Goal: Task Accomplishment & Management: Use online tool/utility

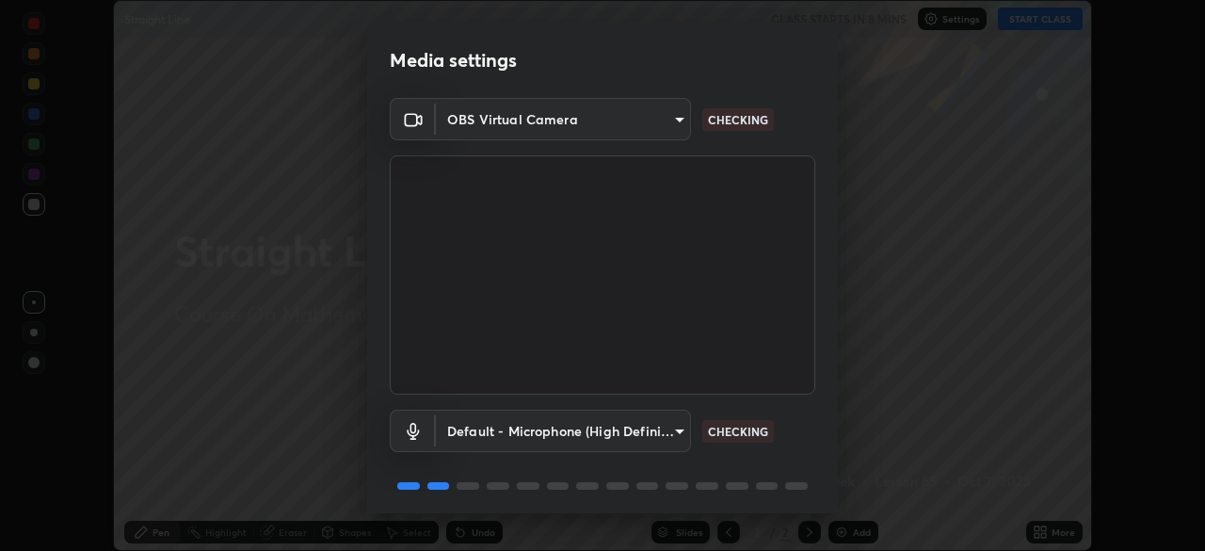
scroll to position [67, 0]
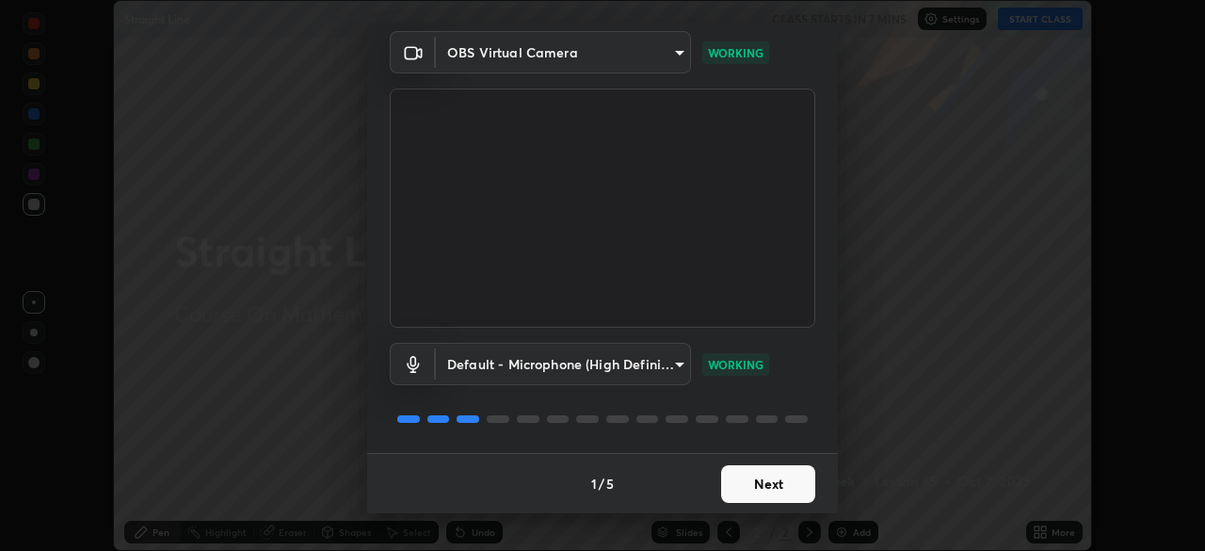
click at [763, 484] on button "Next" at bounding box center [768, 484] width 94 height 38
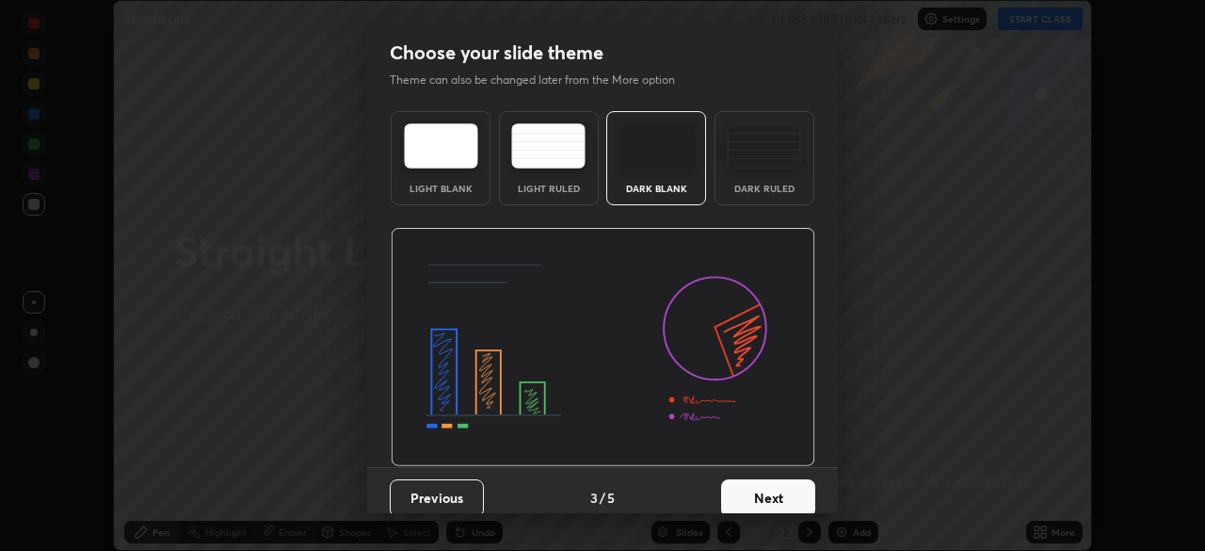
click at [779, 490] on button "Next" at bounding box center [768, 498] width 94 height 38
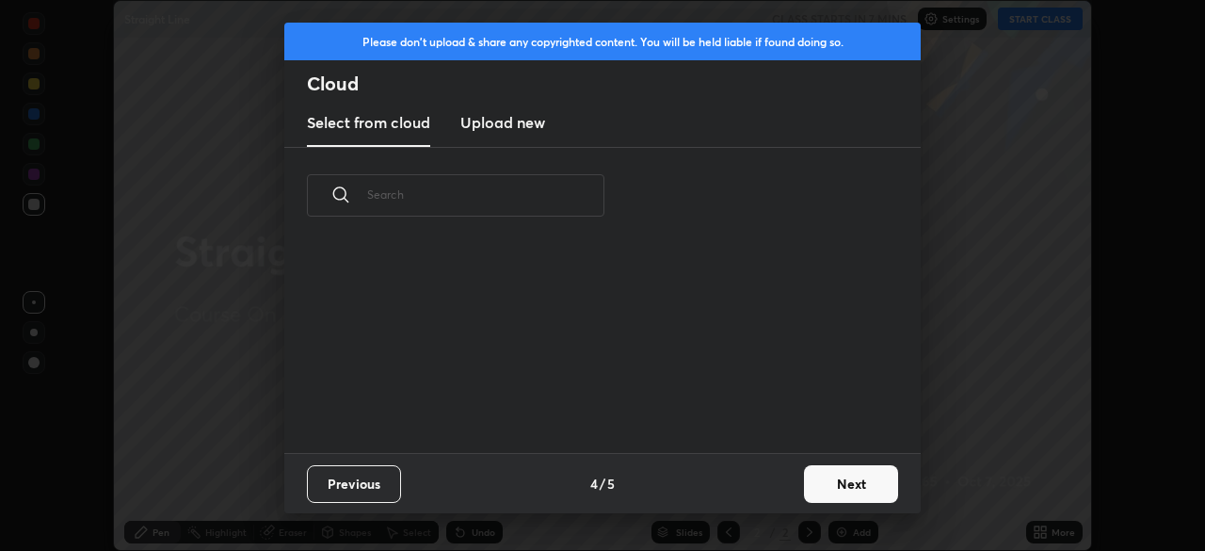
click at [793, 490] on div "Previous 4 / 5 Next" at bounding box center [602, 483] width 636 height 60
click at [808, 488] on button "Next" at bounding box center [851, 484] width 94 height 38
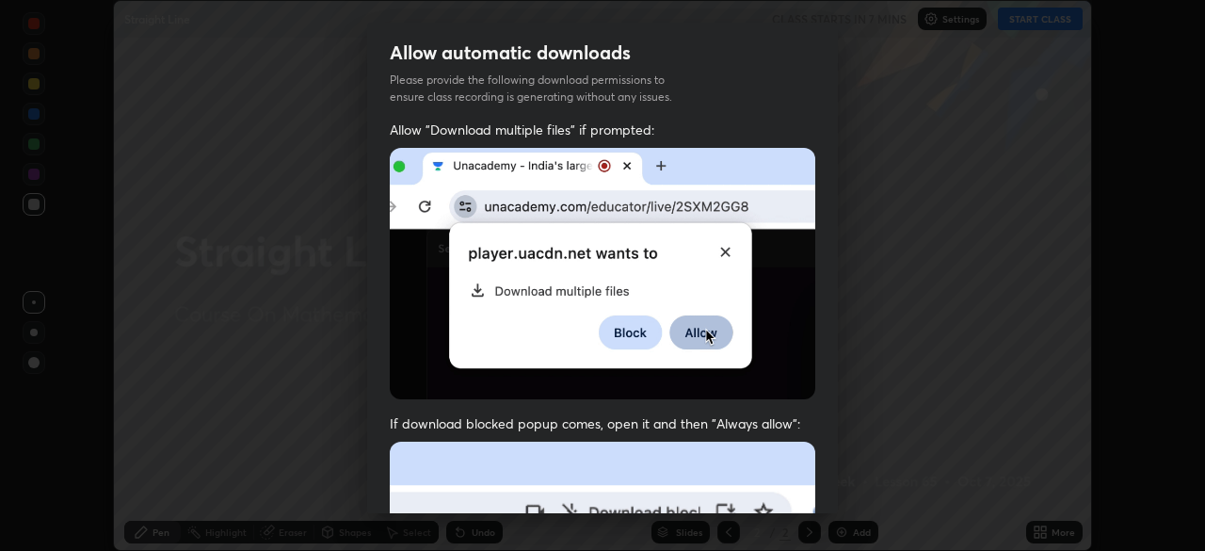
click at [817, 482] on div "Allow "Download multiple files" if prompted: If download blocked popup comes, o…" at bounding box center [602, 516] width 471 height 792
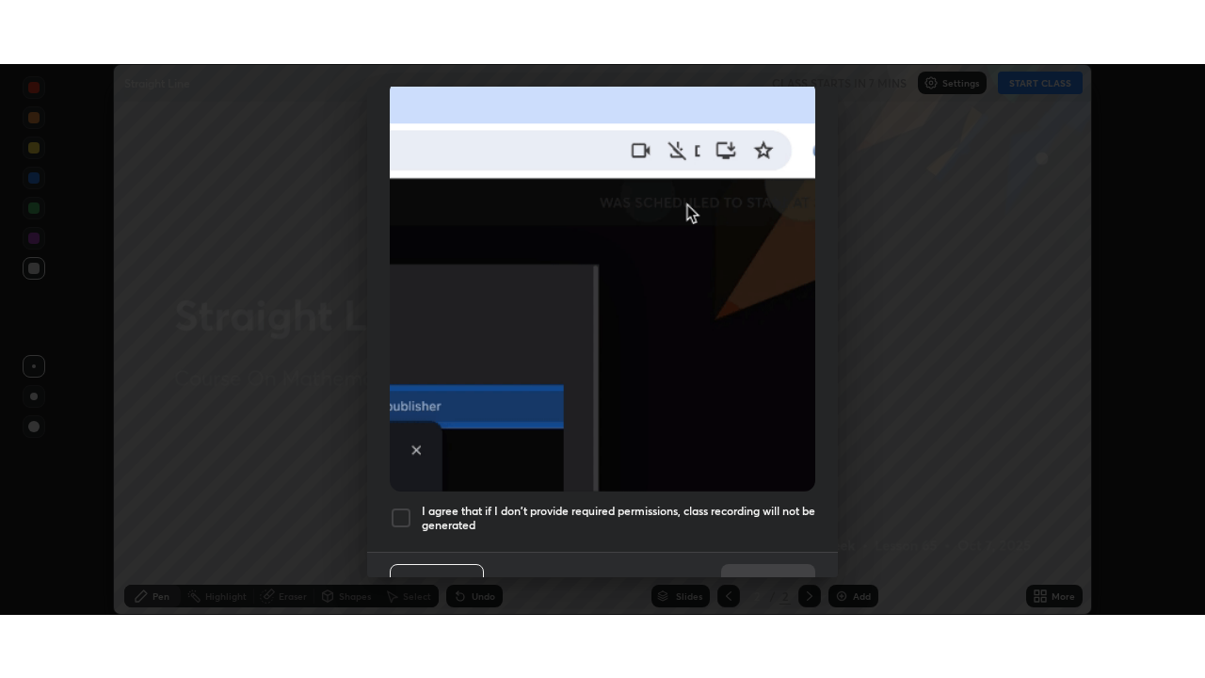
scroll to position [451, 0]
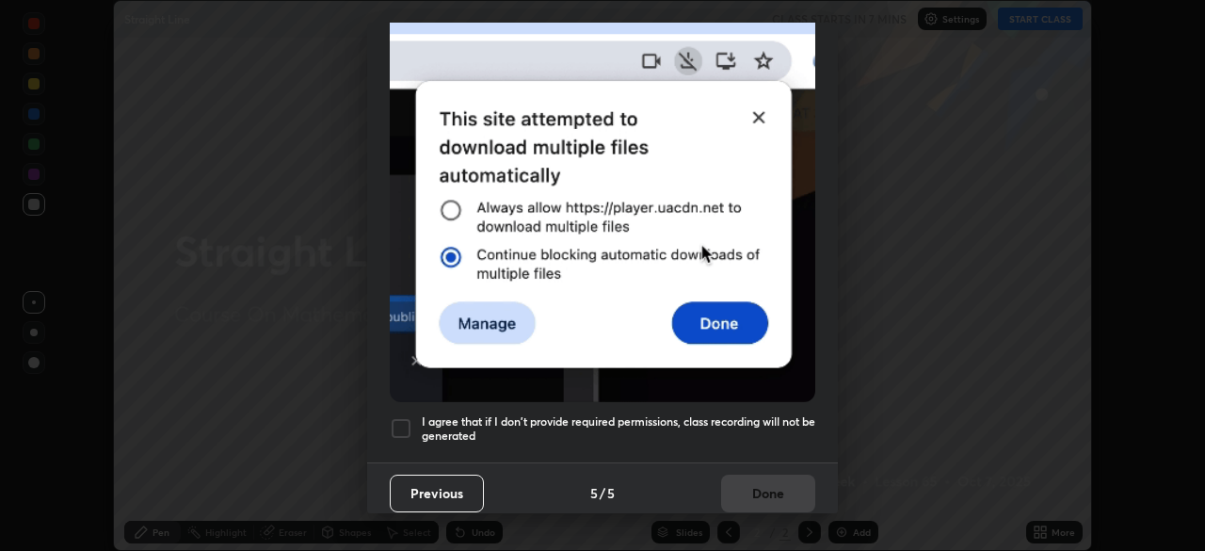
click at [789, 414] on h5 "I agree that if I don't provide required permissions, class recording will not …" at bounding box center [618, 428] width 393 height 29
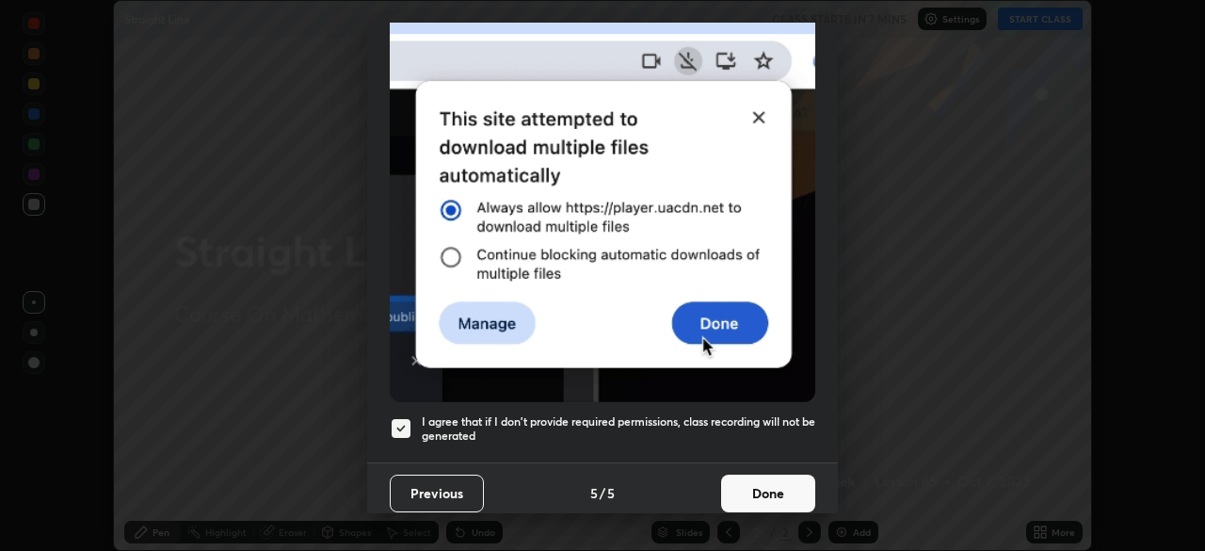
click at [779, 477] on button "Done" at bounding box center [768, 493] width 94 height 38
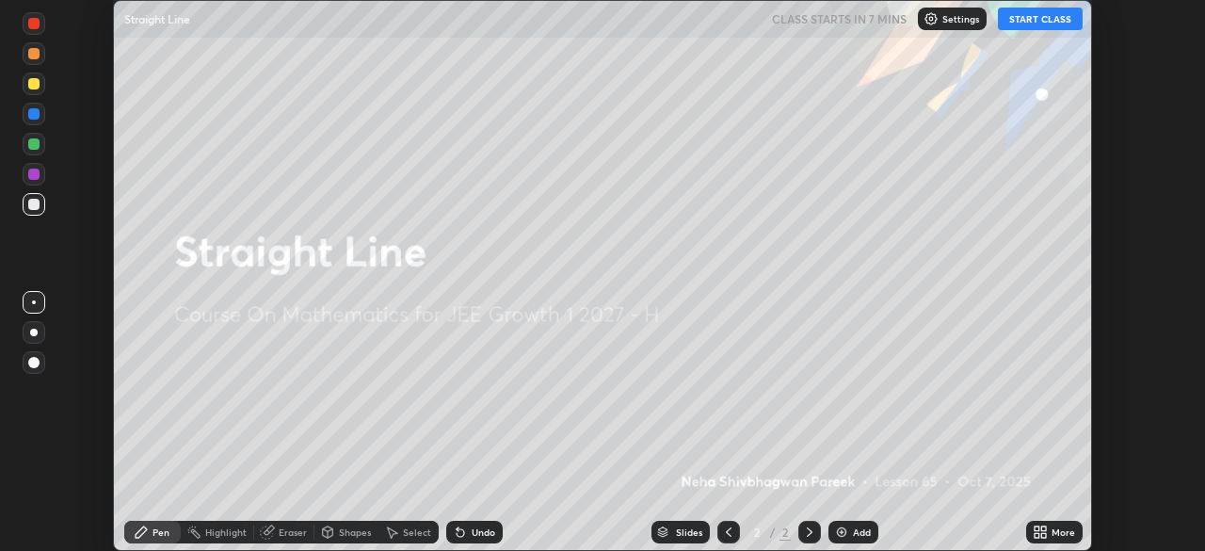
click at [1035, 531] on icon at bounding box center [1036, 528] width 5 height 5
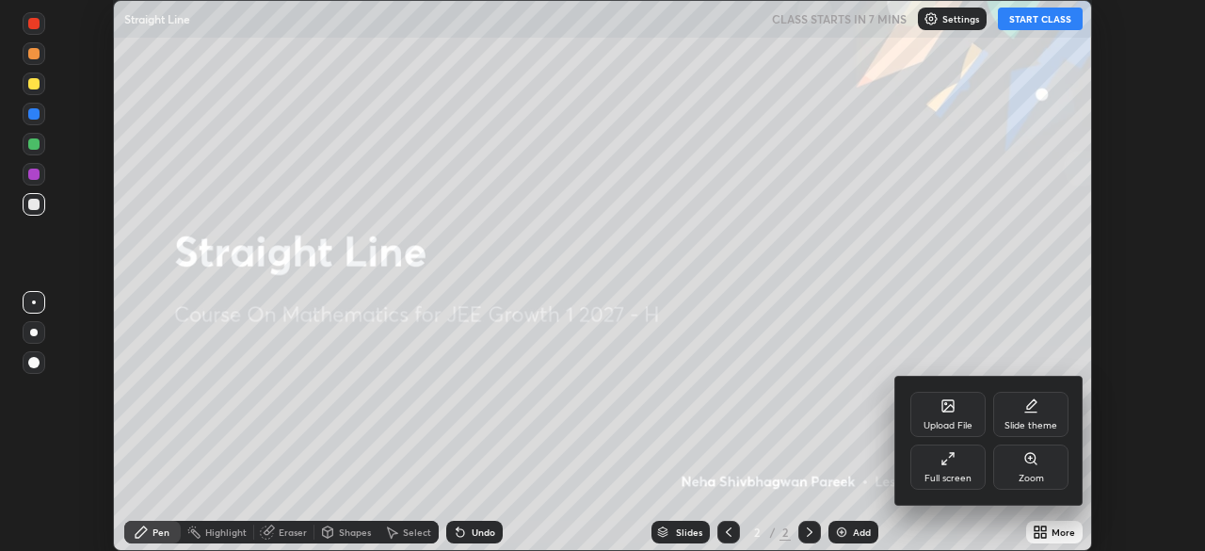
click at [953, 462] on icon at bounding box center [947, 458] width 15 height 15
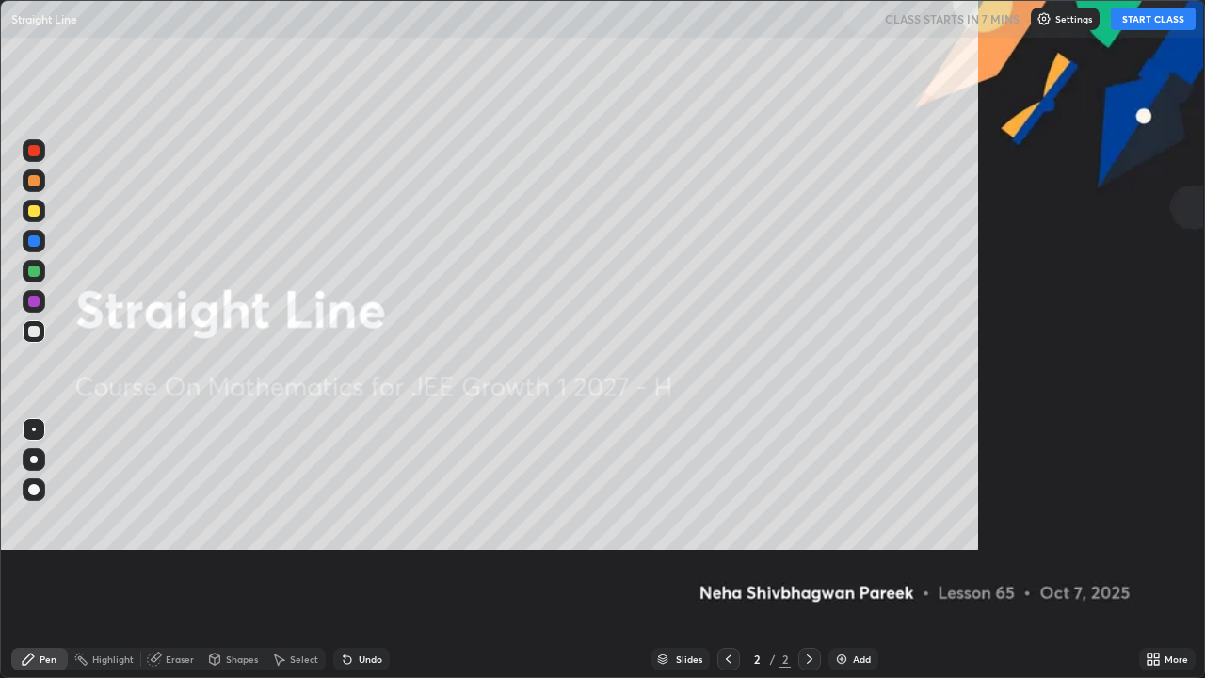
scroll to position [678, 1205]
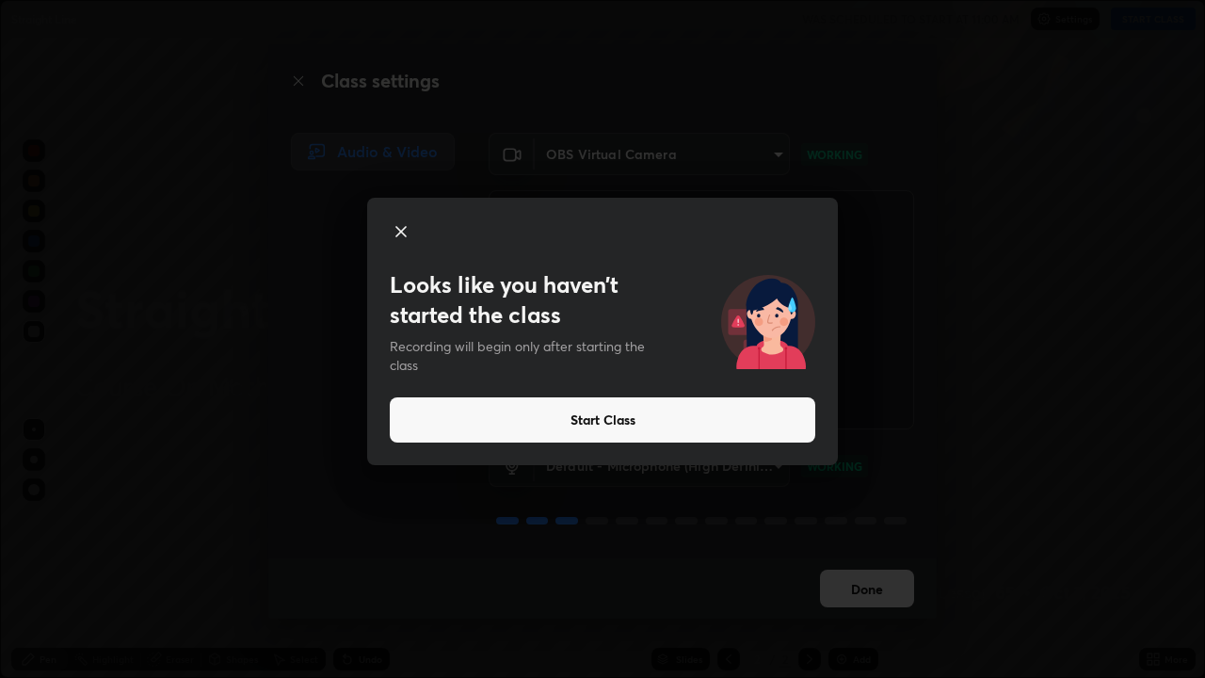
click at [592, 419] on button "Start Class" at bounding box center [602, 419] width 425 height 45
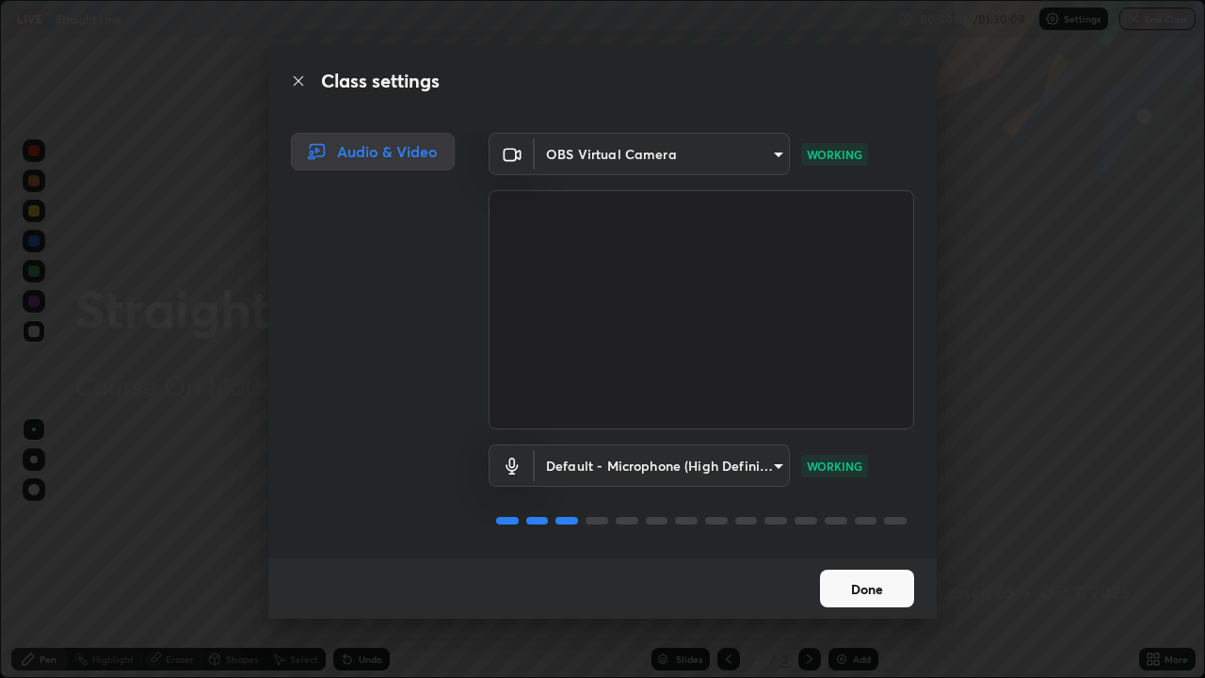
click at [856, 550] on button "Done" at bounding box center [867, 588] width 94 height 38
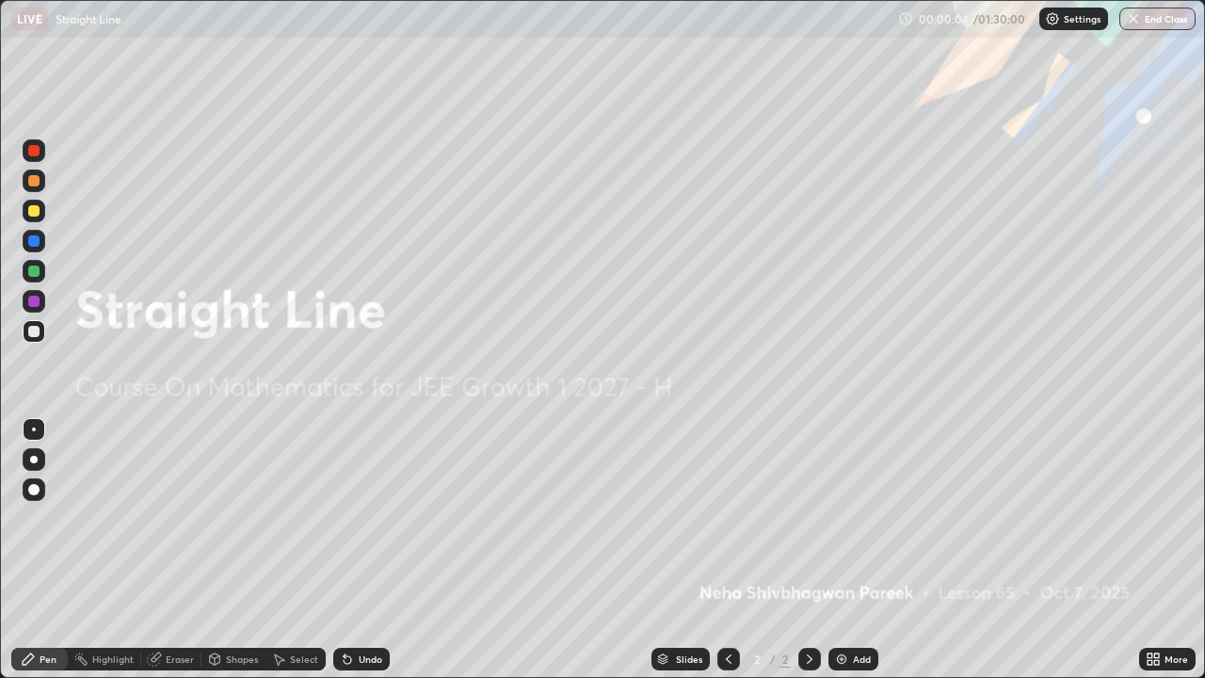
click at [850, 550] on div "Add" at bounding box center [853, 659] width 50 height 23
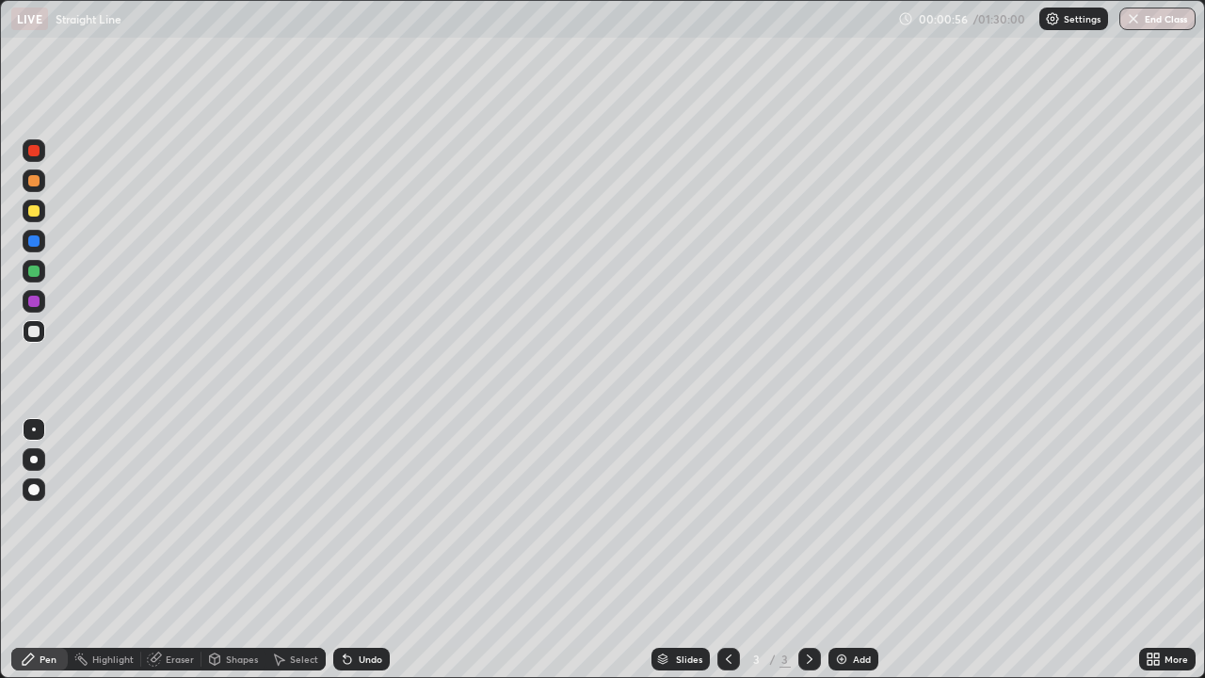
click at [232, 550] on div "Shapes" at bounding box center [242, 658] width 32 height 9
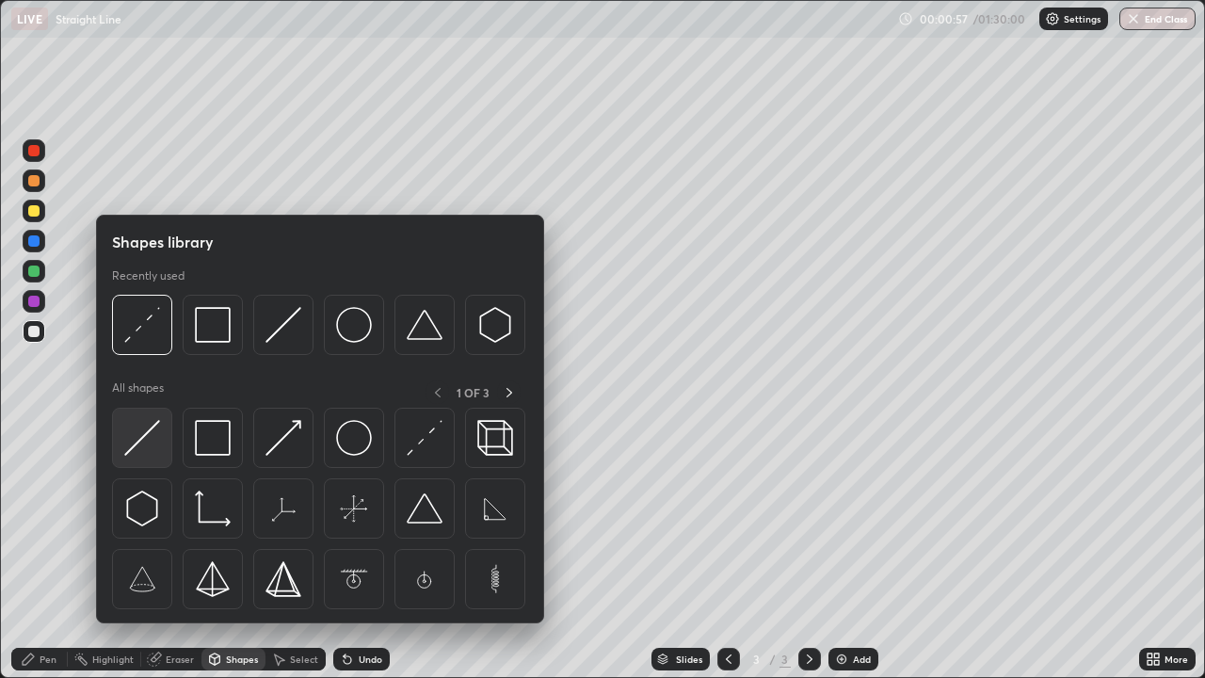
click at [153, 425] on img at bounding box center [142, 438] width 36 height 36
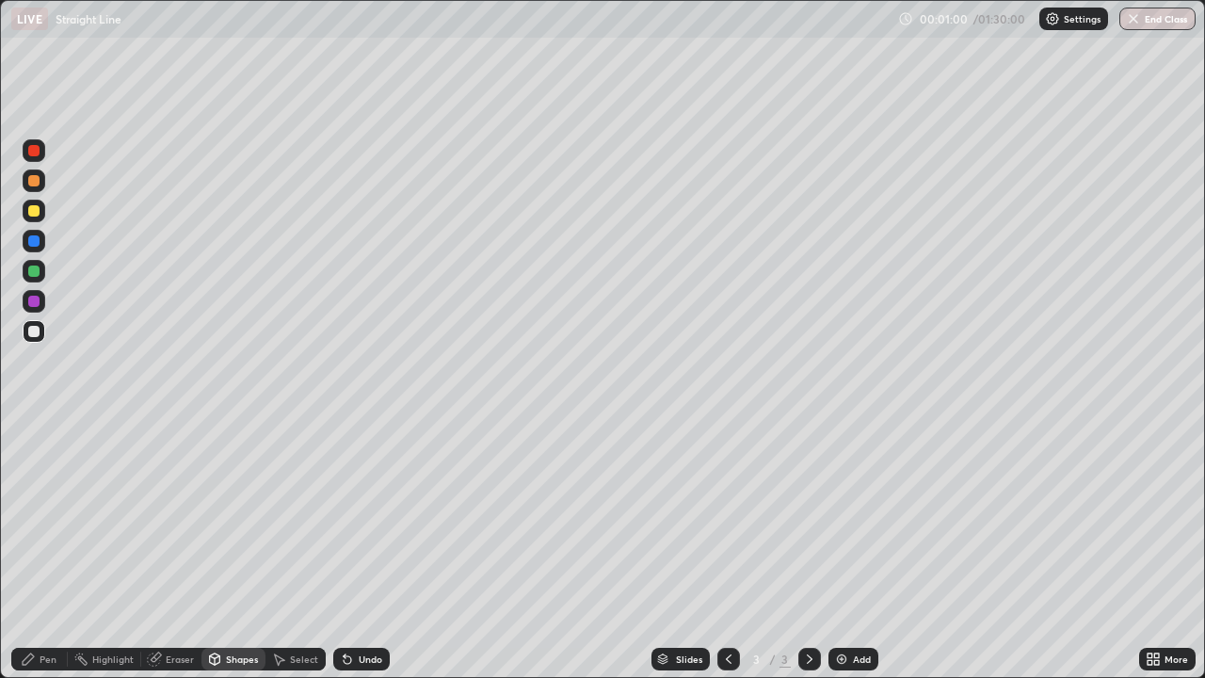
click at [34, 550] on icon at bounding box center [28, 658] width 15 height 15
click at [37, 215] on div at bounding box center [33, 210] width 11 height 11
click at [43, 331] on div at bounding box center [34, 331] width 23 height 23
click at [169, 550] on div "Eraser" at bounding box center [180, 658] width 28 height 9
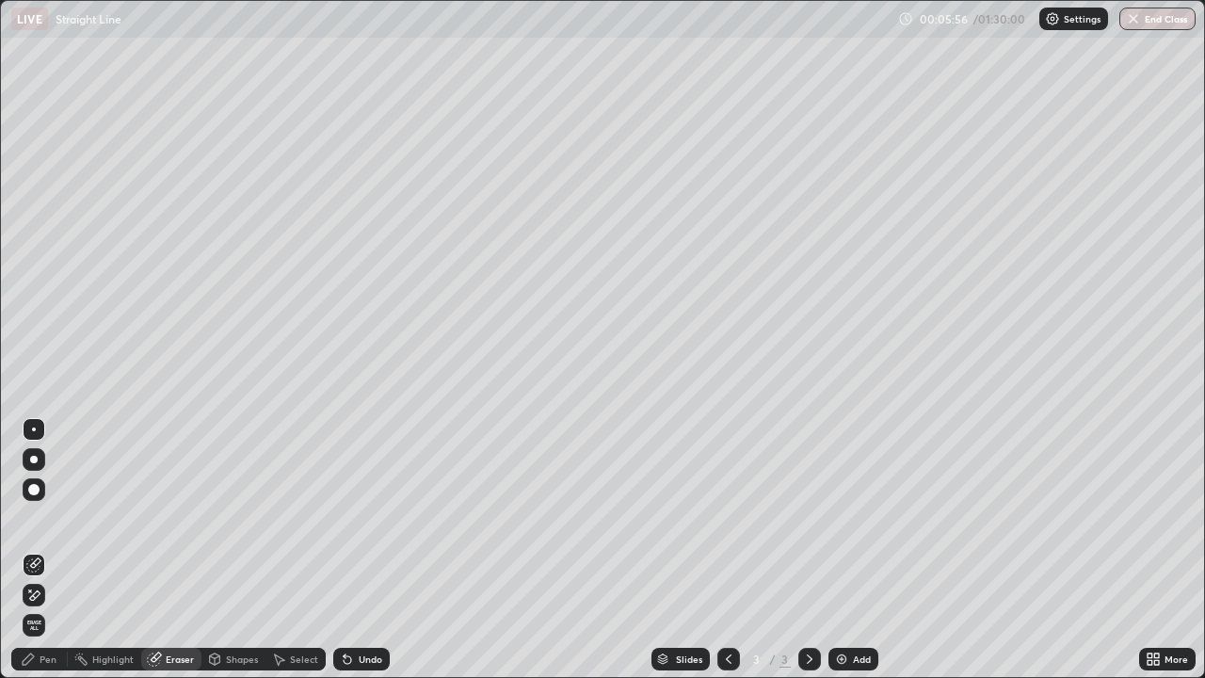
click at [40, 550] on div "Pen" at bounding box center [39, 659] width 56 height 23
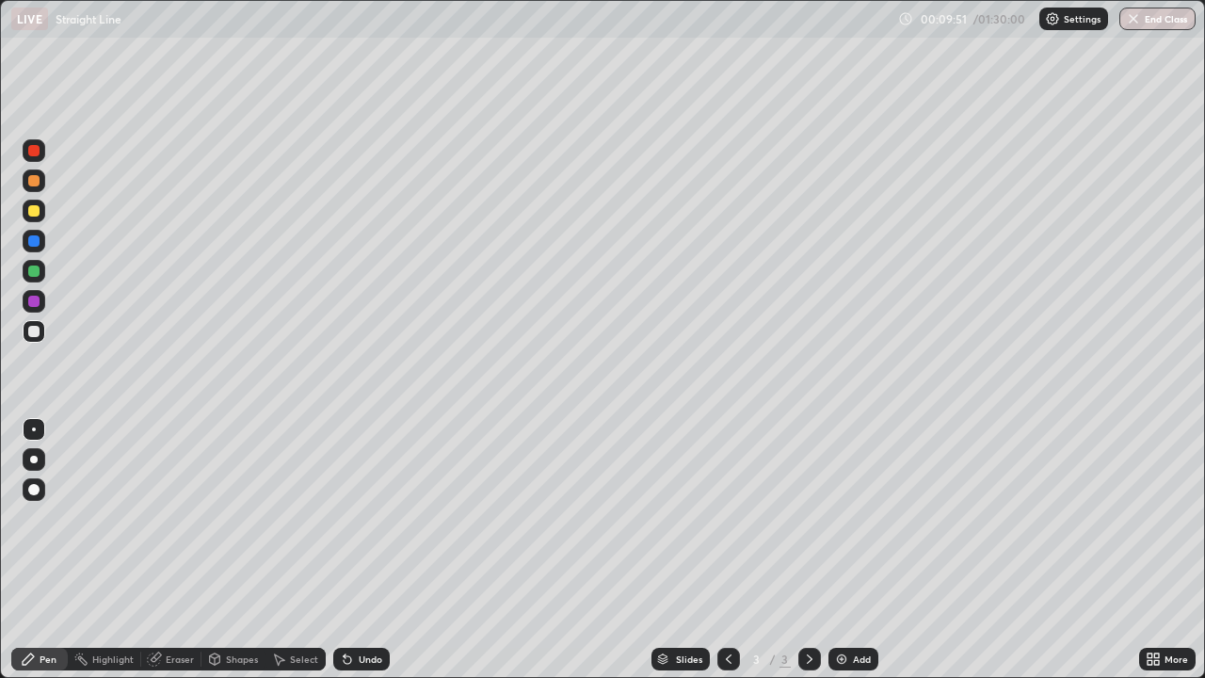
click at [294, 550] on div "Select" at bounding box center [304, 658] width 28 height 9
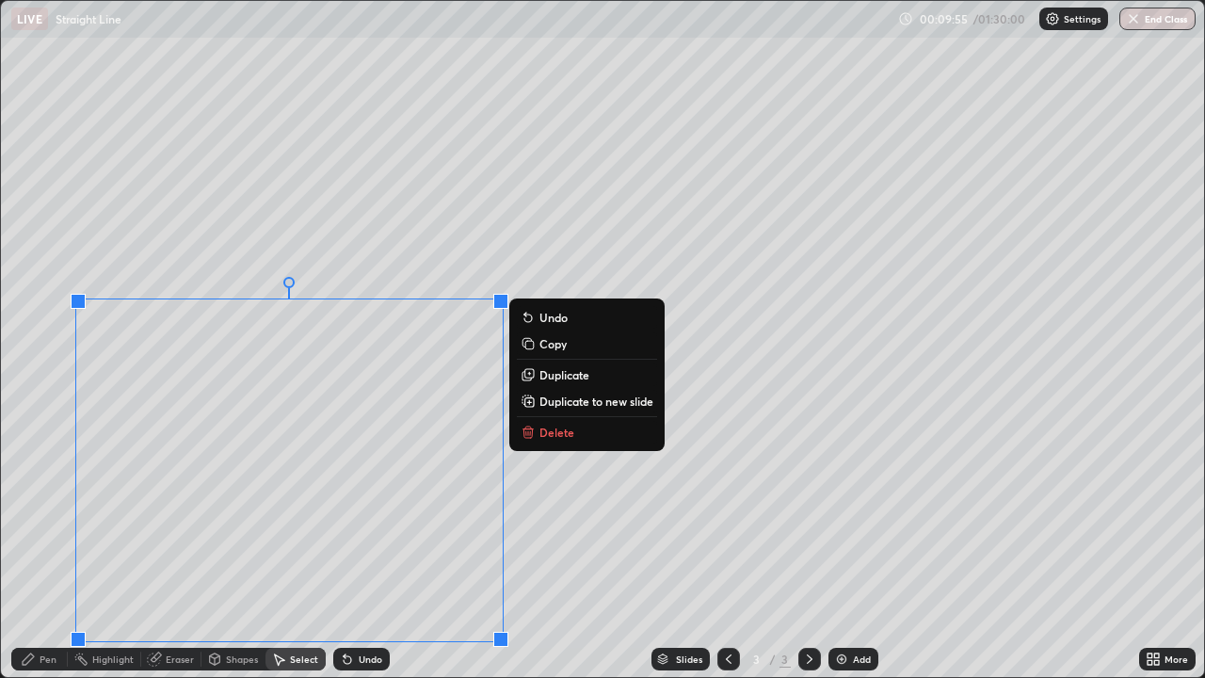
click at [527, 427] on icon at bounding box center [527, 427] width 7 height 3
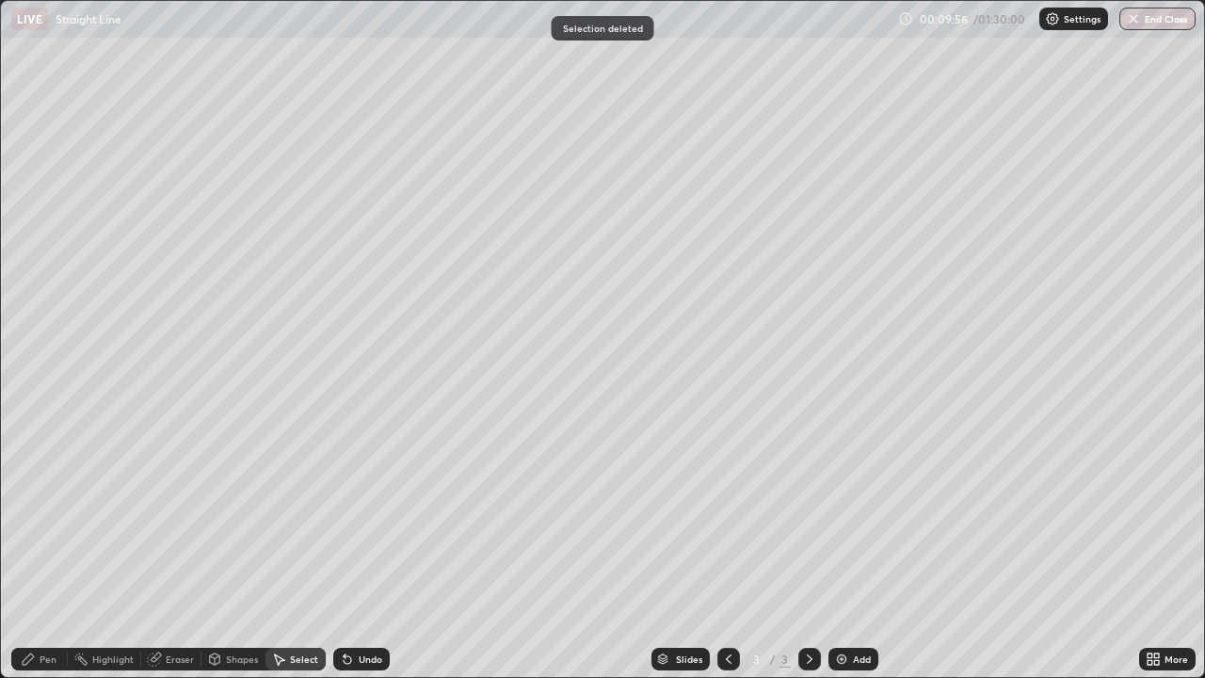
click at [43, 550] on div "Pen" at bounding box center [39, 659] width 56 height 23
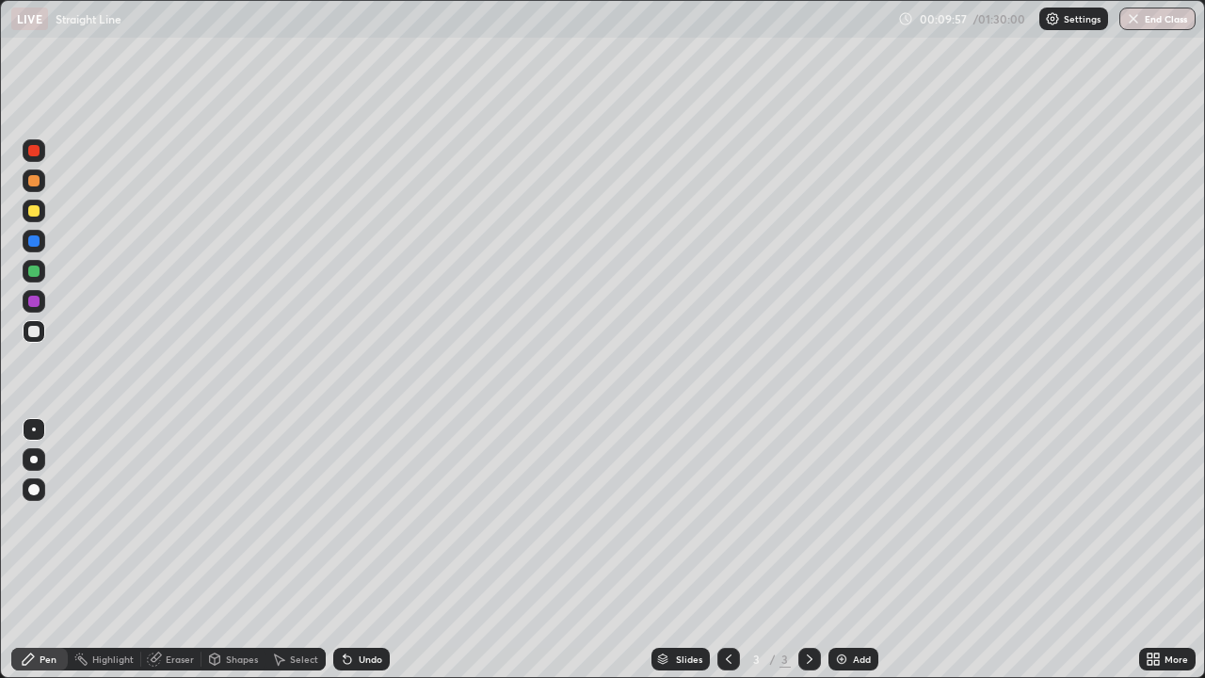
click at [42, 207] on div at bounding box center [34, 211] width 23 height 23
click at [40, 329] on div at bounding box center [34, 331] width 23 height 23
click at [232, 550] on div "Shapes" at bounding box center [242, 658] width 32 height 9
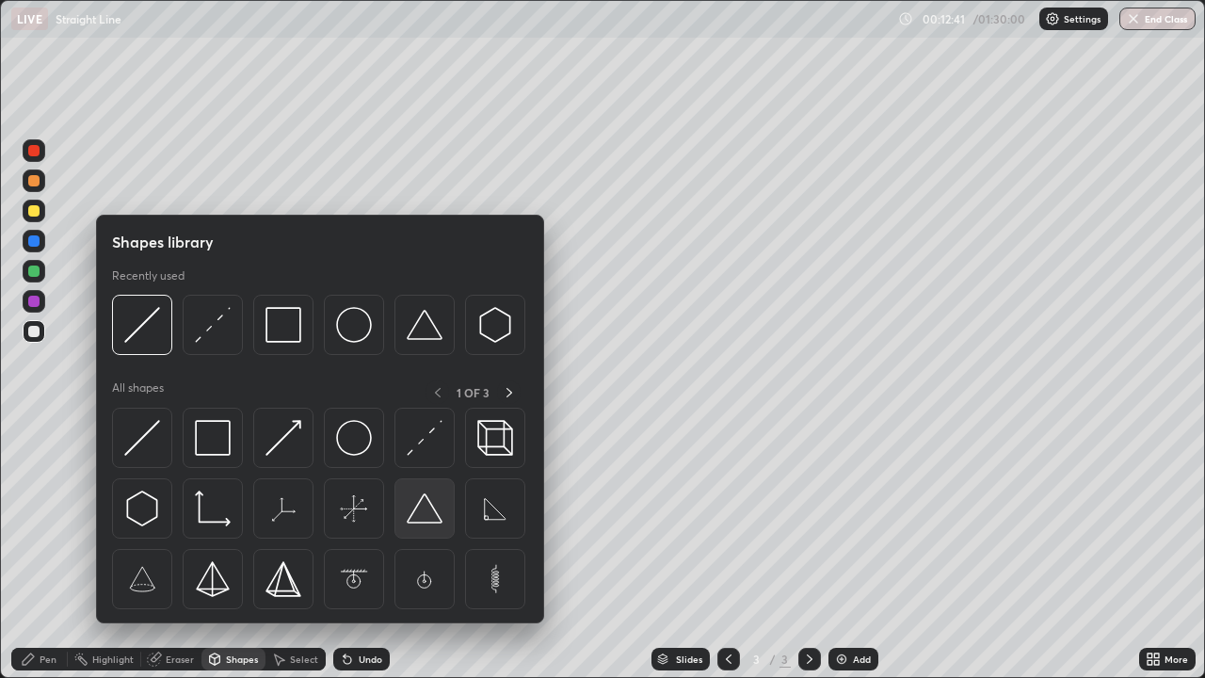
click at [421, 516] on img at bounding box center [425, 508] width 36 height 36
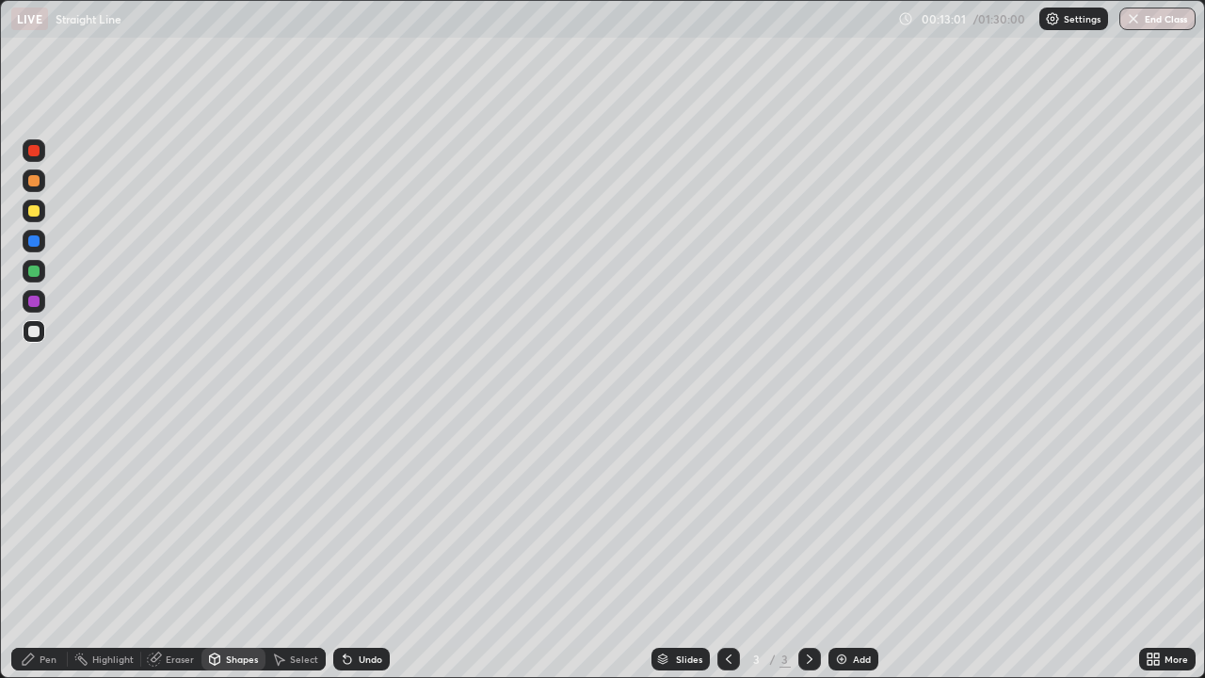
click at [44, 208] on div at bounding box center [34, 211] width 23 height 23
click at [233, 550] on div "Shapes" at bounding box center [242, 658] width 32 height 9
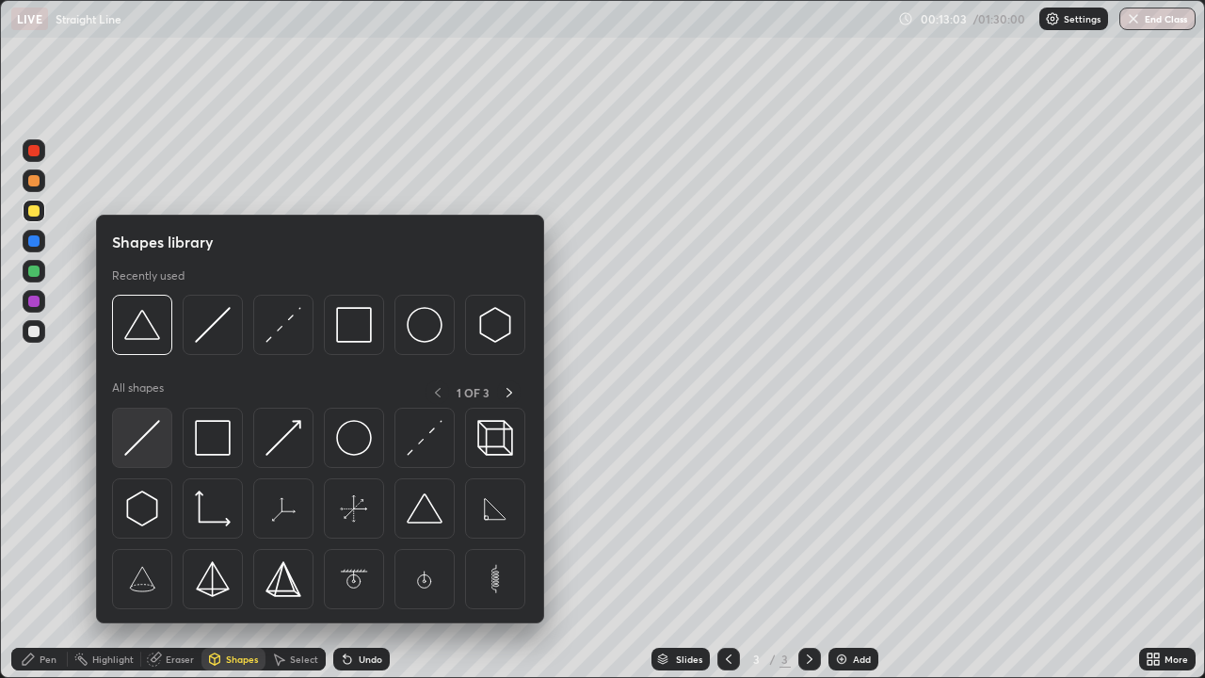
click at [152, 422] on img at bounding box center [142, 438] width 36 height 36
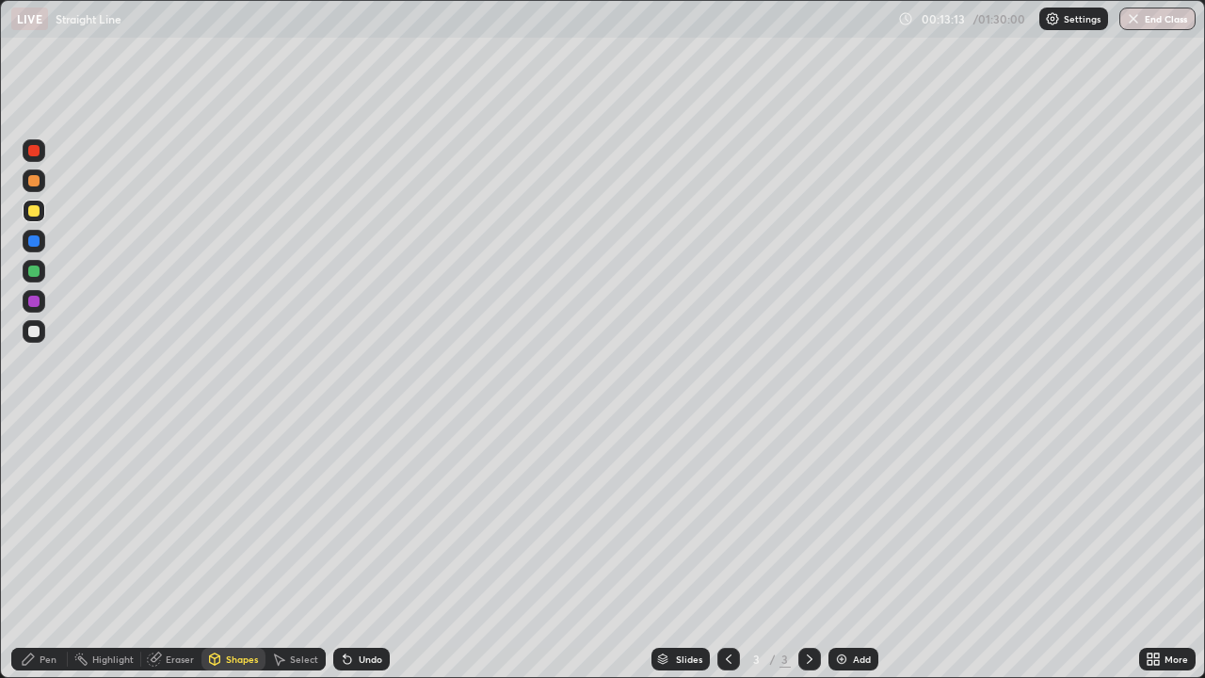
click at [362, 550] on div "Undo" at bounding box center [361, 659] width 56 height 23
click at [361, 550] on div "Undo" at bounding box center [371, 658] width 24 height 9
click at [41, 269] on div at bounding box center [34, 271] width 23 height 23
click at [230, 550] on div "Shapes" at bounding box center [233, 659] width 64 height 23
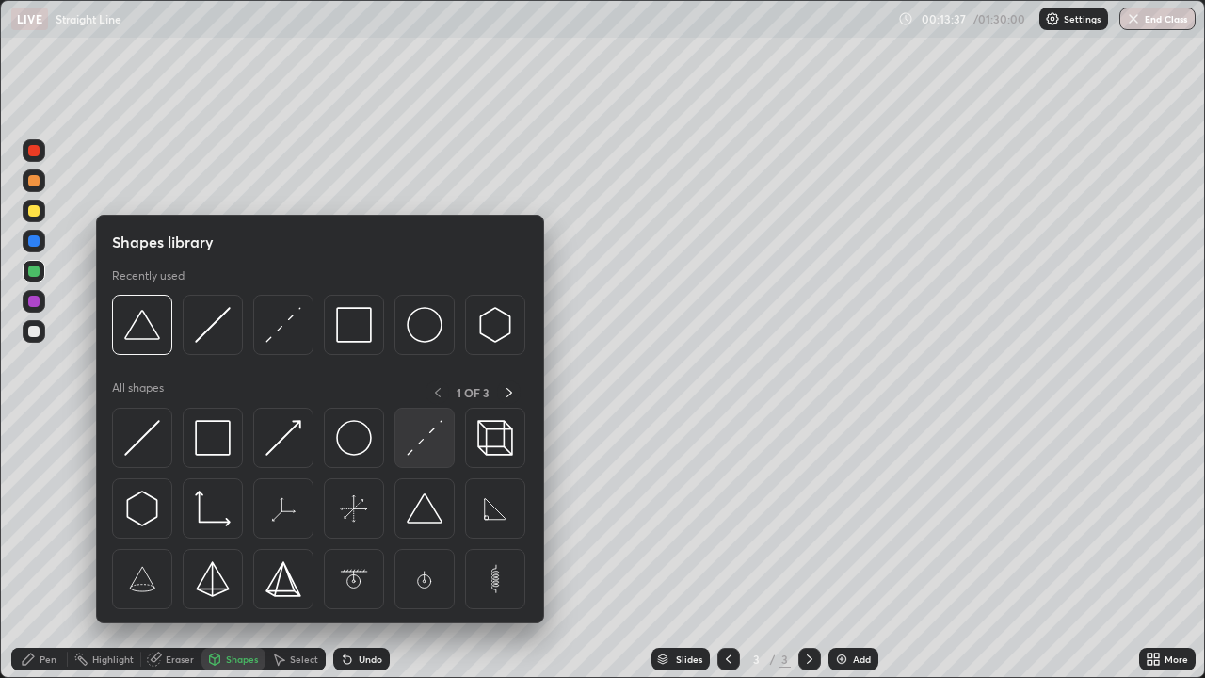
click at [424, 437] on img at bounding box center [425, 438] width 36 height 36
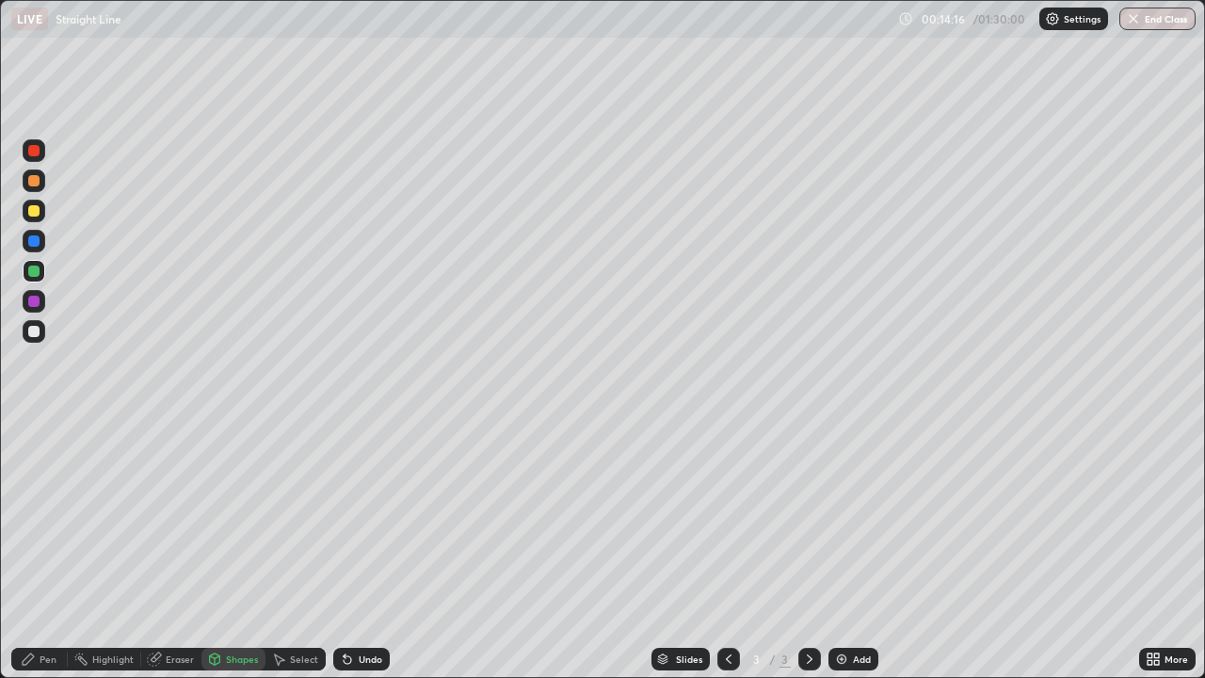
click at [39, 206] on div at bounding box center [33, 210] width 11 height 11
click at [47, 550] on div "Pen" at bounding box center [48, 658] width 17 height 9
click at [42, 303] on div at bounding box center [34, 301] width 23 height 23
click at [231, 550] on div "Shapes" at bounding box center [242, 658] width 32 height 9
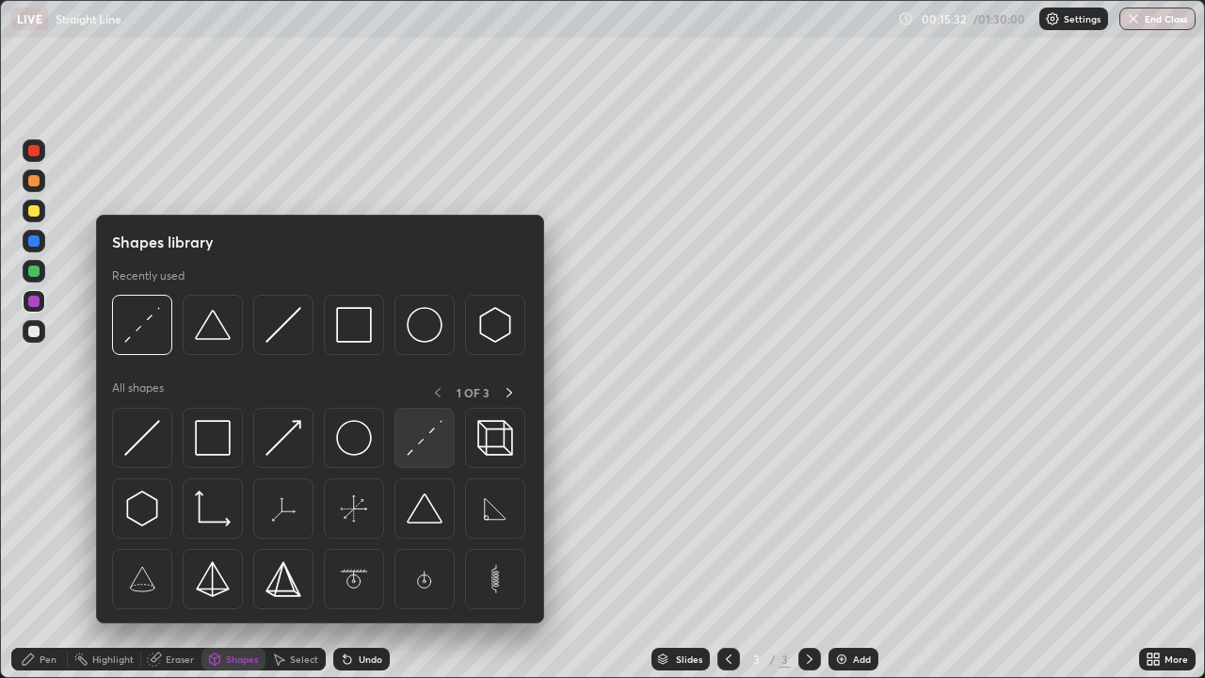
click at [416, 438] on img at bounding box center [425, 438] width 36 height 36
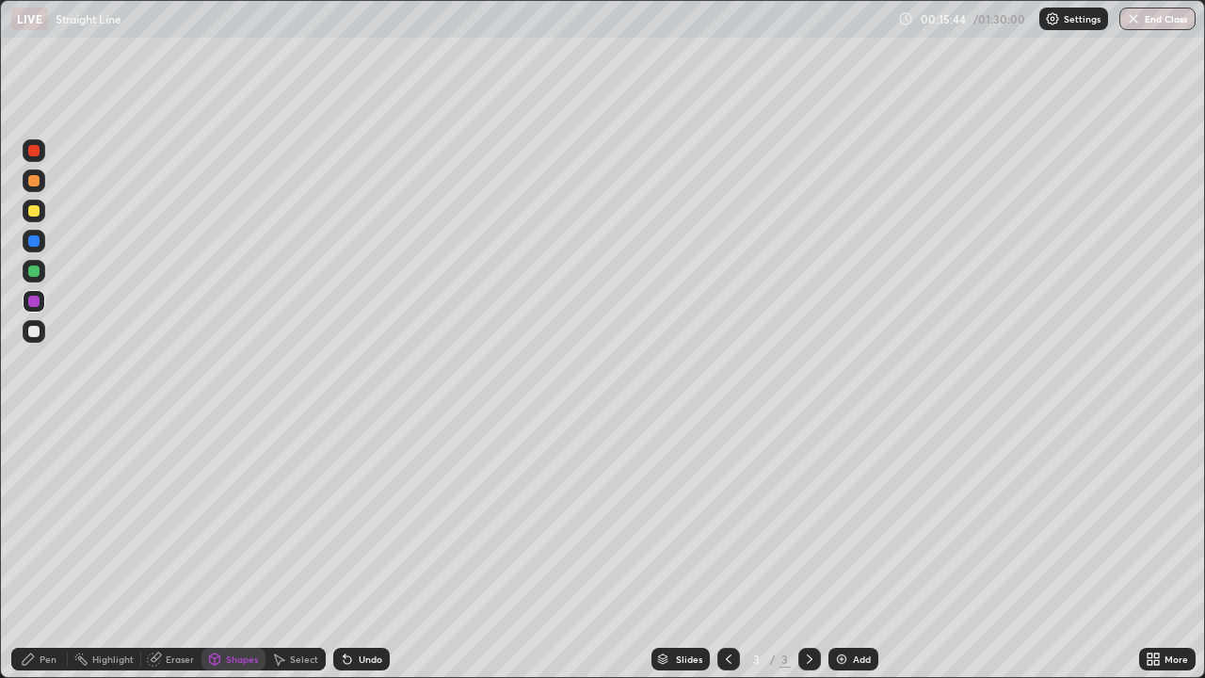
click at [45, 550] on div "Pen" at bounding box center [48, 658] width 17 height 9
click at [42, 152] on div at bounding box center [34, 150] width 23 height 23
click at [226, 550] on div "Shapes" at bounding box center [242, 658] width 32 height 9
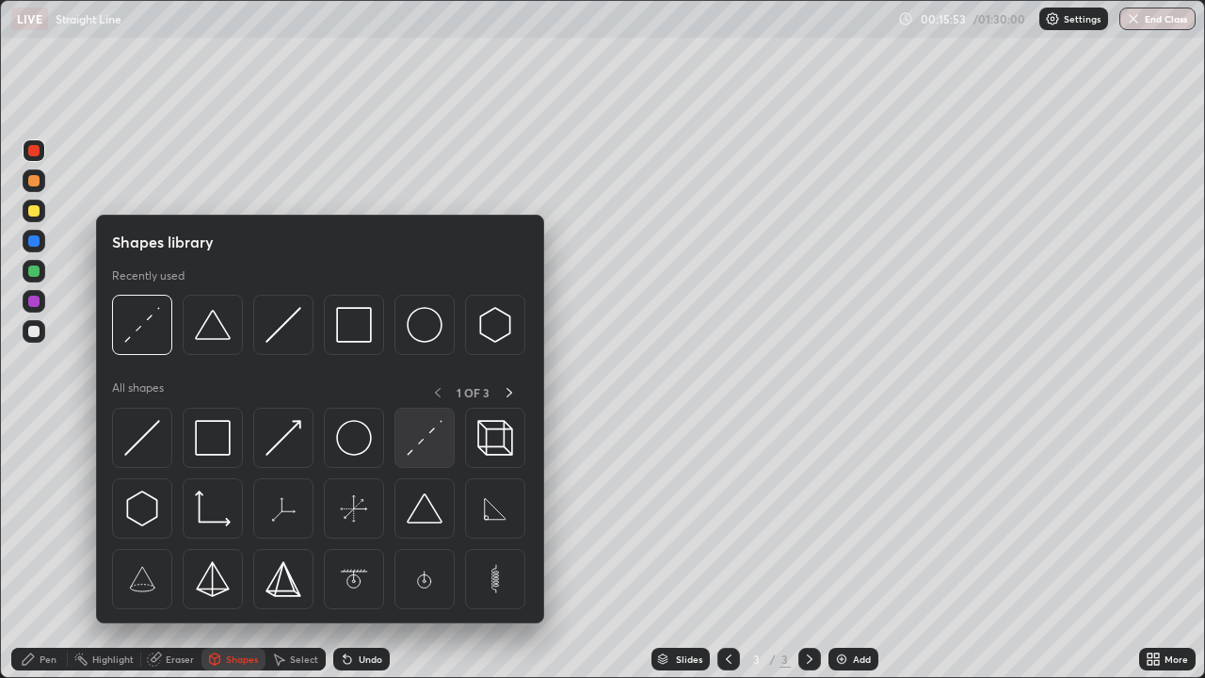
click at [421, 441] on img at bounding box center [425, 438] width 36 height 36
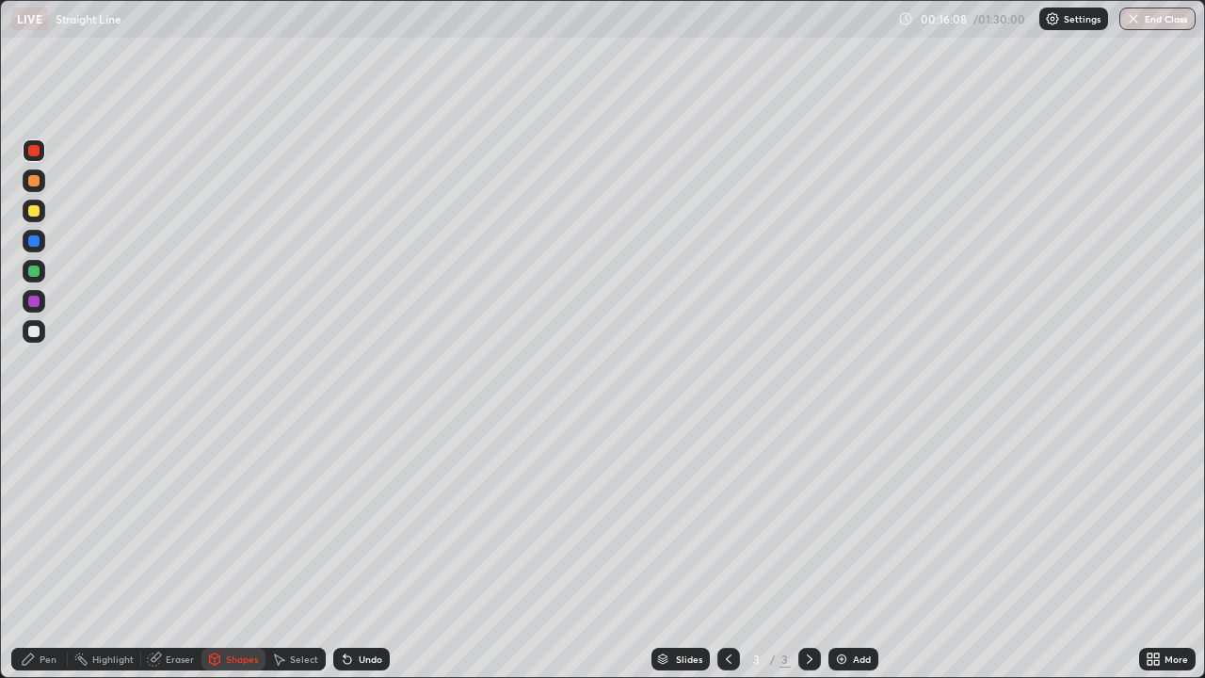
click at [40, 550] on div "Pen" at bounding box center [48, 658] width 17 height 9
click at [43, 331] on div at bounding box center [34, 331] width 23 height 23
click at [43, 269] on div at bounding box center [34, 271] width 23 height 23
click at [41, 333] on div at bounding box center [34, 331] width 23 height 23
click at [40, 207] on div at bounding box center [34, 211] width 23 height 23
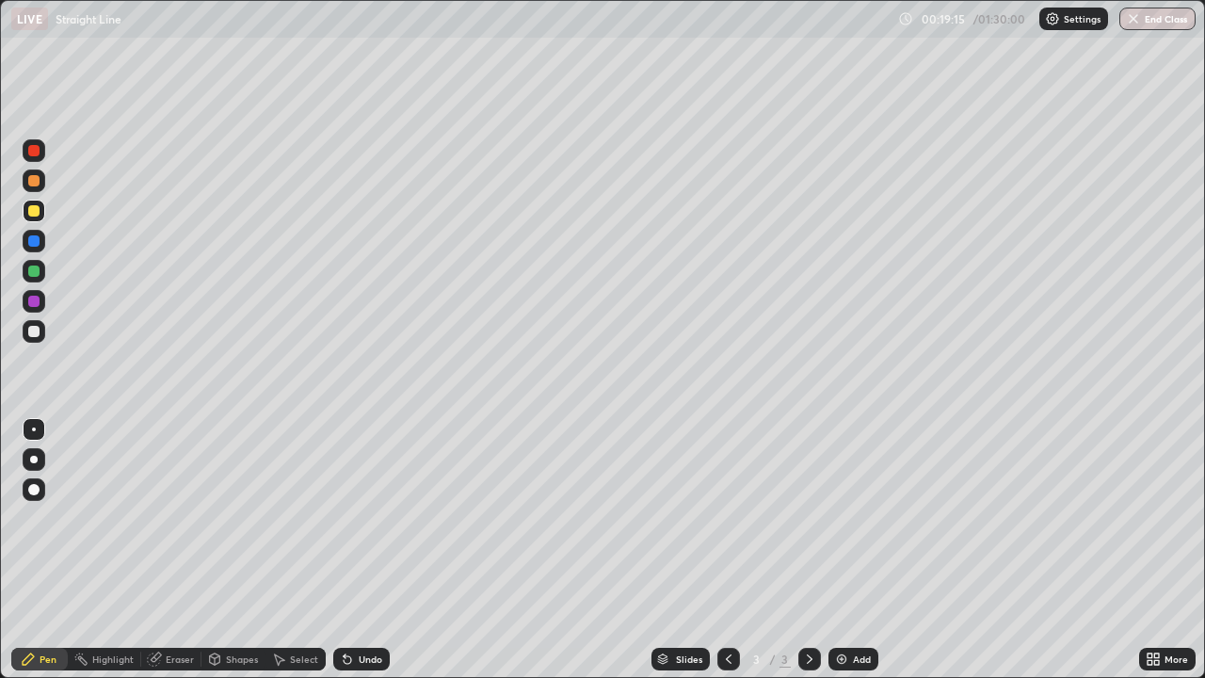
click at [44, 333] on div at bounding box center [34, 331] width 23 height 23
click at [359, 550] on div "Undo" at bounding box center [371, 658] width 24 height 9
click at [375, 550] on div "Undo" at bounding box center [361, 659] width 56 height 23
click at [840, 550] on img at bounding box center [841, 658] width 15 height 15
click at [243, 550] on div "Shapes" at bounding box center [242, 658] width 32 height 9
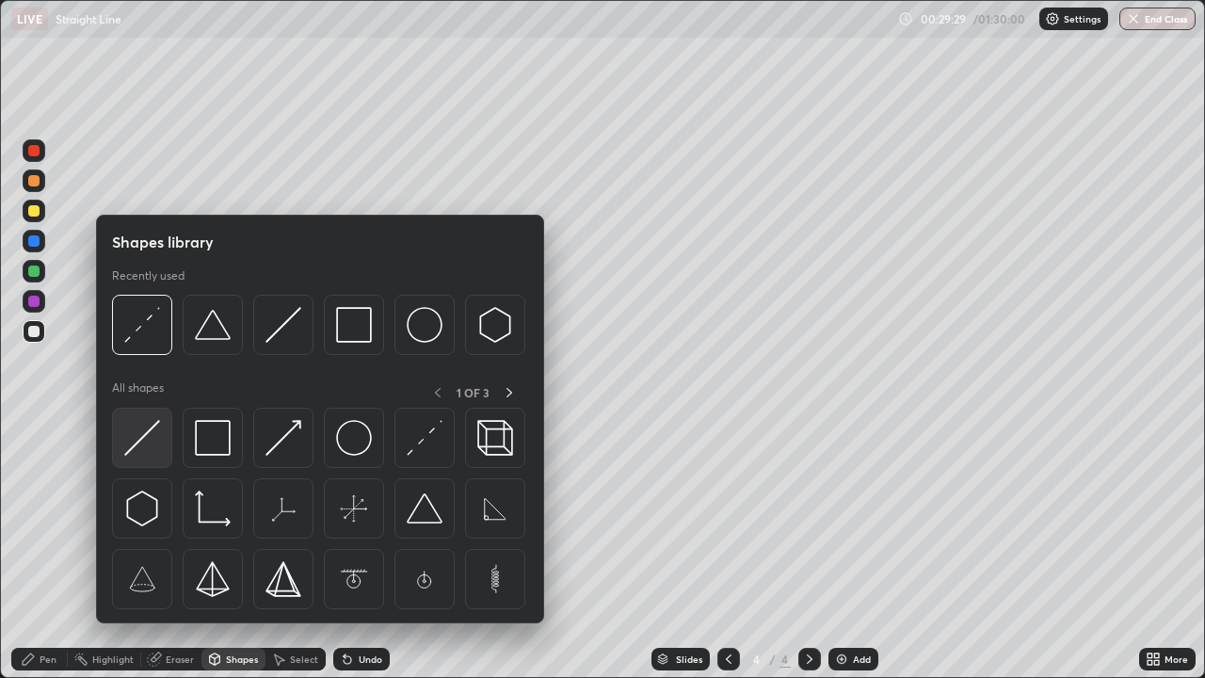
click at [153, 427] on img at bounding box center [142, 438] width 36 height 36
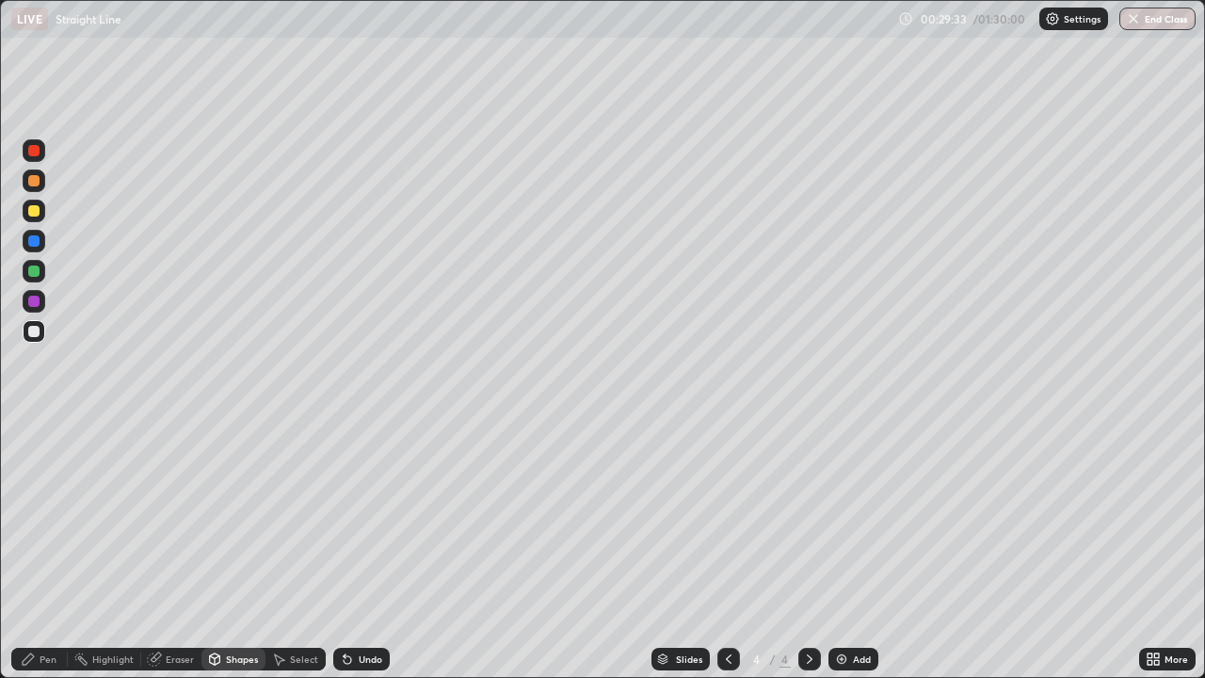
click at [47, 550] on div "Pen" at bounding box center [48, 658] width 17 height 9
click at [40, 214] on div at bounding box center [34, 211] width 23 height 23
click at [41, 330] on div at bounding box center [34, 331] width 23 height 23
click at [233, 550] on div "Shapes" at bounding box center [242, 658] width 32 height 9
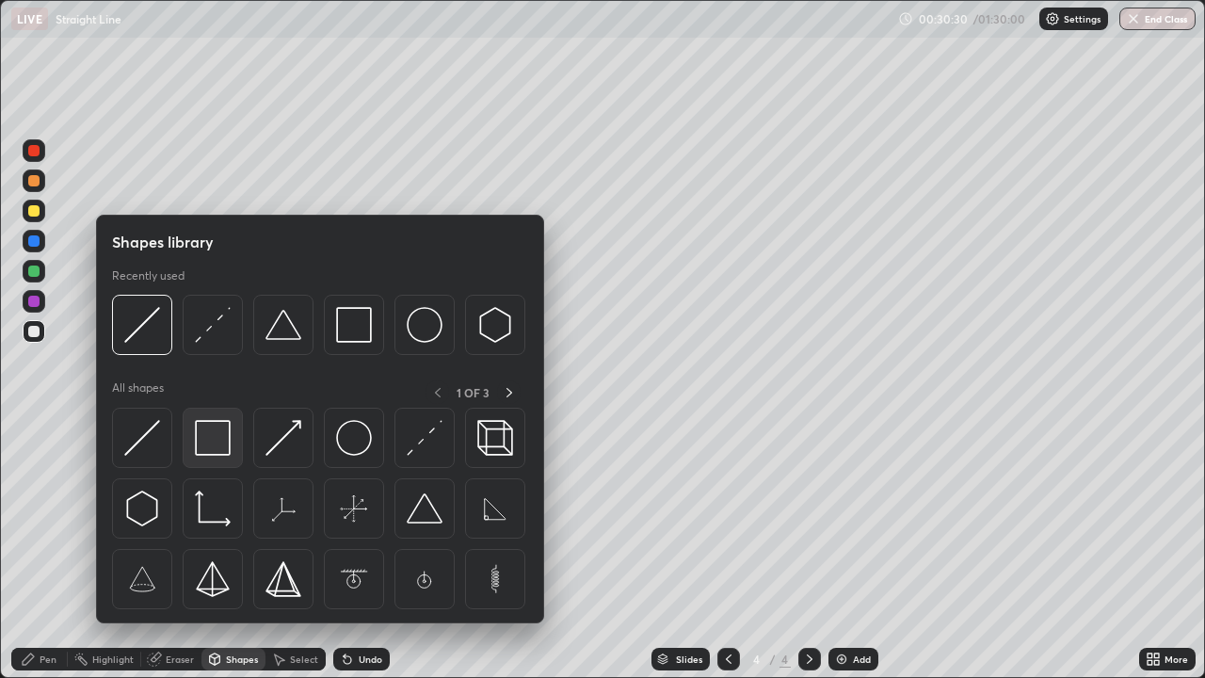
click at [215, 443] on img at bounding box center [213, 438] width 36 height 36
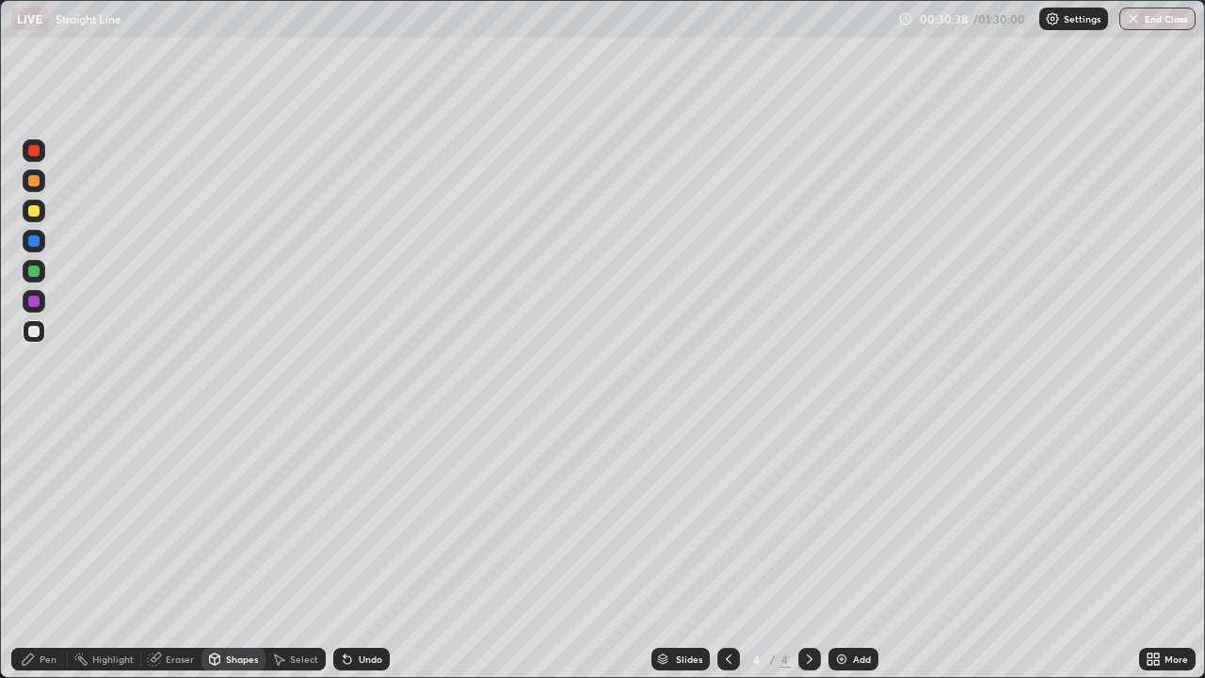
click at [46, 550] on div "Pen" at bounding box center [48, 658] width 17 height 9
click at [35, 211] on div at bounding box center [33, 210] width 11 height 11
click at [41, 333] on div at bounding box center [34, 331] width 23 height 23
click at [40, 209] on div at bounding box center [34, 211] width 23 height 23
click at [848, 550] on div "Add" at bounding box center [853, 659] width 50 height 23
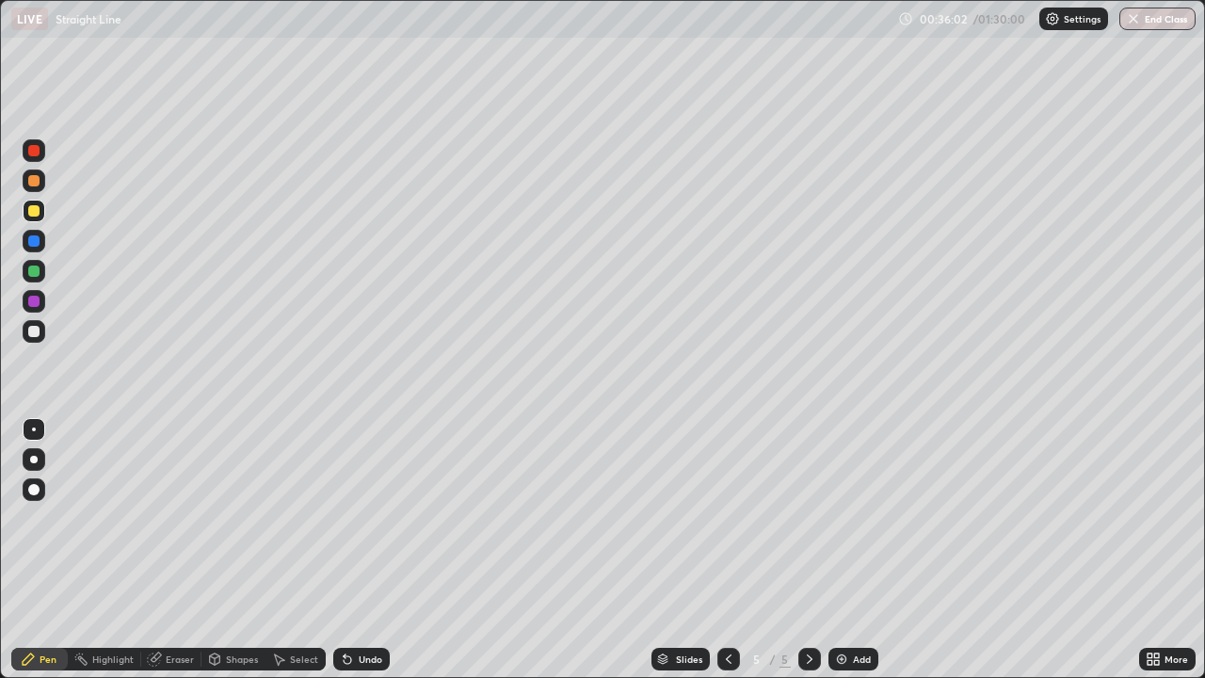
click at [235, 550] on div "Shapes" at bounding box center [242, 658] width 32 height 9
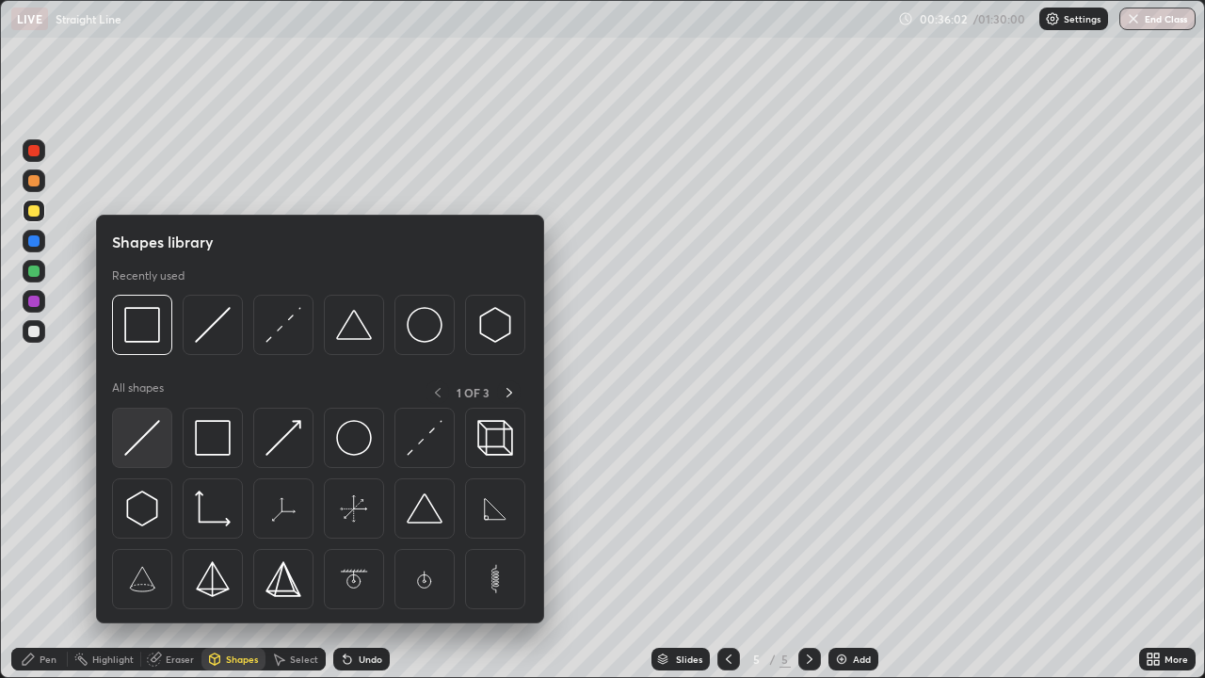
click at [156, 426] on img at bounding box center [142, 438] width 36 height 36
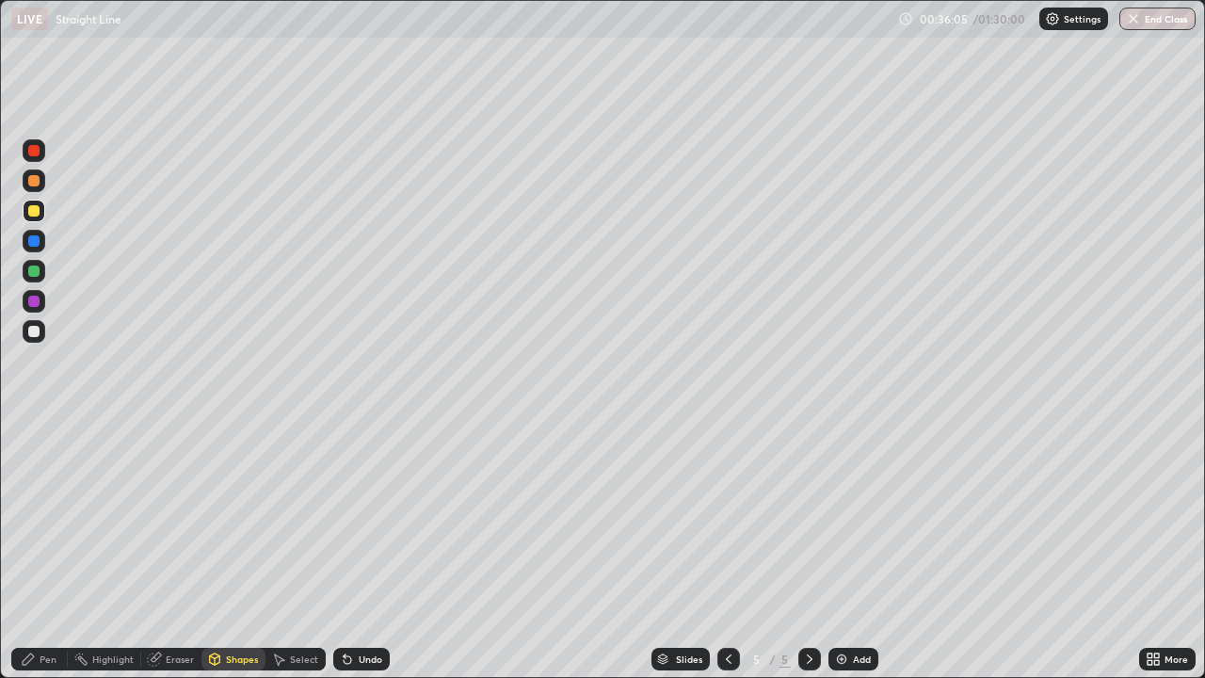
click at [45, 550] on div "Pen" at bounding box center [48, 658] width 17 height 9
click at [44, 330] on div at bounding box center [34, 331] width 23 height 23
click at [40, 209] on div at bounding box center [34, 211] width 23 height 23
click at [42, 272] on div at bounding box center [34, 271] width 23 height 23
click at [43, 218] on div at bounding box center [34, 211] width 23 height 23
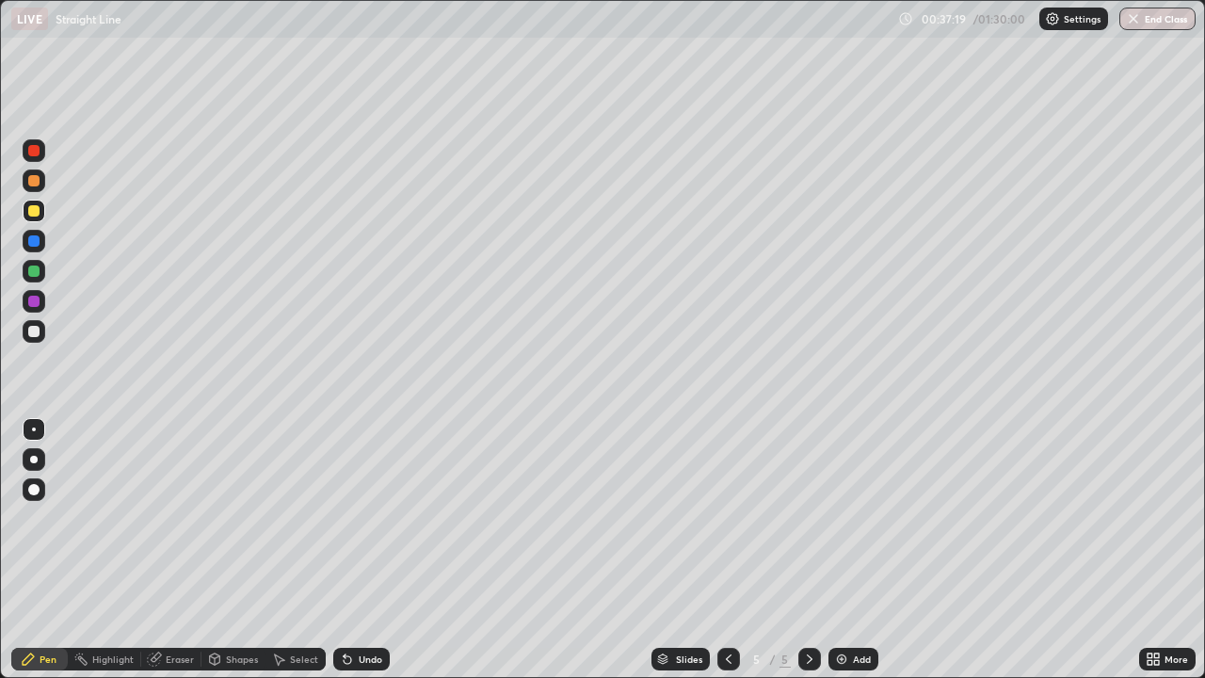
click at [40, 328] on div at bounding box center [34, 331] width 23 height 23
click at [41, 207] on div at bounding box center [34, 211] width 23 height 23
click at [41, 147] on div at bounding box center [34, 150] width 23 height 23
click at [40, 328] on div at bounding box center [34, 331] width 23 height 23
click at [40, 211] on div at bounding box center [34, 211] width 23 height 23
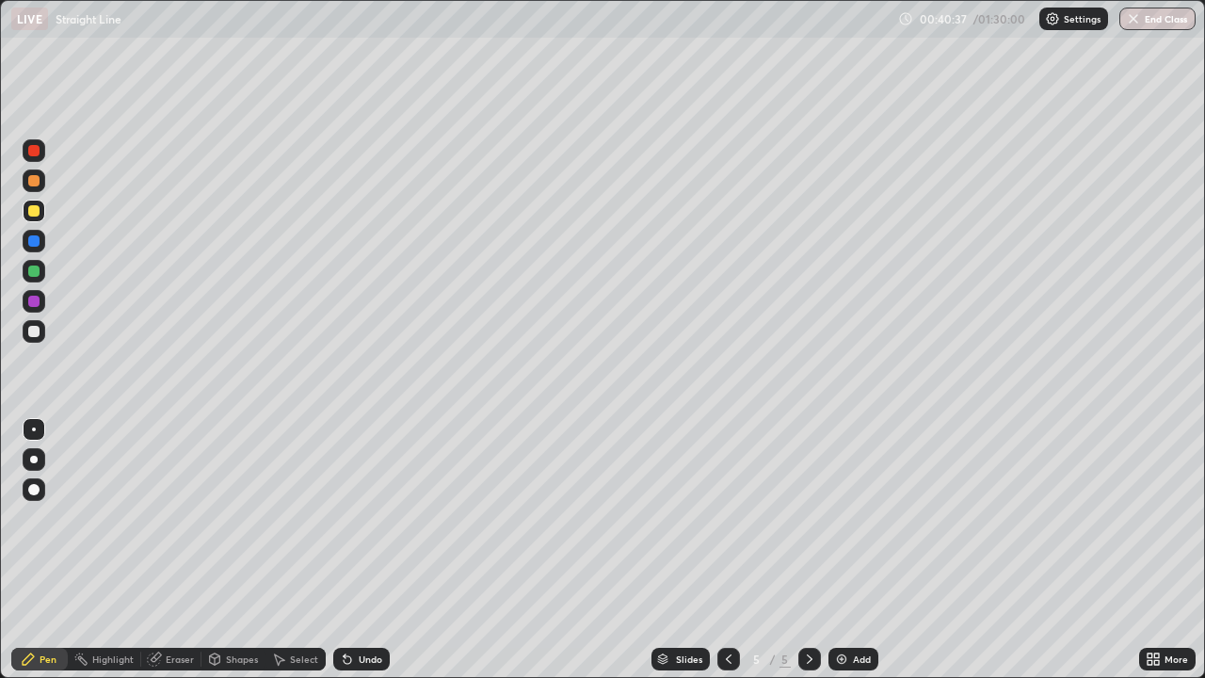
click at [42, 330] on div at bounding box center [34, 331] width 23 height 23
click at [724, 550] on icon at bounding box center [728, 658] width 15 height 15
click at [40, 211] on div at bounding box center [34, 211] width 23 height 23
click at [808, 550] on icon at bounding box center [809, 658] width 15 height 15
click at [40, 333] on div at bounding box center [34, 331] width 23 height 23
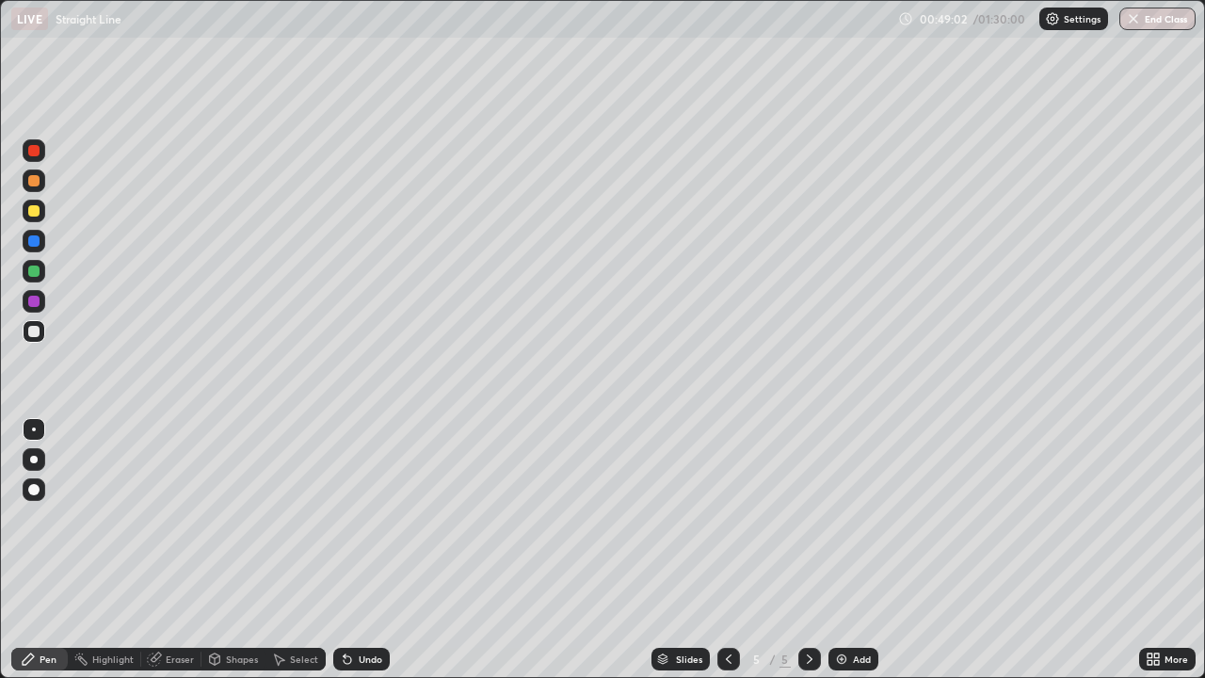
click at [286, 550] on div "Select" at bounding box center [295, 659] width 60 height 23
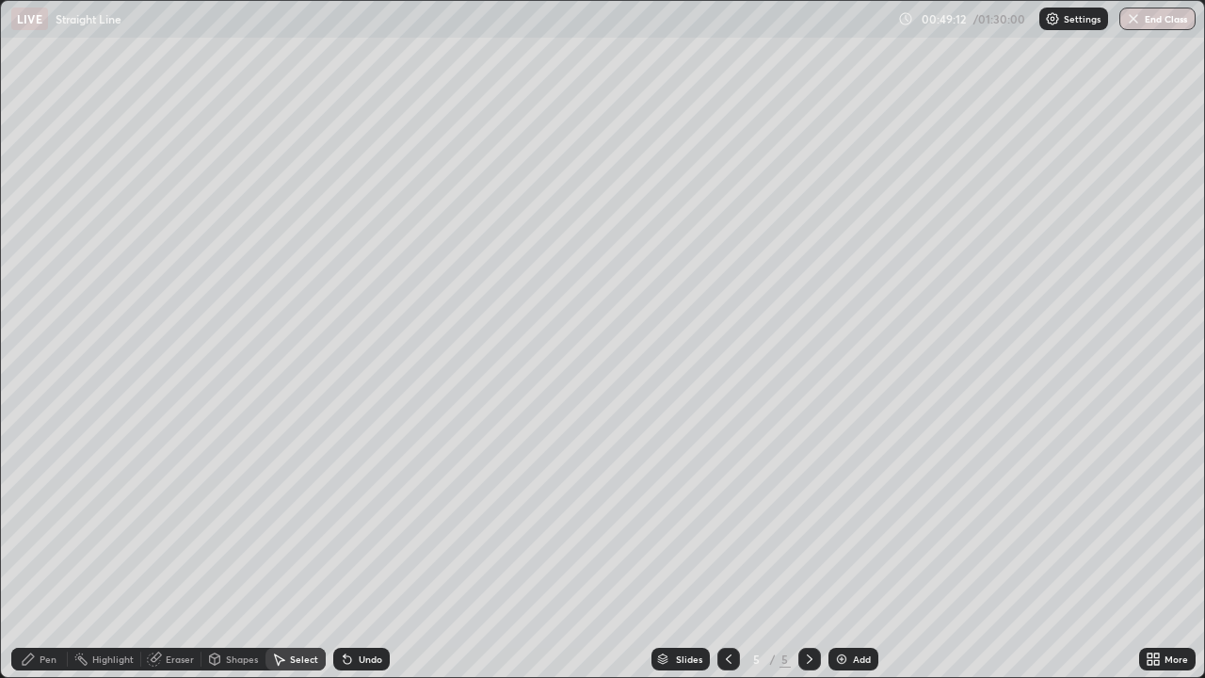
click at [45, 550] on div "Pen" at bounding box center [48, 658] width 17 height 9
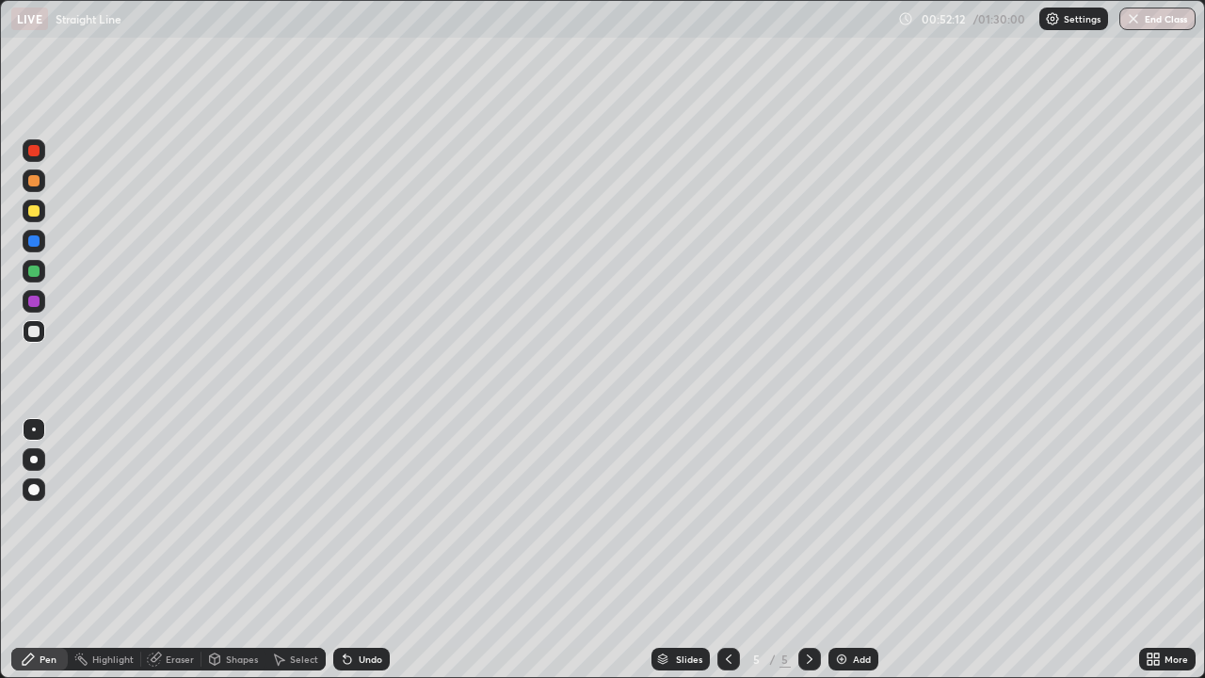
click at [841, 550] on img at bounding box center [841, 658] width 15 height 15
click at [40, 213] on div at bounding box center [34, 211] width 23 height 23
click at [40, 329] on div at bounding box center [34, 331] width 23 height 23
click at [41, 208] on div at bounding box center [34, 211] width 23 height 23
click at [360, 550] on div "Undo" at bounding box center [371, 658] width 24 height 9
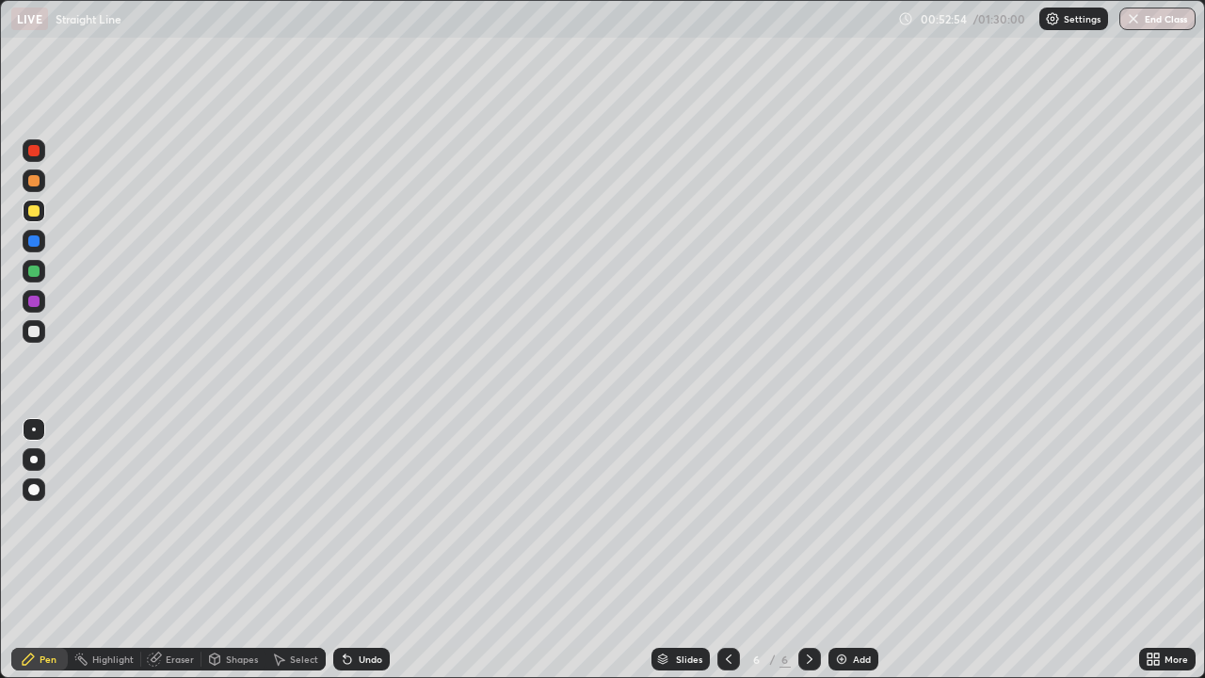
click at [364, 550] on div "Undo" at bounding box center [361, 659] width 56 height 23
click at [365, 550] on div "Undo" at bounding box center [371, 658] width 24 height 9
click at [40, 330] on div at bounding box center [34, 331] width 23 height 23
click at [168, 550] on div "Eraser" at bounding box center [180, 658] width 28 height 9
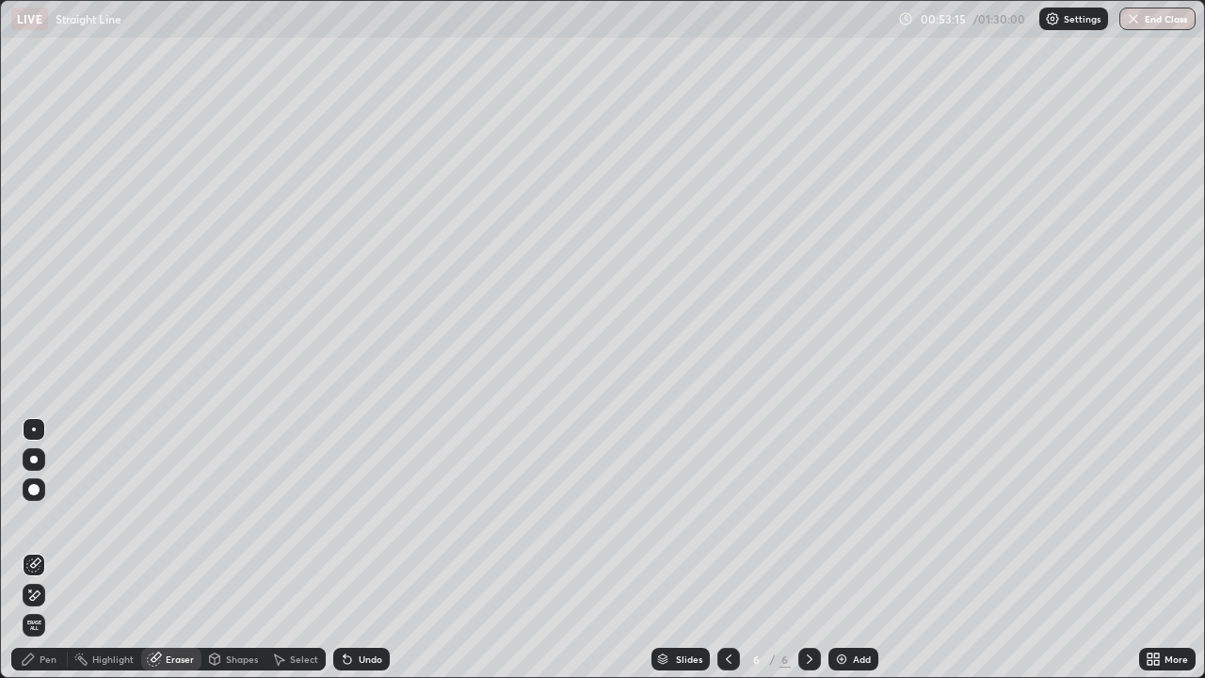
click at [45, 550] on div "Pen" at bounding box center [48, 658] width 17 height 9
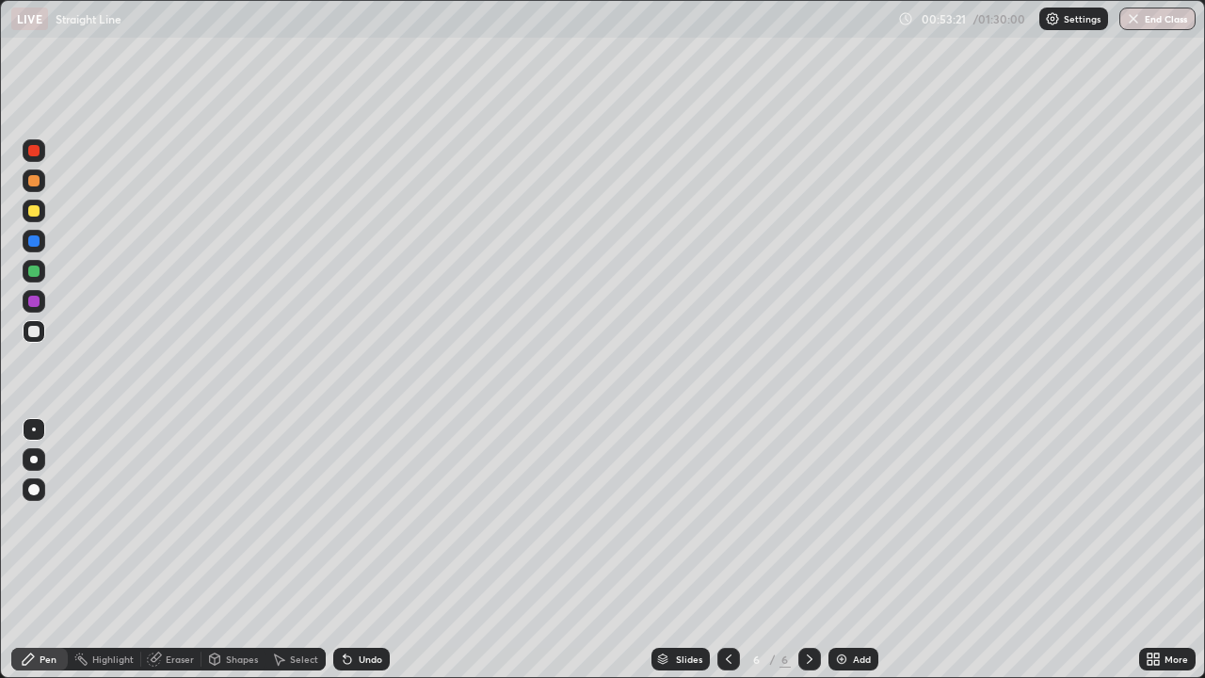
click at [42, 180] on div at bounding box center [34, 180] width 23 height 23
click at [40, 329] on div at bounding box center [34, 331] width 23 height 23
click at [418, 550] on div "Slides 6 / 6 Add" at bounding box center [764, 659] width 749 height 38
click at [226, 550] on div "Shapes" at bounding box center [233, 659] width 64 height 23
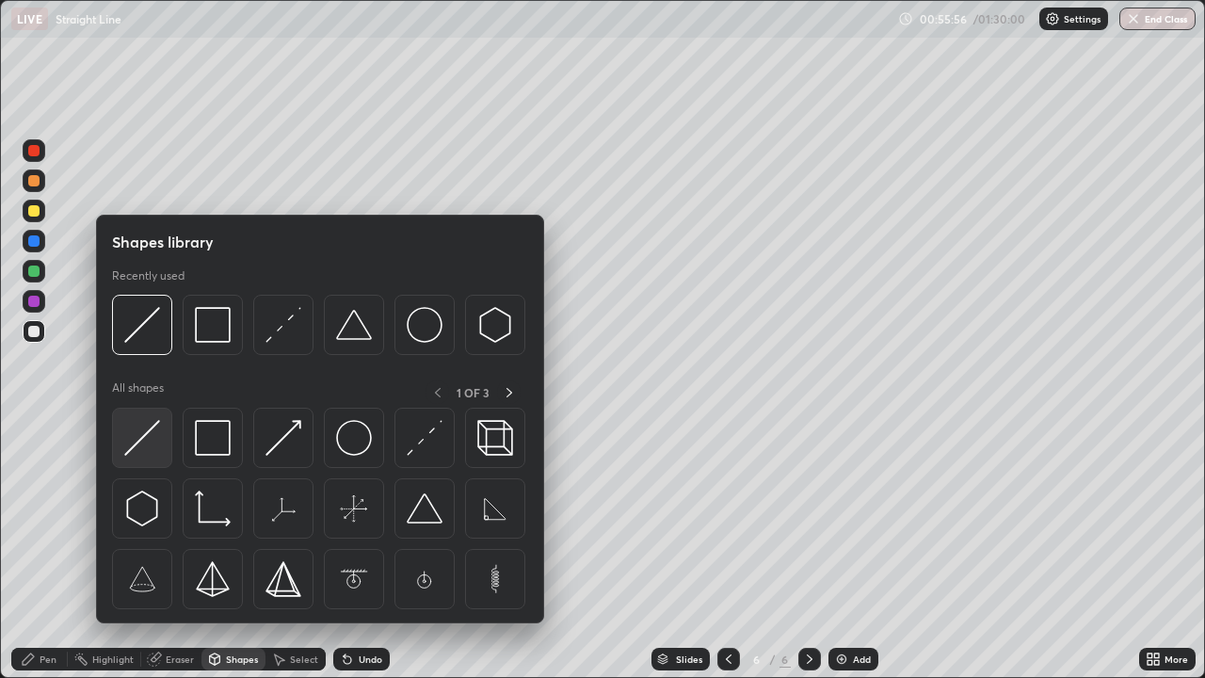
click at [148, 421] on img at bounding box center [142, 438] width 36 height 36
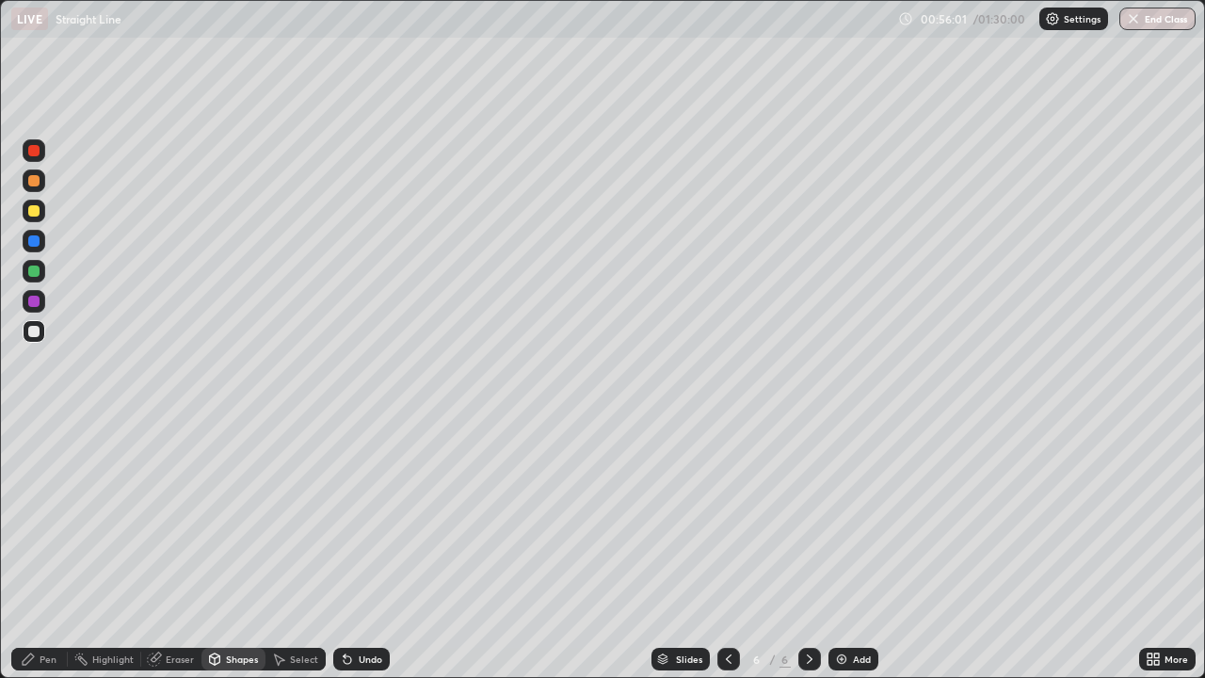
click at [36, 550] on icon at bounding box center [28, 658] width 15 height 15
click at [40, 210] on div at bounding box center [34, 211] width 23 height 23
click at [44, 328] on div at bounding box center [34, 331] width 23 height 23
click at [41, 211] on div at bounding box center [34, 211] width 23 height 23
click at [41, 337] on div at bounding box center [34, 331] width 23 height 23
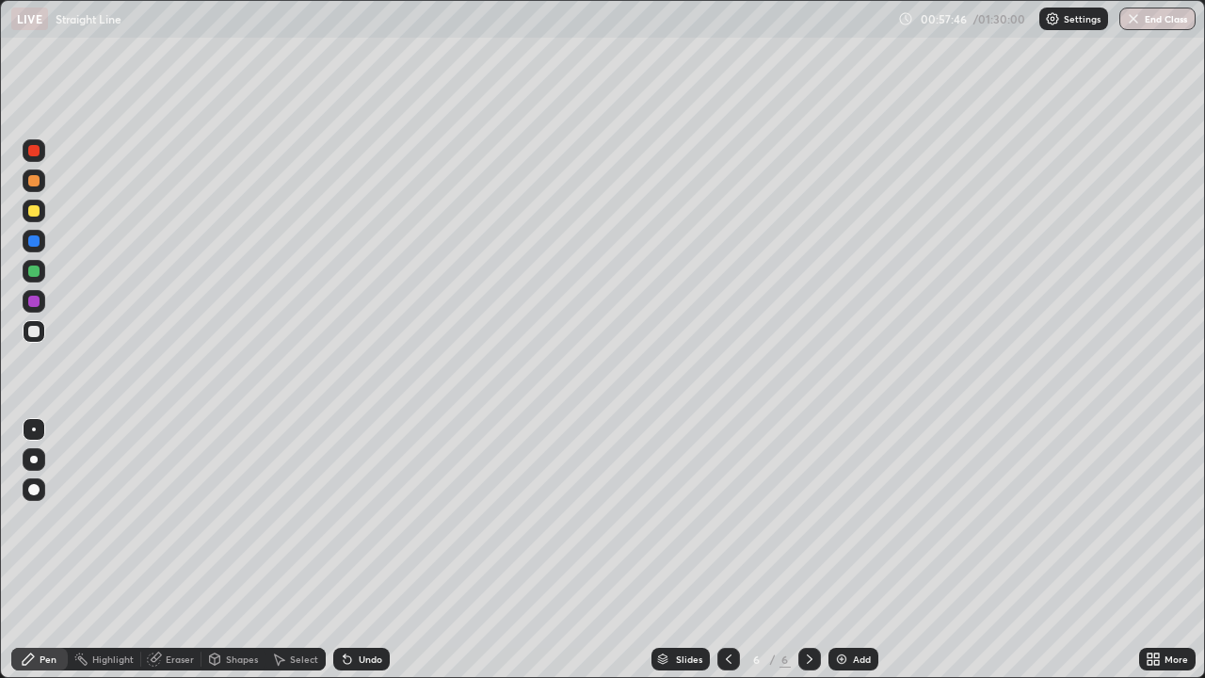
click at [41, 212] on div at bounding box center [34, 211] width 23 height 23
click at [845, 550] on img at bounding box center [841, 658] width 15 height 15
click at [236, 550] on div "Shapes" at bounding box center [233, 659] width 64 height 23
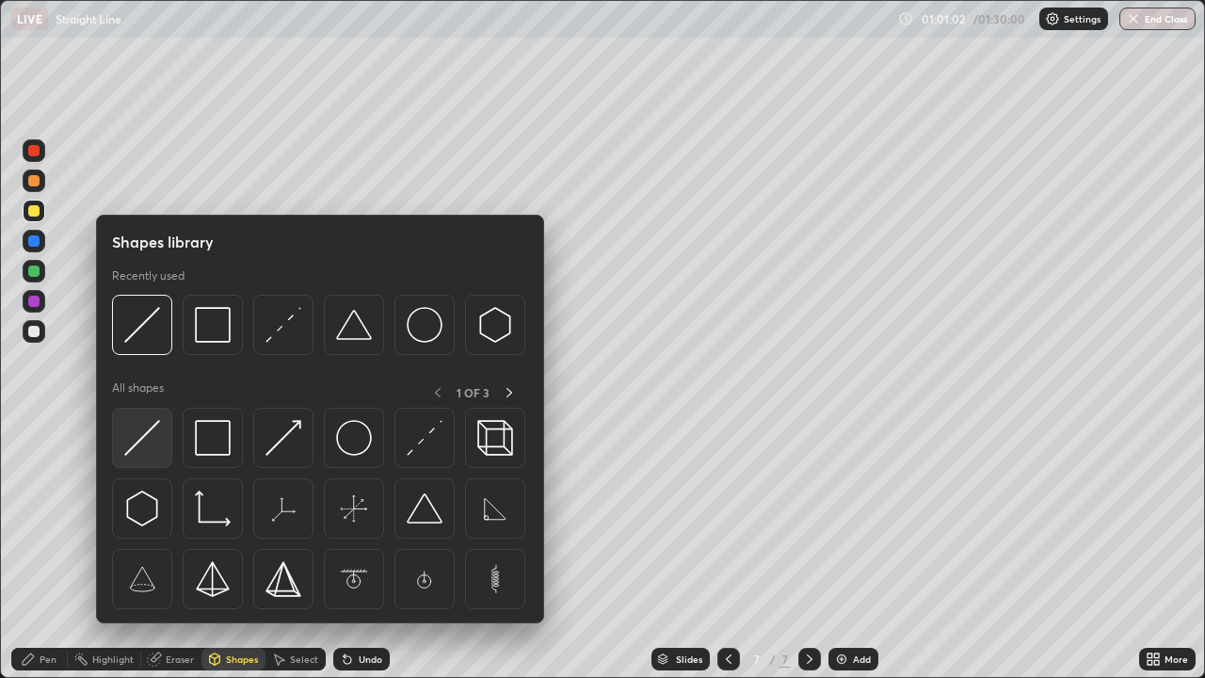
click at [156, 424] on img at bounding box center [142, 438] width 36 height 36
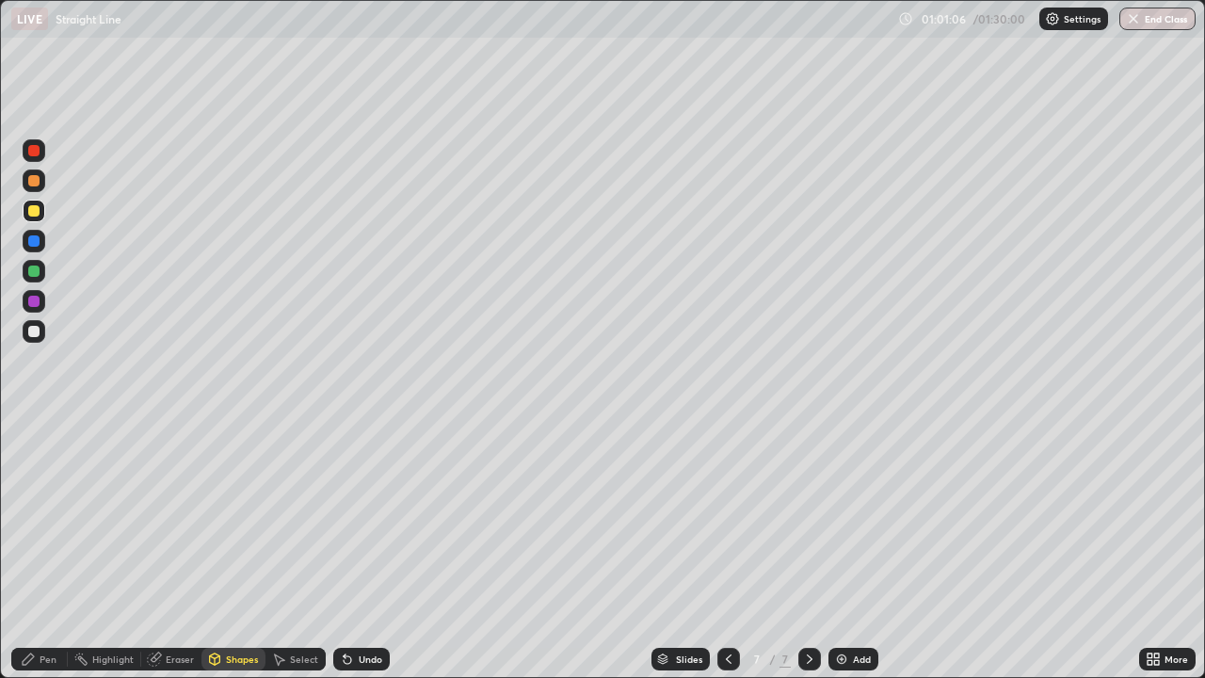
click at [45, 550] on div "Pen" at bounding box center [48, 658] width 17 height 9
click at [42, 328] on div at bounding box center [34, 331] width 23 height 23
click at [35, 211] on div at bounding box center [33, 210] width 11 height 11
click at [49, 331] on div "Erase all" at bounding box center [33, 339] width 45 height 602
click at [40, 328] on div at bounding box center [34, 331] width 23 height 23
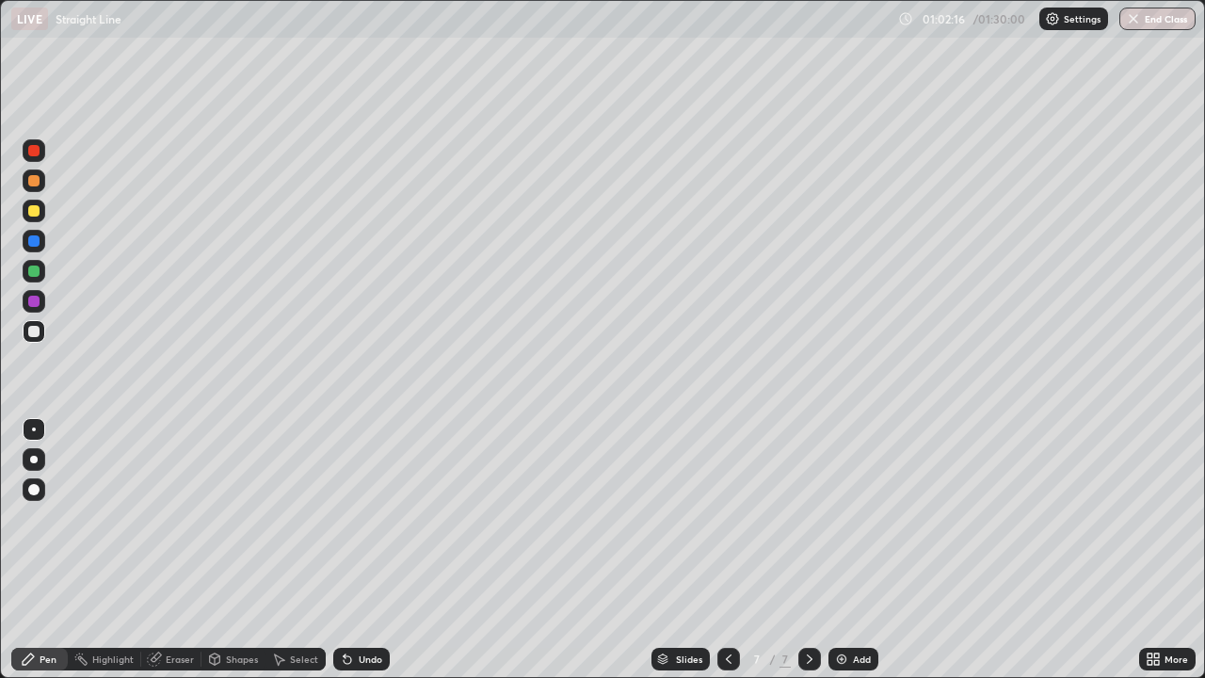
click at [42, 214] on div at bounding box center [34, 211] width 23 height 23
click at [368, 550] on div "Undo" at bounding box center [361, 659] width 56 height 23
click at [44, 331] on div at bounding box center [34, 331] width 23 height 23
click at [40, 208] on div at bounding box center [34, 211] width 23 height 23
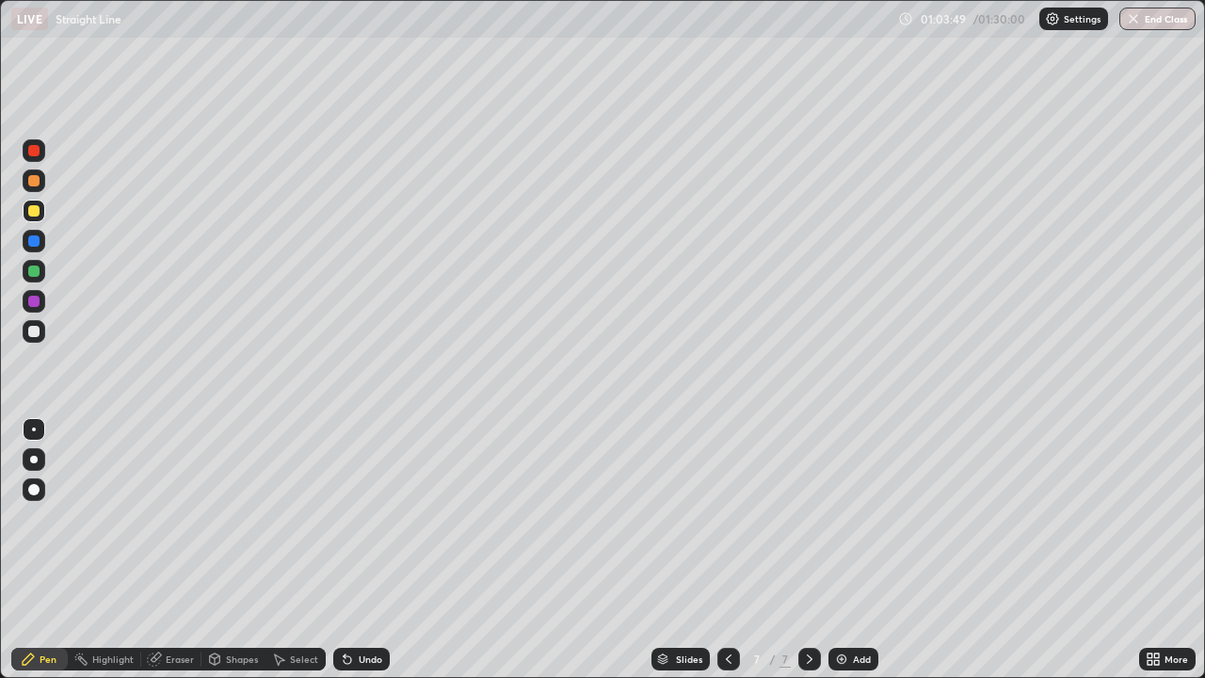
click at [234, 550] on div "Shapes" at bounding box center [242, 658] width 32 height 9
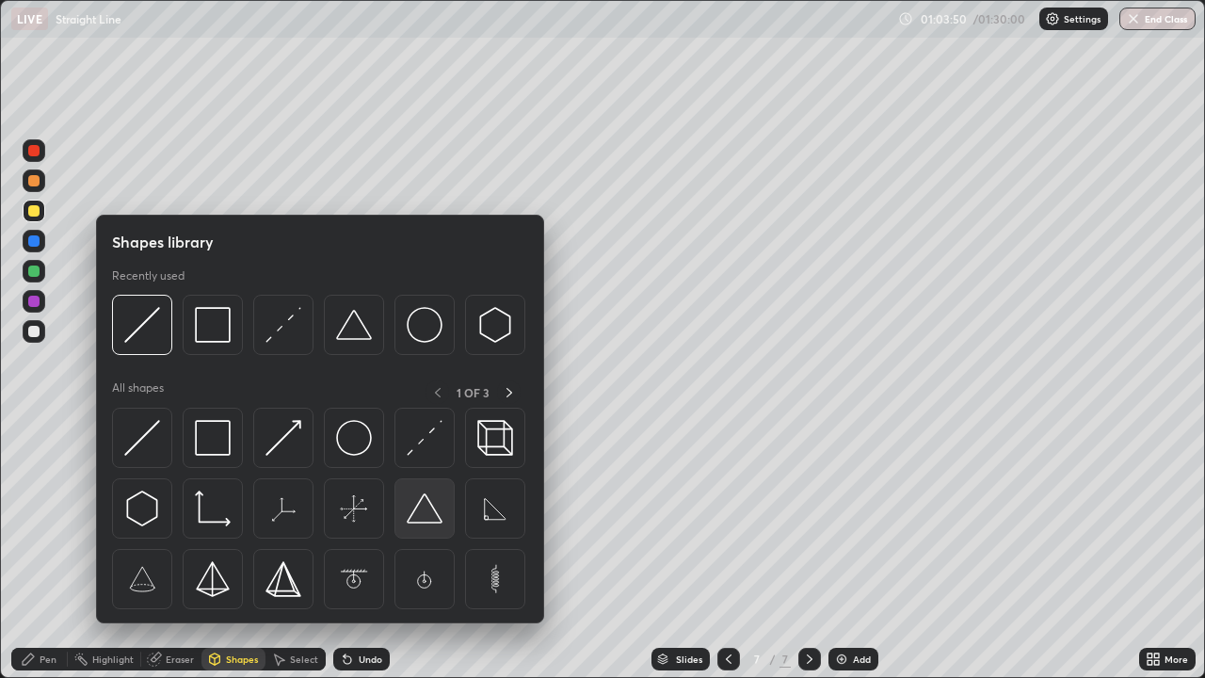
click at [426, 509] on img at bounding box center [425, 508] width 36 height 36
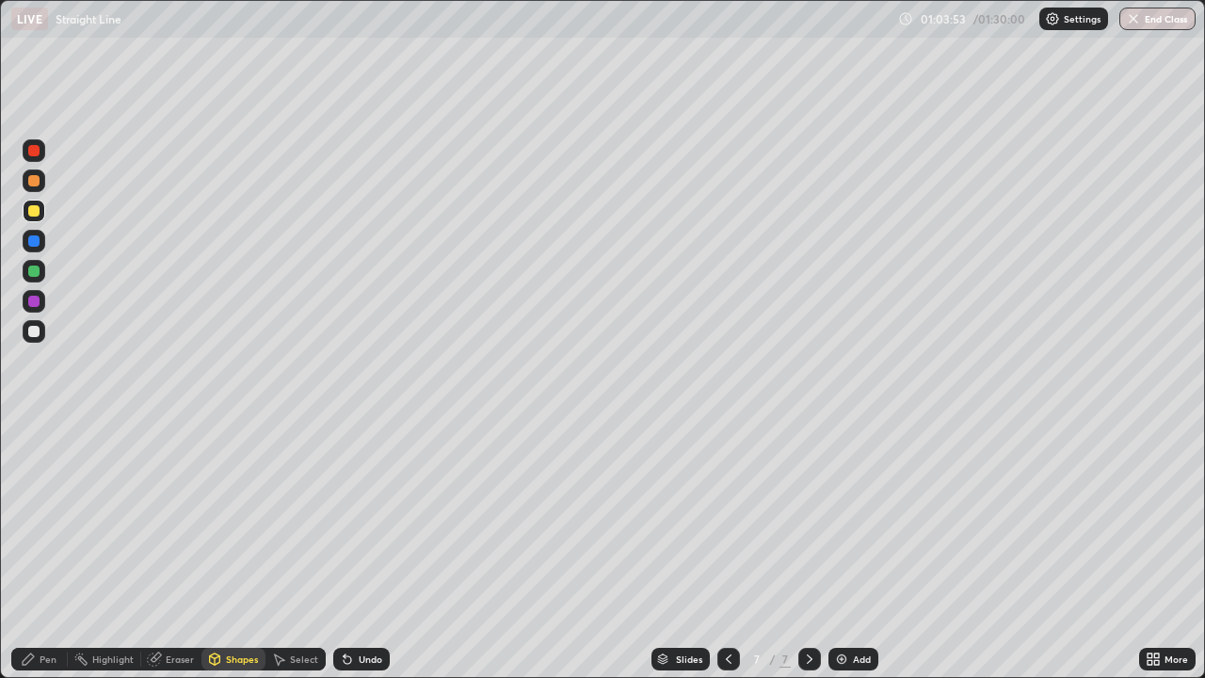
click at [53, 550] on div "Pen" at bounding box center [48, 658] width 17 height 9
click at [44, 331] on div at bounding box center [34, 331] width 23 height 23
click at [362, 550] on div "Undo" at bounding box center [361, 659] width 56 height 23
click at [38, 217] on div at bounding box center [34, 211] width 23 height 23
click at [39, 335] on div at bounding box center [33, 331] width 11 height 11
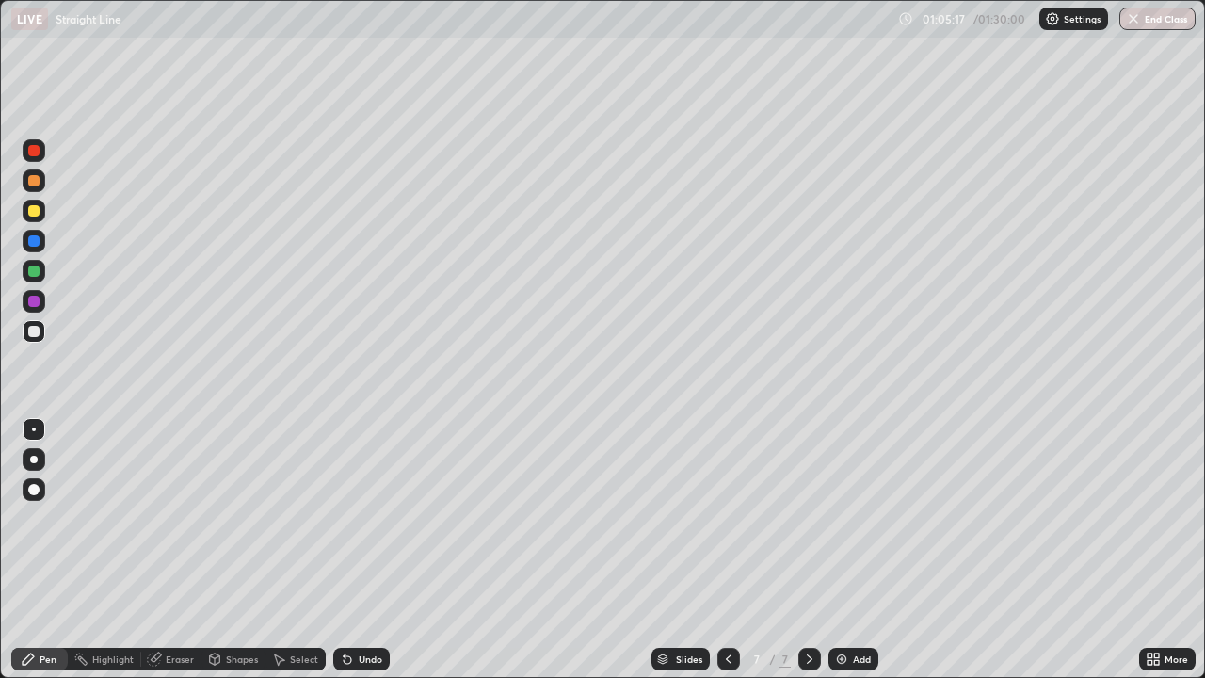
click at [177, 550] on div "Eraser" at bounding box center [180, 658] width 28 height 9
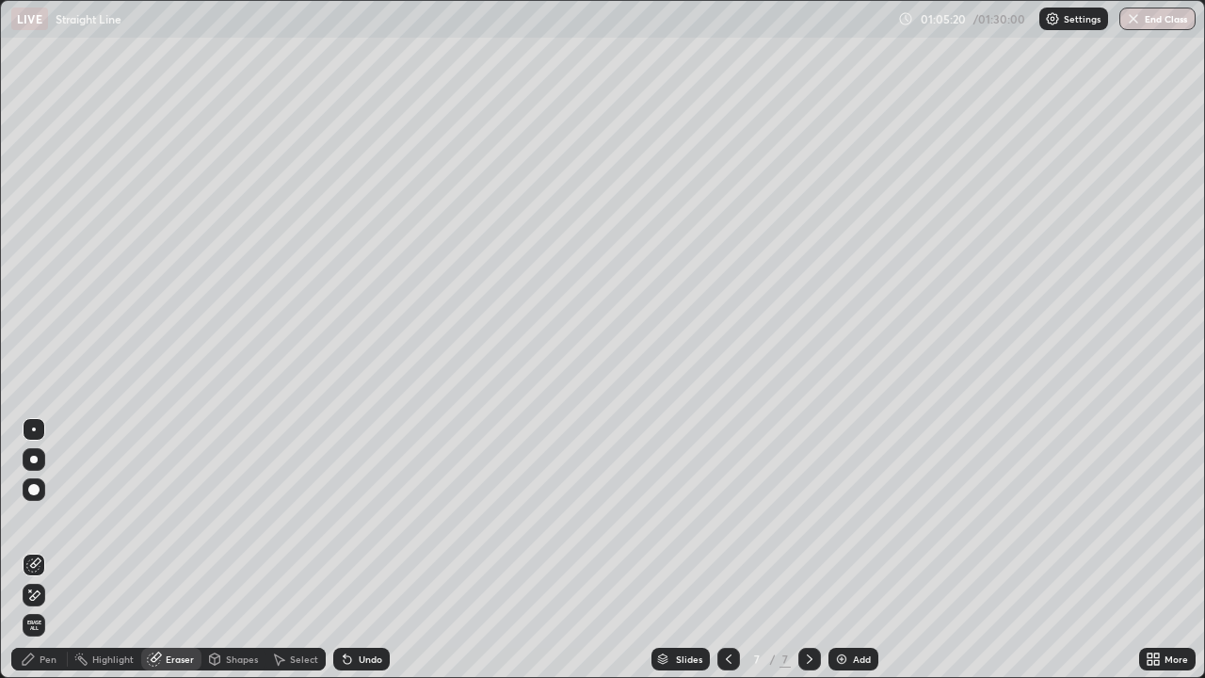
click at [48, 550] on div "Pen" at bounding box center [39, 659] width 56 height 23
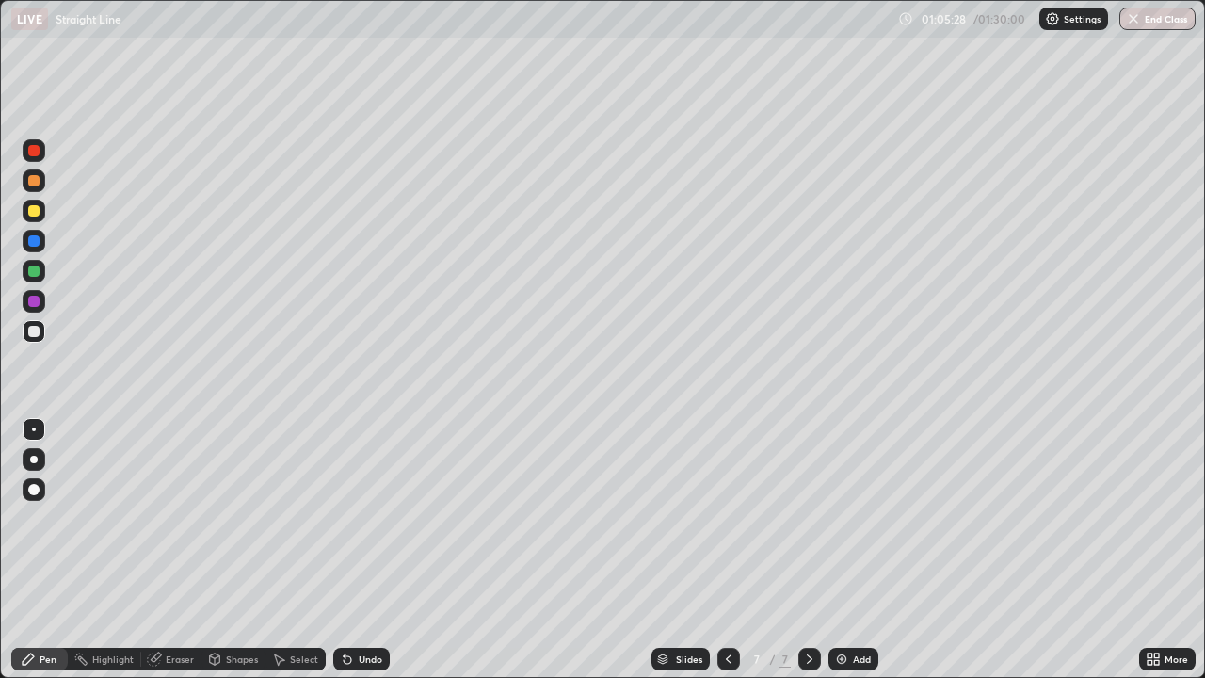
click at [303, 550] on div "Select" at bounding box center [304, 658] width 28 height 9
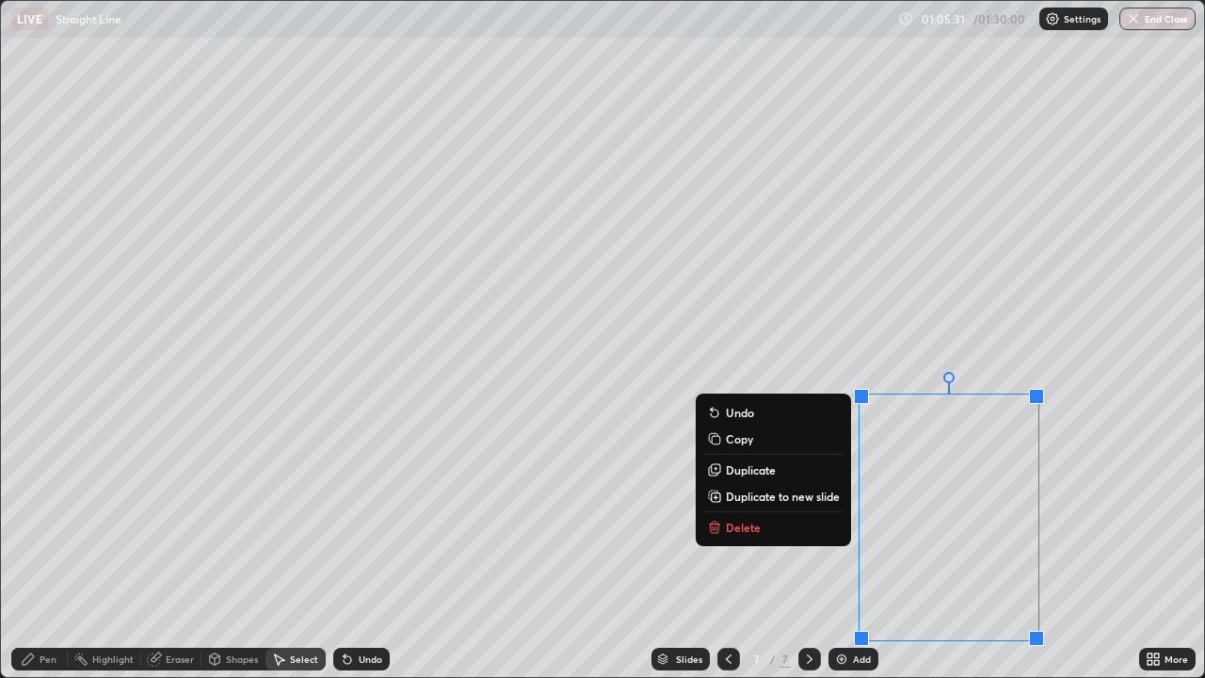
click at [826, 550] on div "0 ° Undo Copy Duplicate Duplicate to new slide Delete" at bounding box center [602, 339] width 1203 height 676
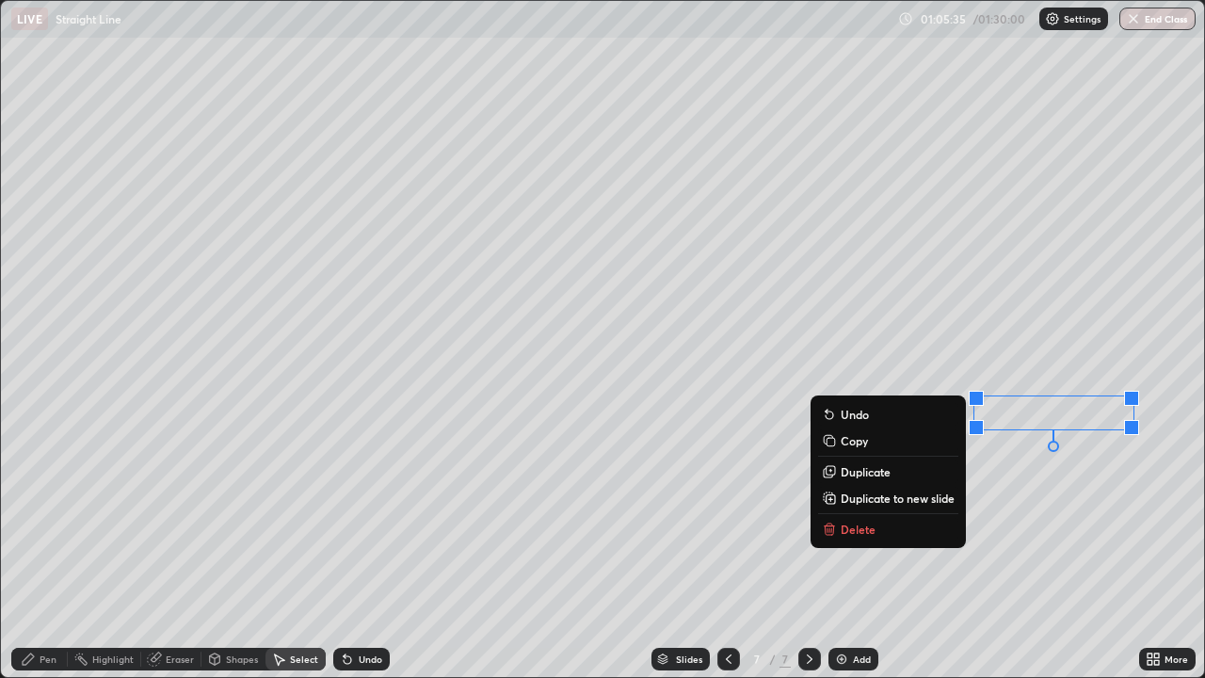
click at [954, 500] on button "Duplicate to new slide" at bounding box center [888, 498] width 140 height 23
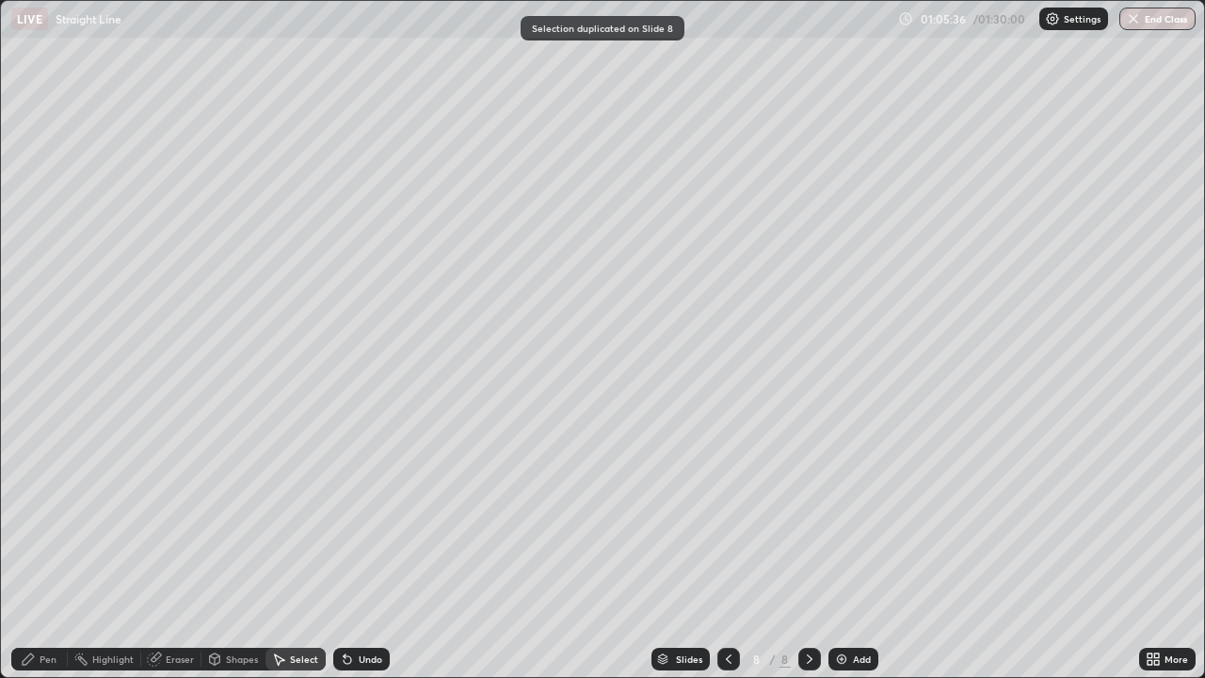
click at [727, 550] on icon at bounding box center [728, 658] width 15 height 15
click at [245, 550] on div "Shapes" at bounding box center [242, 658] width 32 height 9
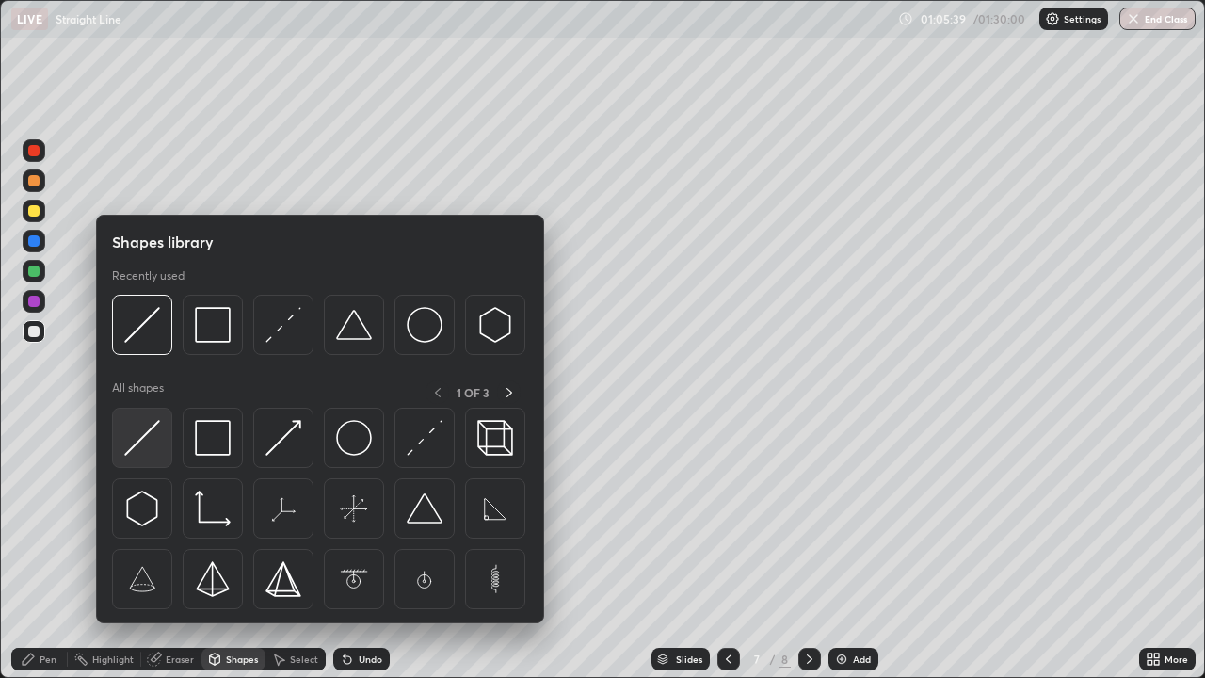
click at [158, 424] on img at bounding box center [142, 438] width 36 height 36
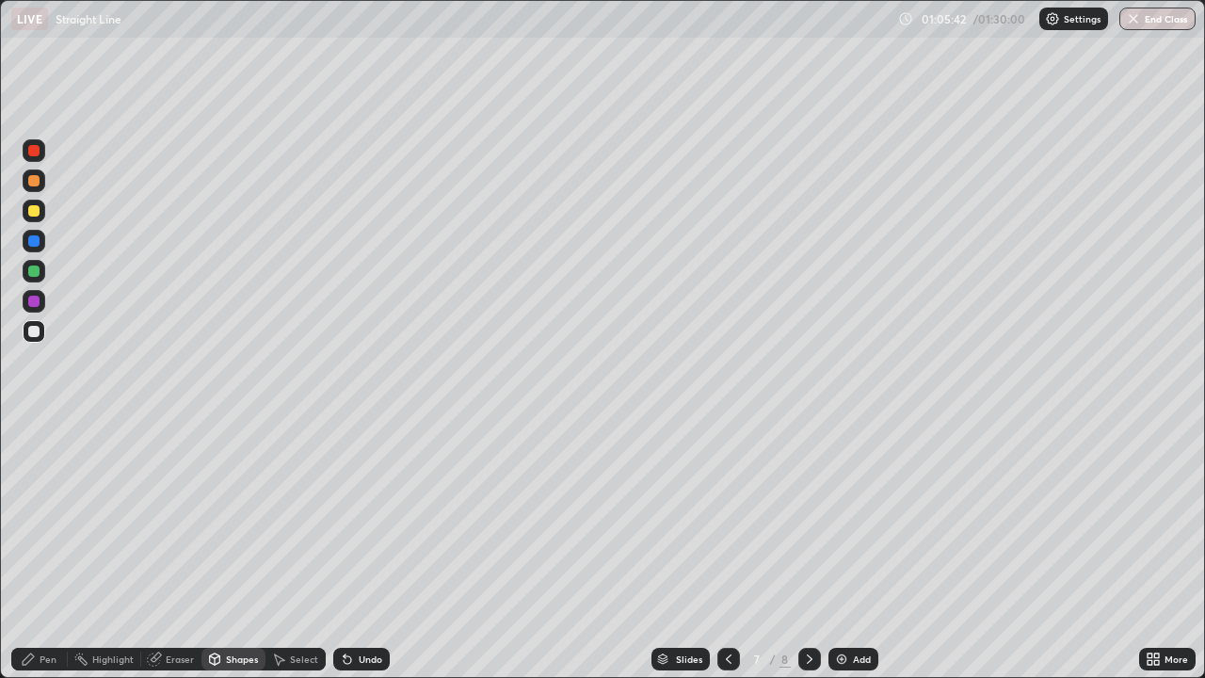
click at [54, 550] on div "Pen" at bounding box center [48, 658] width 17 height 9
click at [40, 213] on div at bounding box center [34, 211] width 23 height 23
click at [172, 550] on div "Eraser" at bounding box center [171, 659] width 60 height 23
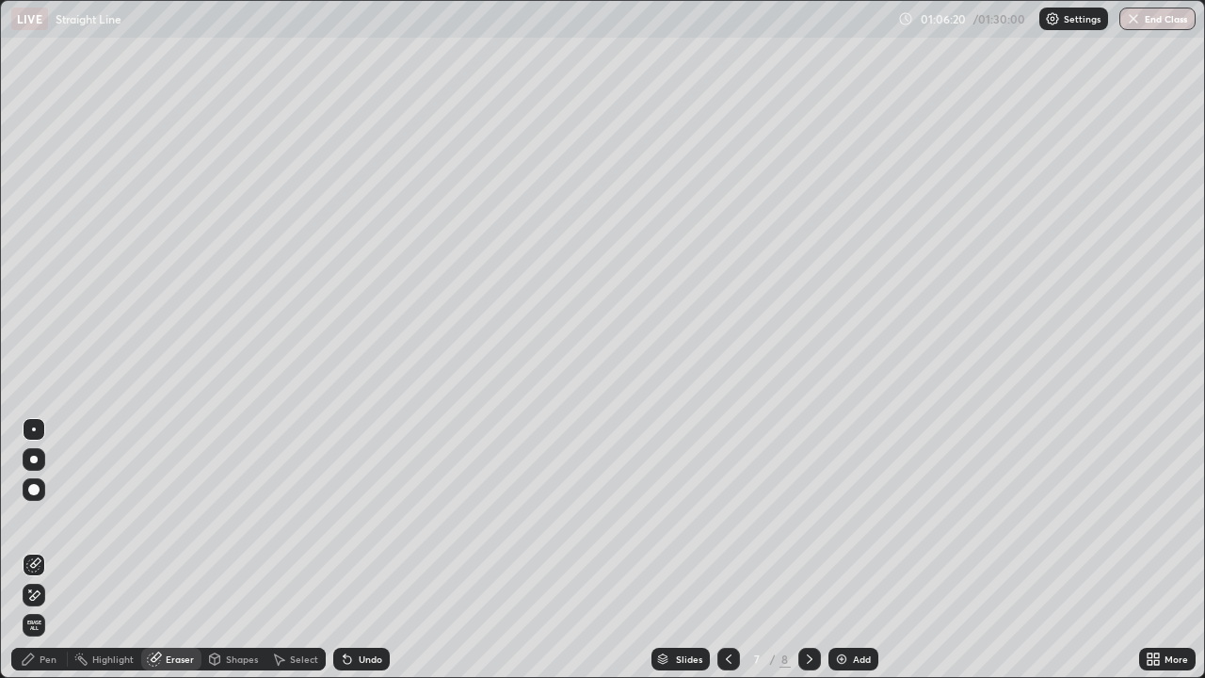
click at [52, 550] on div "Pen" at bounding box center [39, 659] width 56 height 23
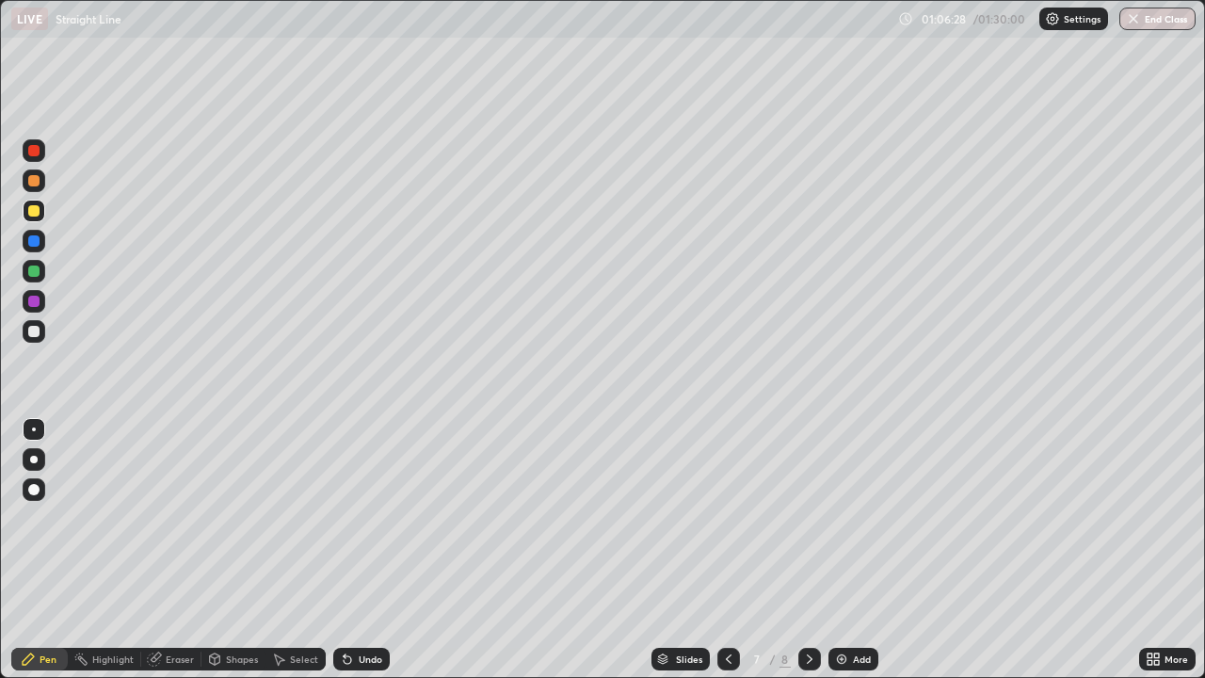
click at [41, 331] on div at bounding box center [34, 331] width 23 height 23
click at [295, 550] on div "Select" at bounding box center [304, 658] width 28 height 9
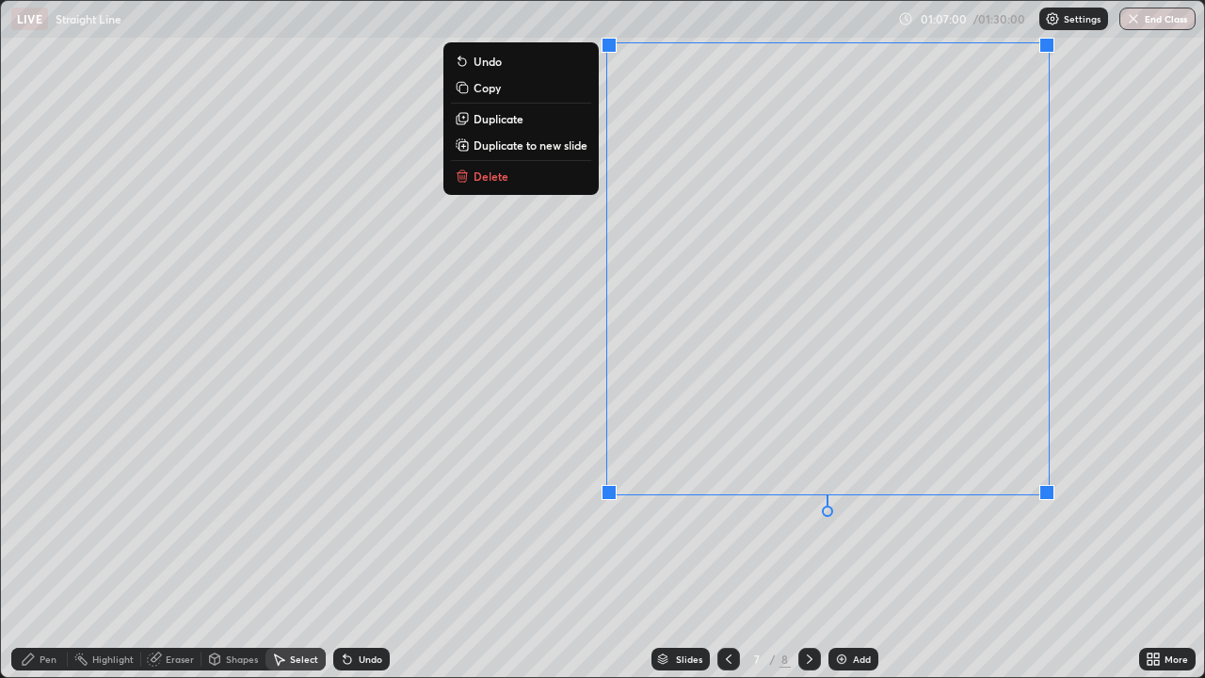
click at [703, 539] on div "0 ° Undo Copy Duplicate Duplicate to new slide Delete" at bounding box center [602, 339] width 1203 height 676
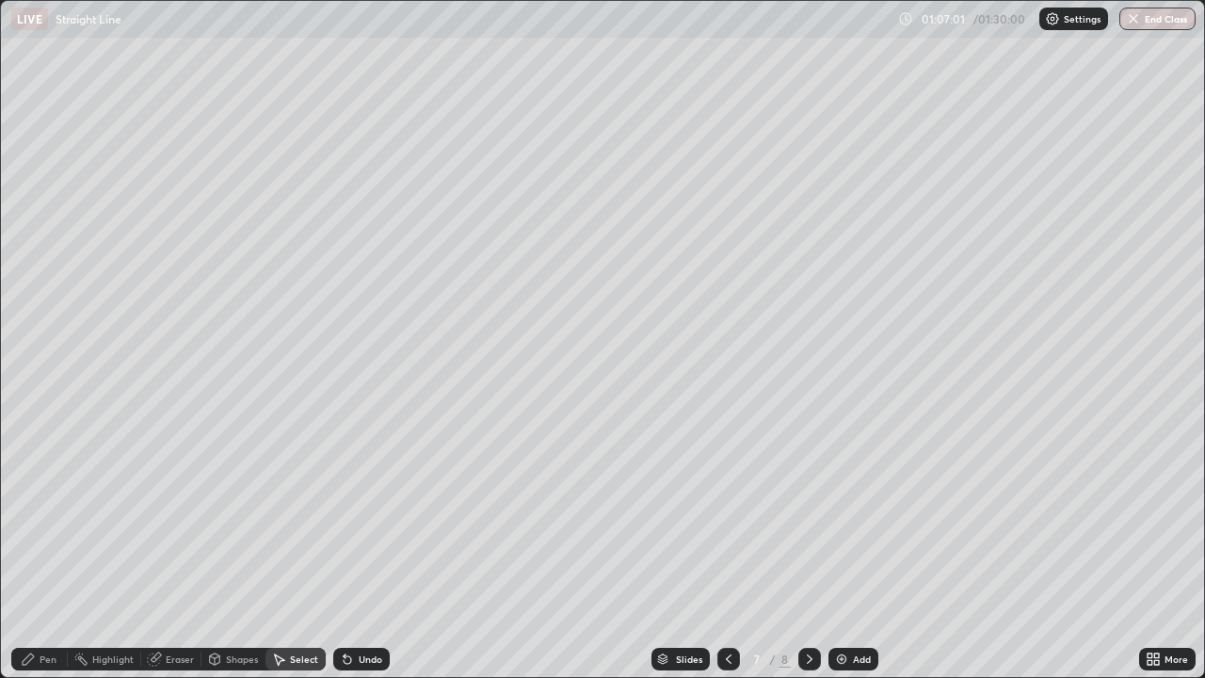
click at [176, 550] on div "Eraser" at bounding box center [180, 658] width 28 height 9
click at [53, 550] on div "Pen" at bounding box center [48, 658] width 17 height 9
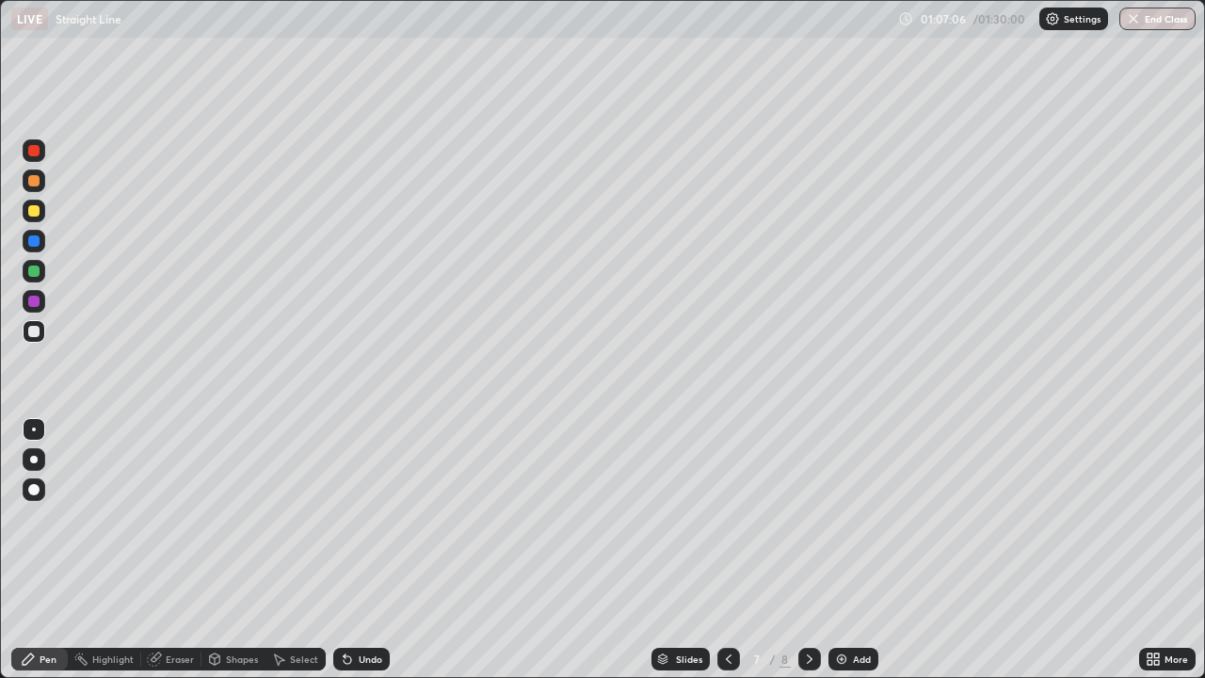
click at [43, 212] on div at bounding box center [34, 211] width 23 height 23
click at [299, 550] on div "Select" at bounding box center [304, 658] width 28 height 9
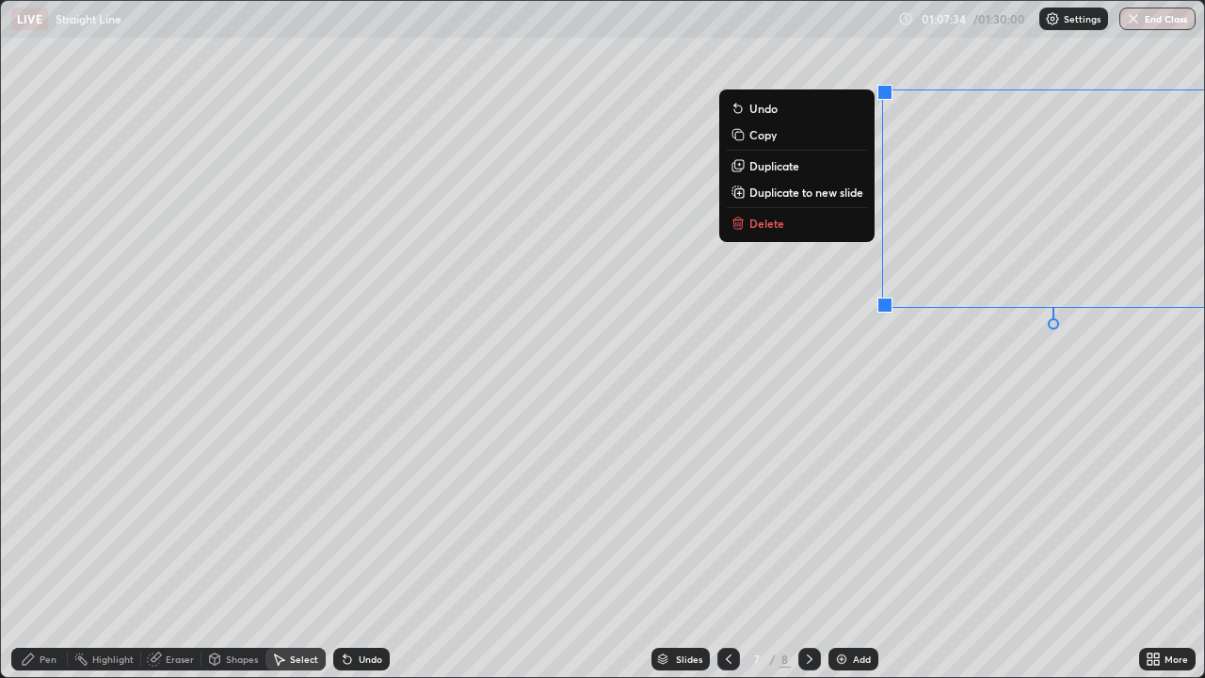
click at [882, 414] on div "0 ° Undo Copy Duplicate Duplicate to new slide Delete" at bounding box center [602, 339] width 1203 height 676
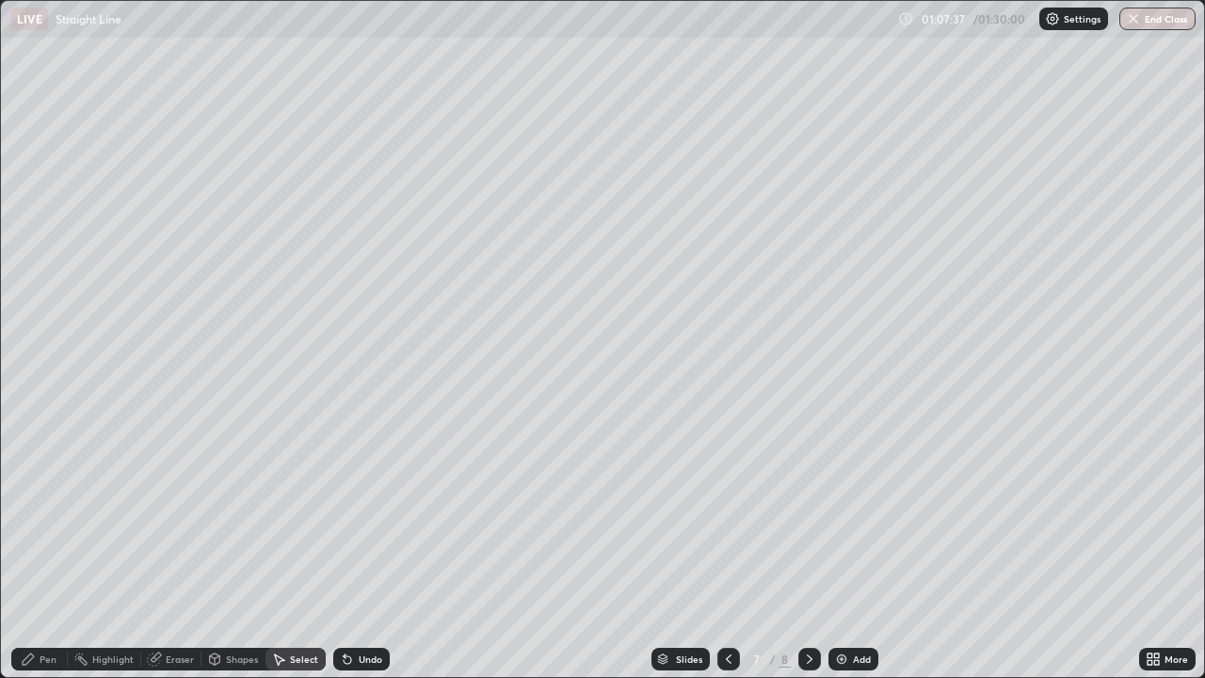
click at [45, 550] on div "Pen" at bounding box center [48, 658] width 17 height 9
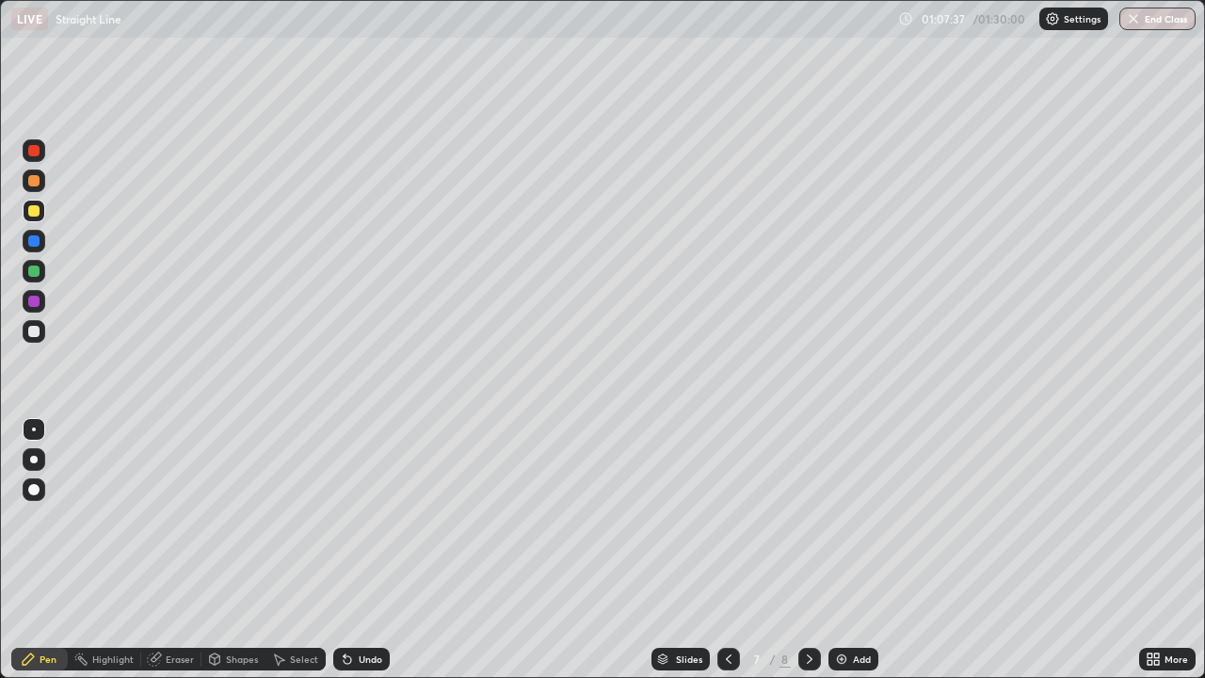
click at [41, 328] on div at bounding box center [34, 331] width 23 height 23
click at [42, 209] on div at bounding box center [34, 211] width 23 height 23
click at [232, 550] on div "Shapes" at bounding box center [242, 658] width 32 height 9
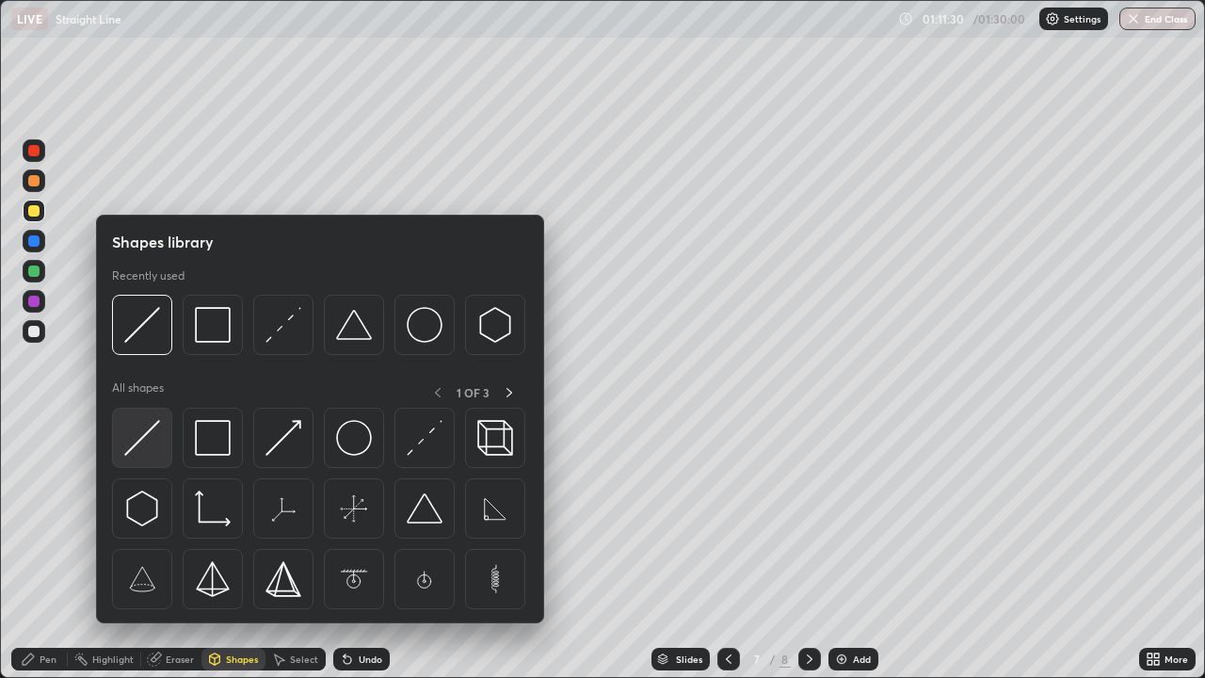
click at [152, 423] on img at bounding box center [142, 438] width 36 height 36
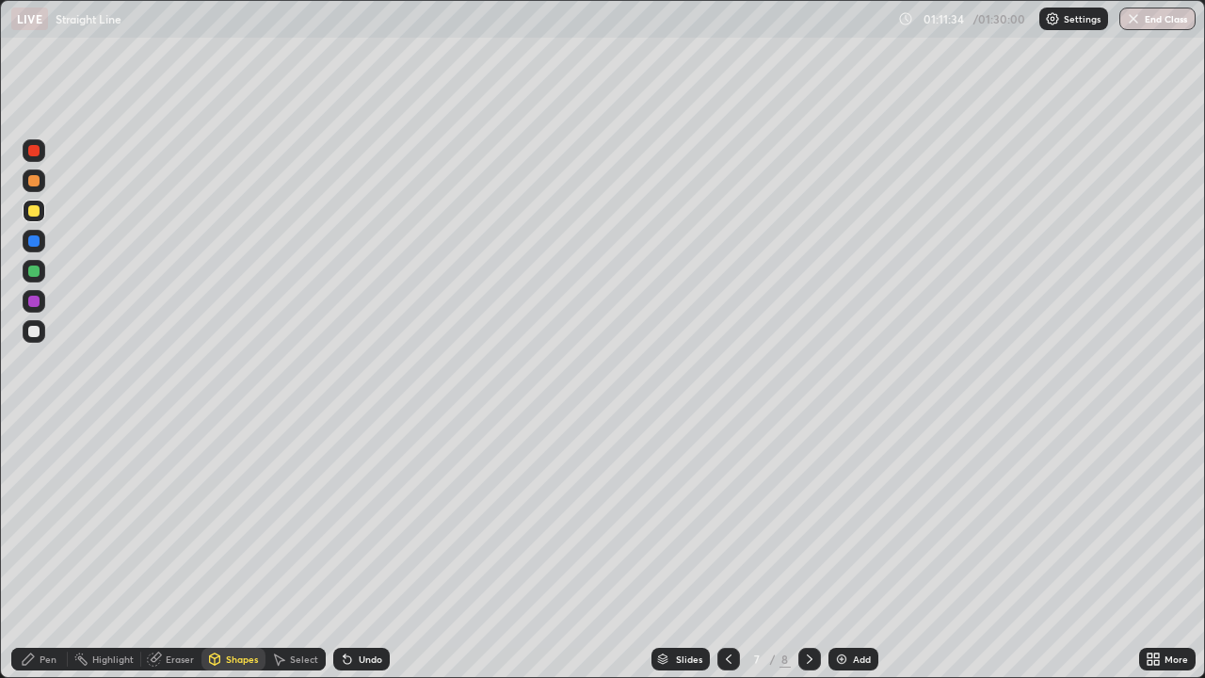
click at [40, 550] on div "Pen" at bounding box center [48, 658] width 17 height 9
click at [42, 331] on div at bounding box center [34, 331] width 23 height 23
click at [163, 550] on div "Eraser" at bounding box center [171, 659] width 60 height 23
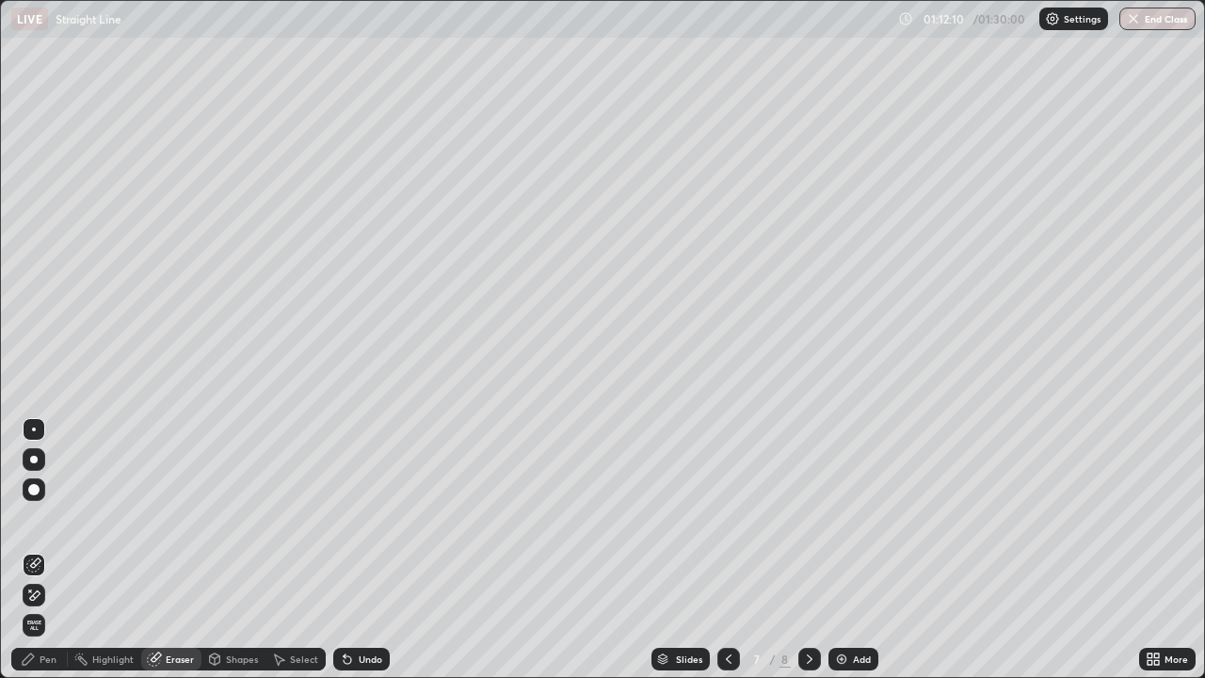
click at [48, 550] on div "Pen" at bounding box center [48, 658] width 17 height 9
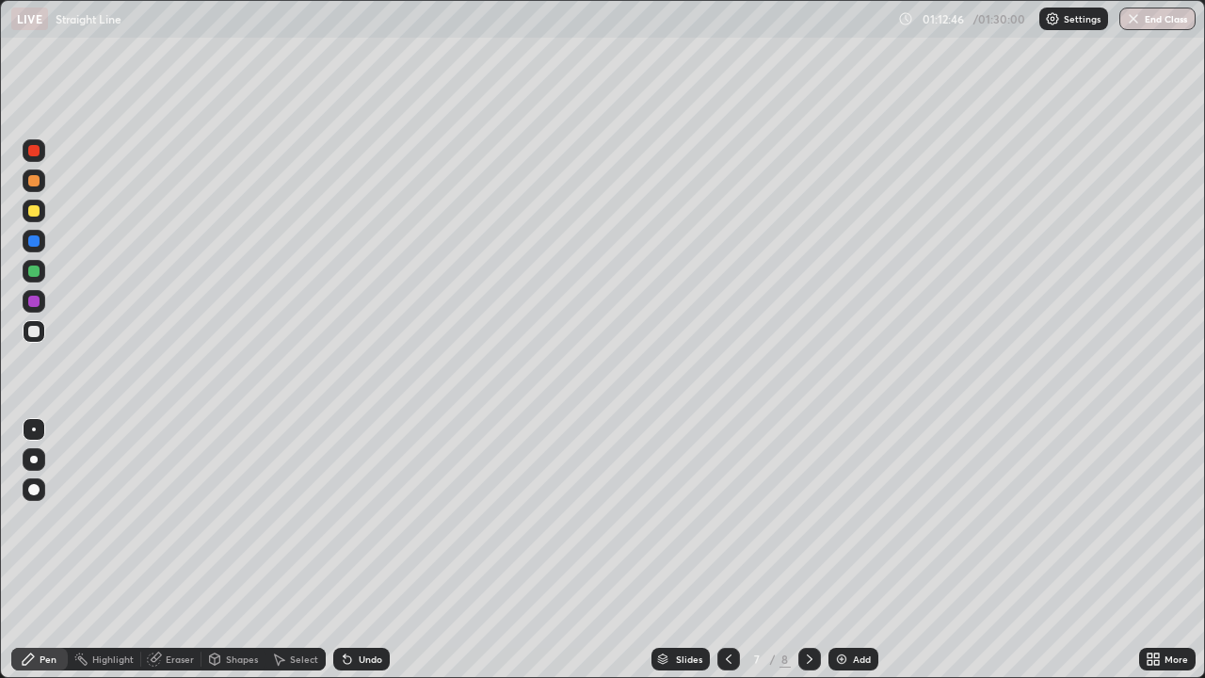
click at [172, 550] on div "Eraser" at bounding box center [180, 658] width 28 height 9
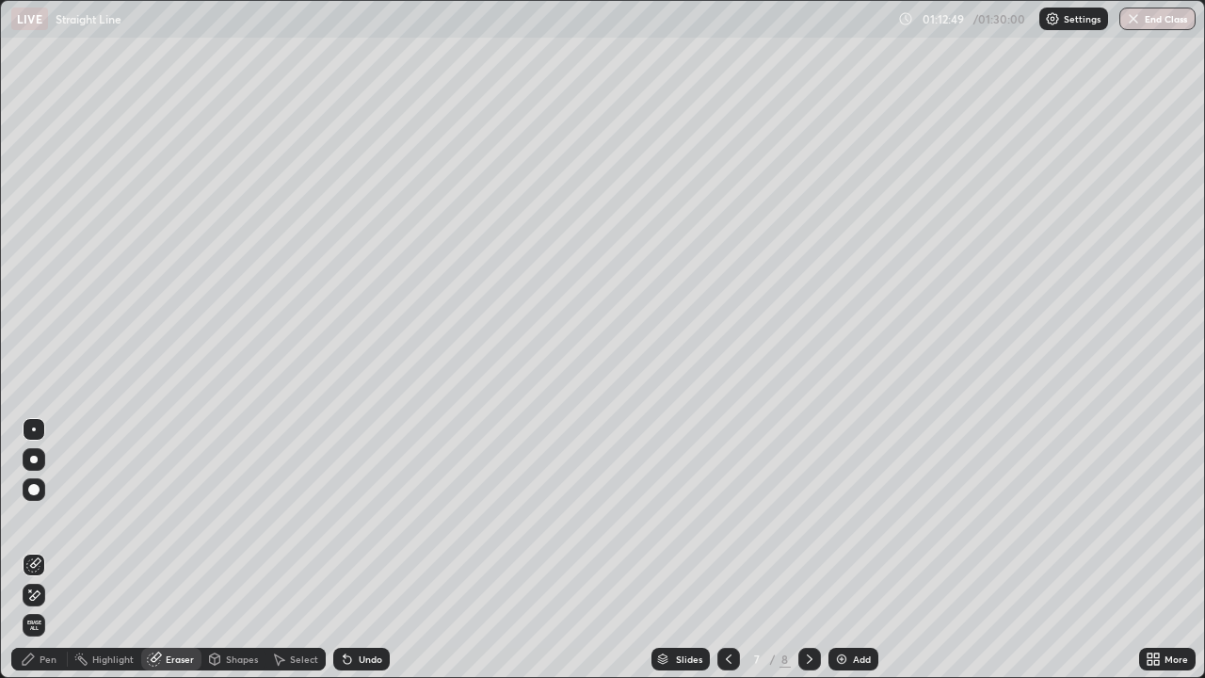
click at [49, 550] on div "Pen" at bounding box center [48, 658] width 17 height 9
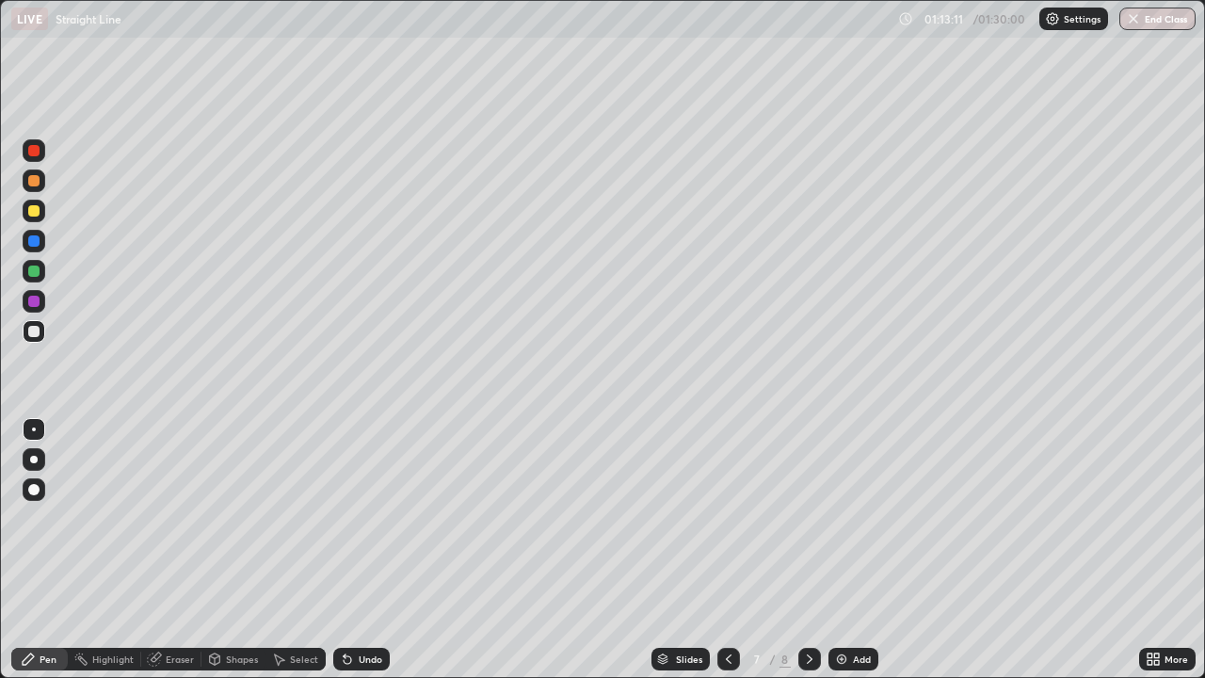
click at [173, 550] on div "Eraser" at bounding box center [180, 658] width 28 height 9
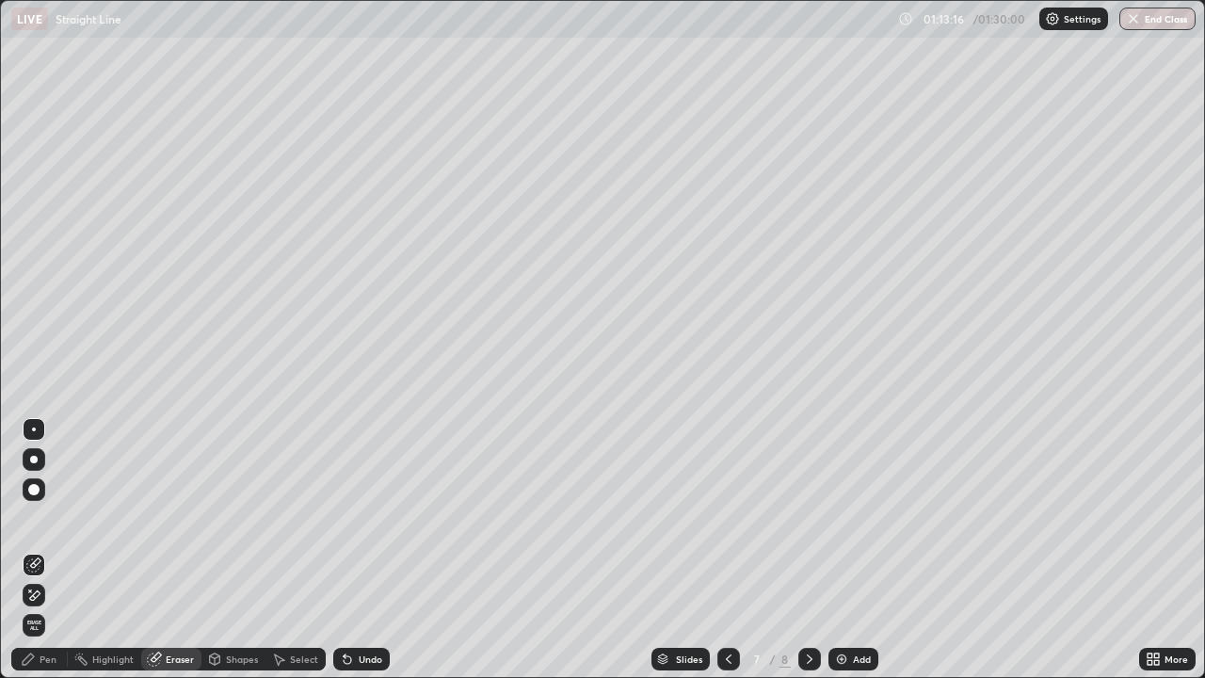
click at [53, 550] on div "Pen" at bounding box center [48, 658] width 17 height 9
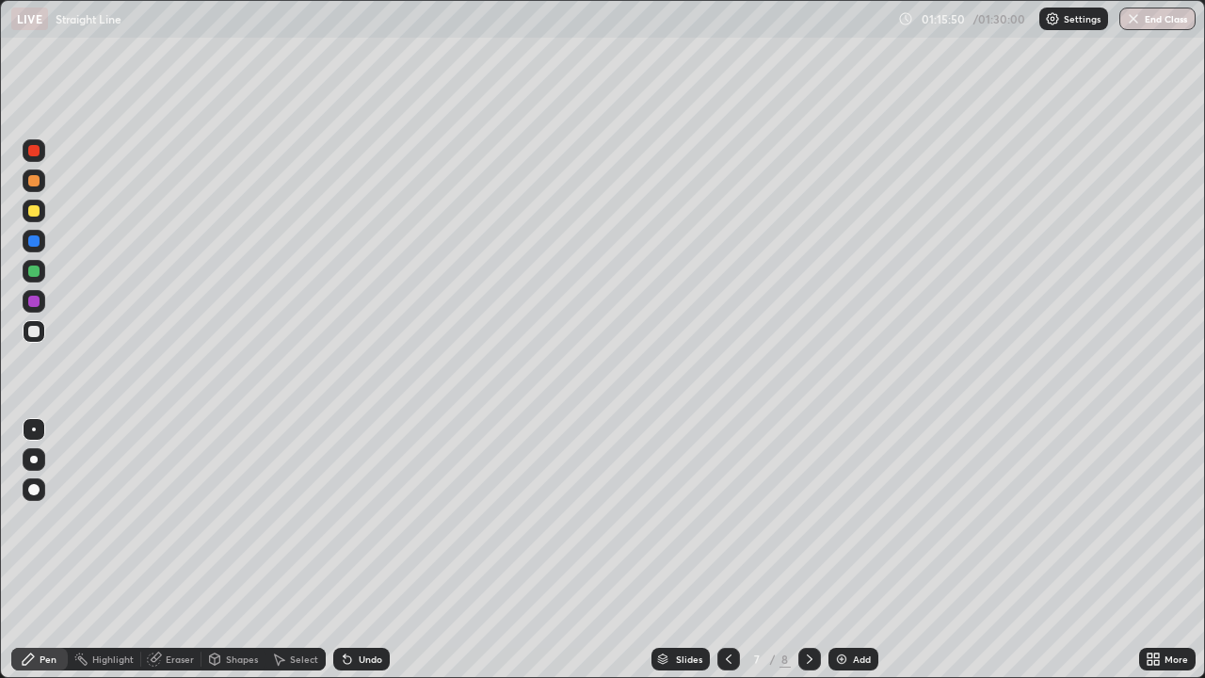
click at [847, 550] on div "Add" at bounding box center [853, 659] width 50 height 23
click at [42, 212] on div at bounding box center [34, 211] width 23 height 23
click at [226, 550] on div "Shapes" at bounding box center [242, 658] width 32 height 9
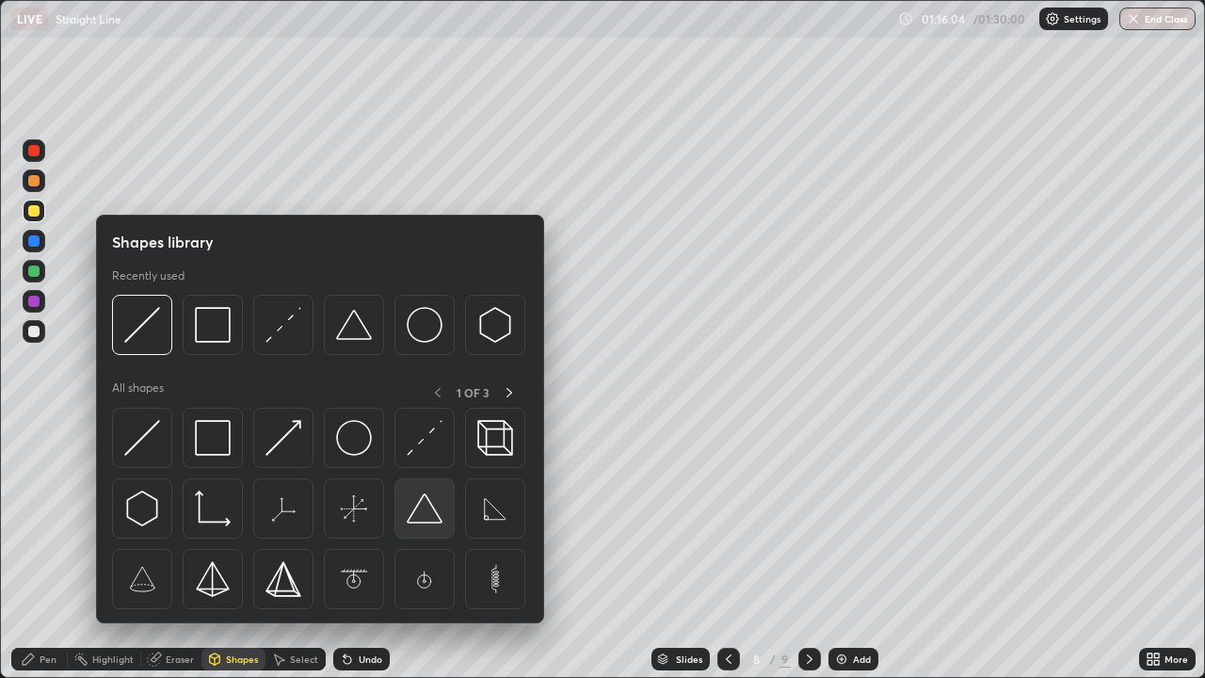
click at [412, 513] on img at bounding box center [425, 508] width 36 height 36
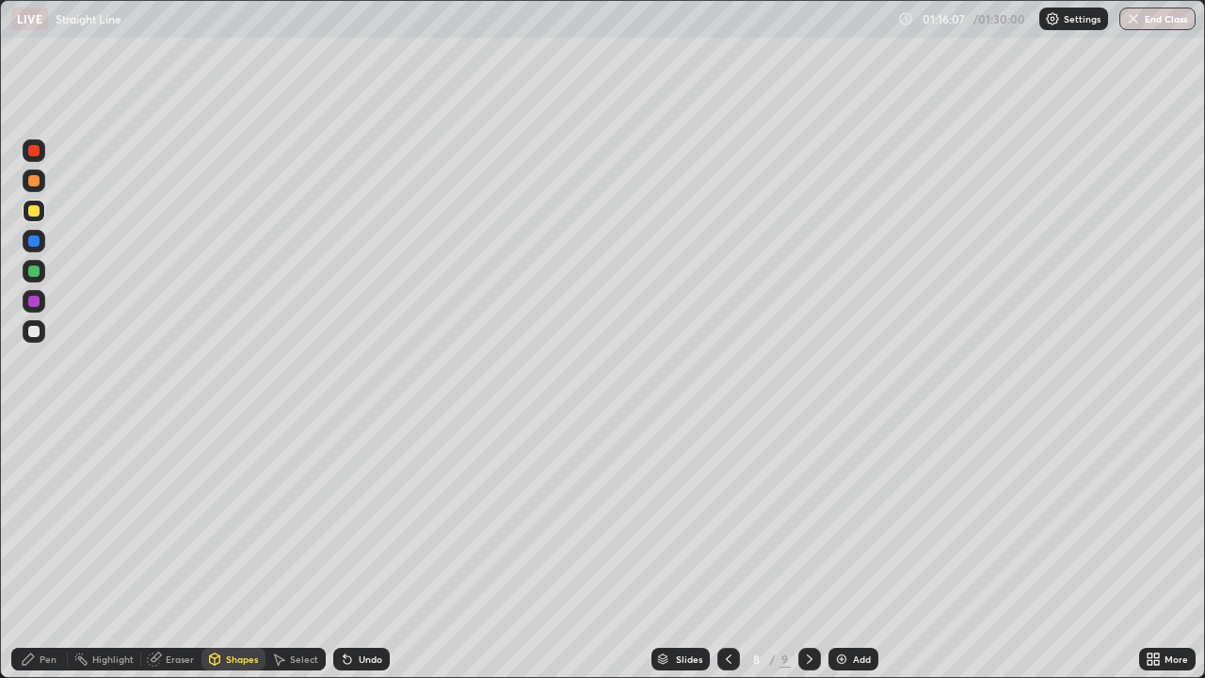
click at [40, 331] on div at bounding box center [34, 331] width 23 height 23
click at [39, 550] on div "Pen" at bounding box center [39, 659] width 56 height 23
click at [227, 550] on div "Shapes" at bounding box center [242, 658] width 32 height 9
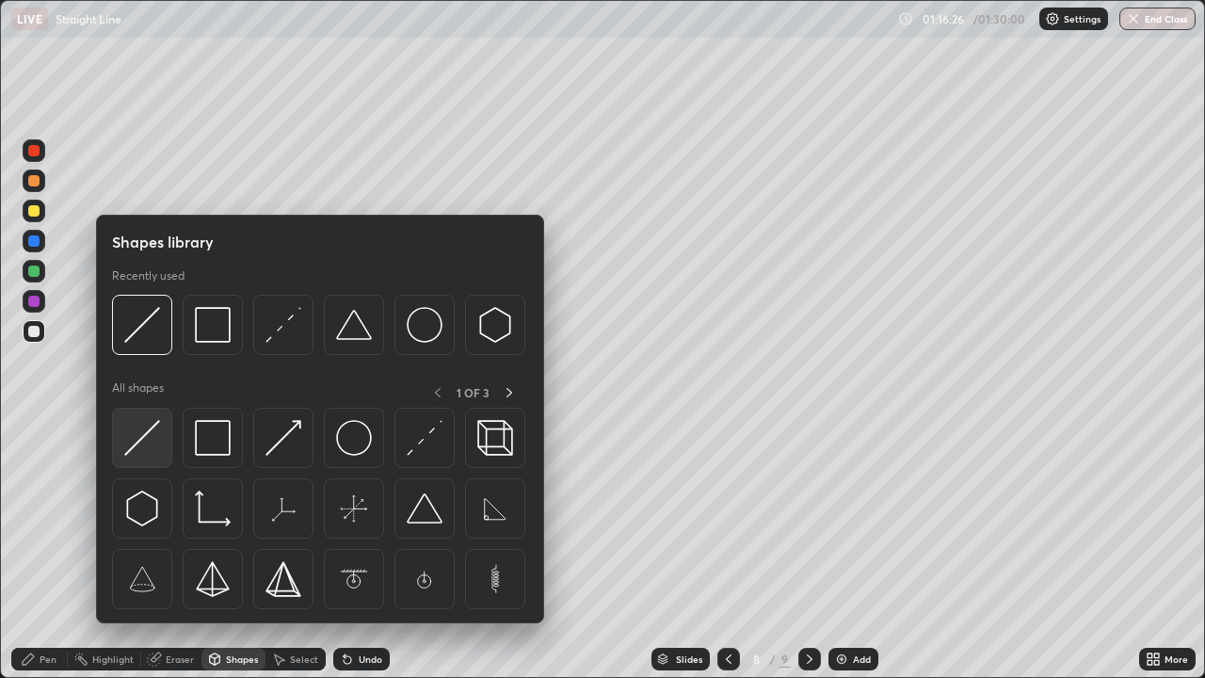
click at [154, 422] on img at bounding box center [142, 438] width 36 height 36
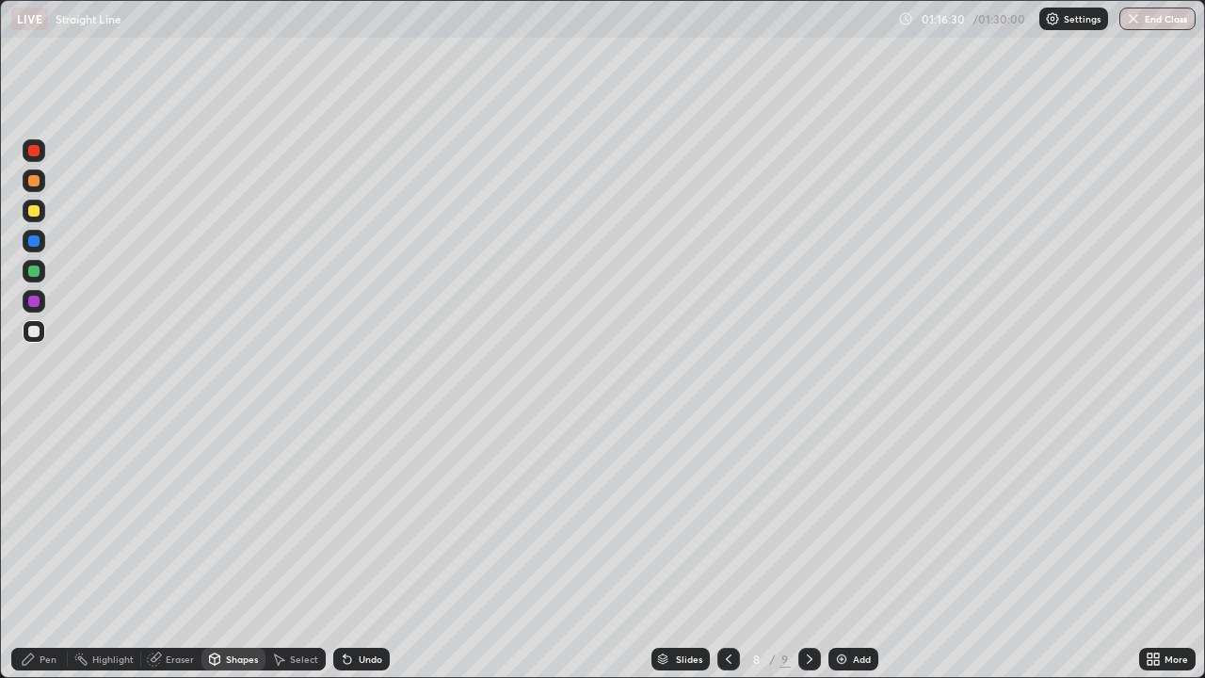
click at [49, 550] on div "Pen" at bounding box center [48, 658] width 17 height 9
click at [44, 209] on div at bounding box center [34, 211] width 23 height 23
click at [229, 550] on div "Shapes" at bounding box center [233, 659] width 64 height 23
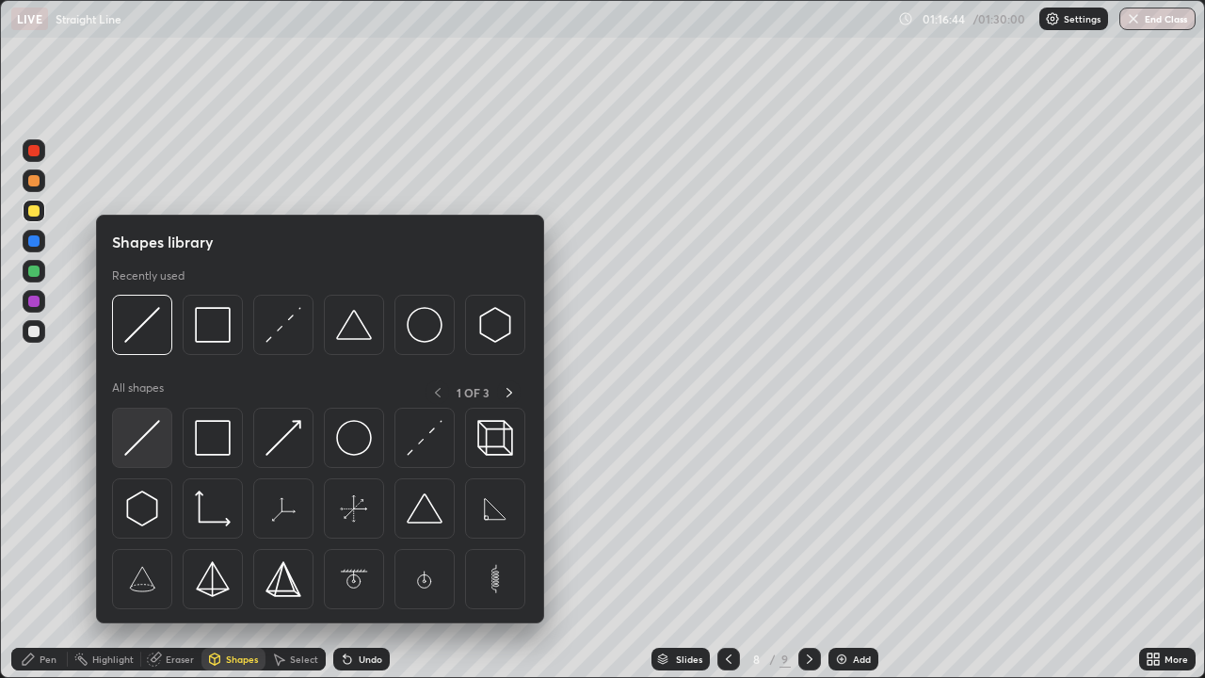
click at [156, 424] on img at bounding box center [142, 438] width 36 height 36
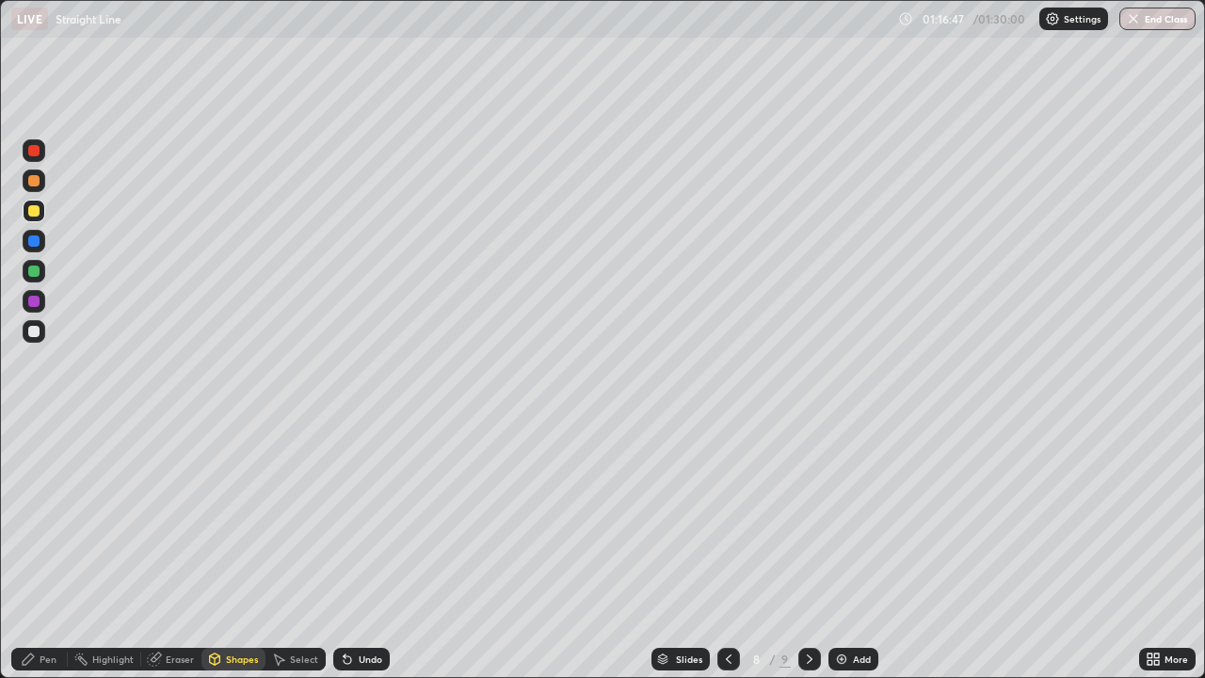
click at [40, 550] on div "Pen" at bounding box center [39, 659] width 56 height 23
click at [44, 330] on div at bounding box center [34, 331] width 23 height 23
click at [0, 550] on div "Pen Highlight Eraser Shapes Select Undo Slides 8 / 9 Add More" at bounding box center [602, 659] width 1205 height 38
click at [43, 210] on div at bounding box center [34, 211] width 23 height 23
click at [229, 550] on div "Shapes" at bounding box center [242, 658] width 32 height 9
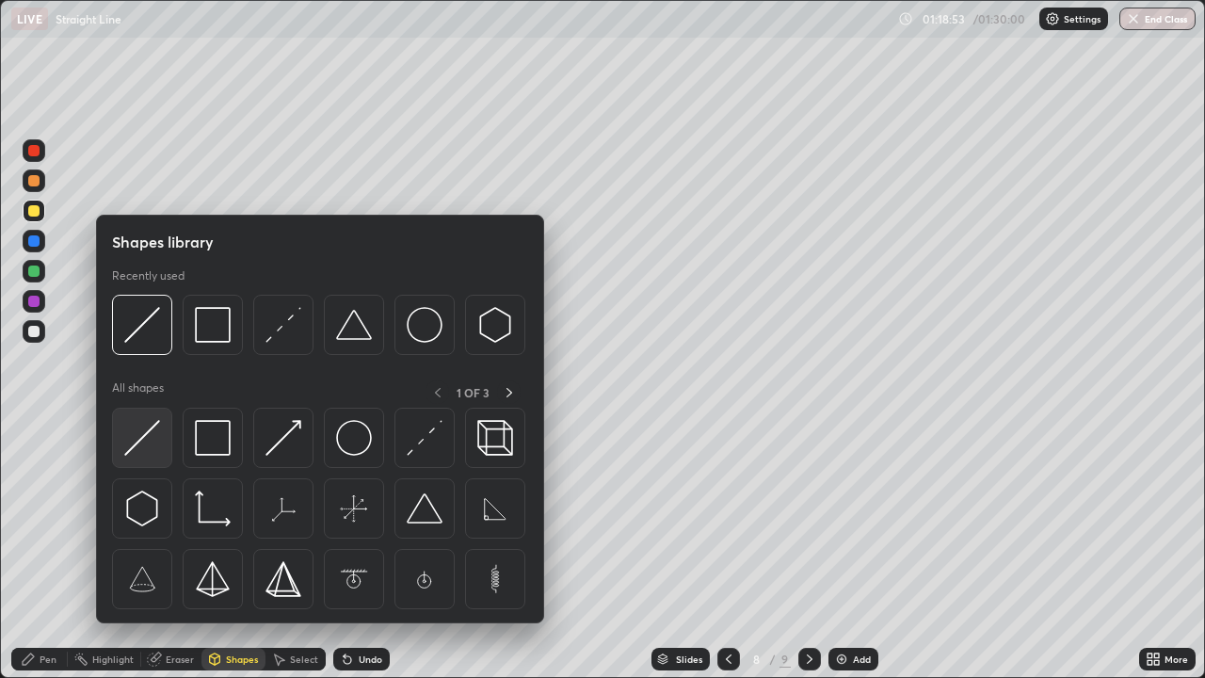
click at [152, 422] on img at bounding box center [142, 438] width 36 height 36
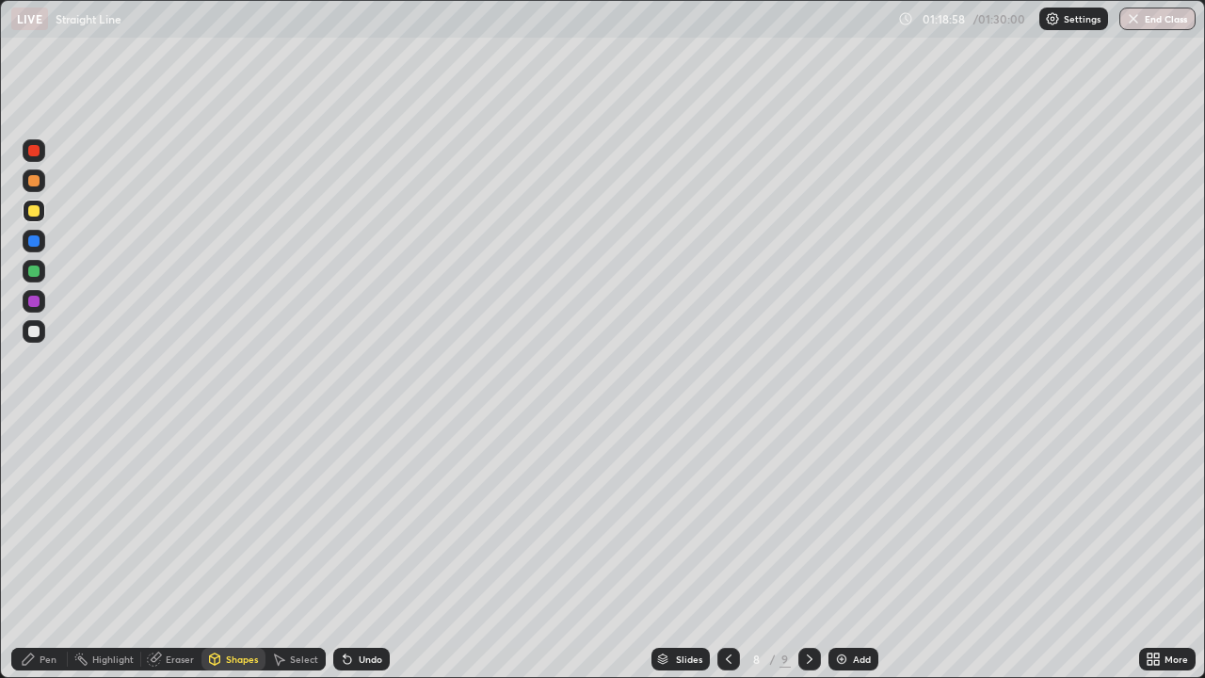
click at [53, 550] on div "Pen" at bounding box center [48, 658] width 17 height 9
click at [40, 330] on div at bounding box center [34, 331] width 23 height 23
click at [35, 179] on div at bounding box center [33, 180] width 11 height 11
click at [176, 550] on div "Eraser" at bounding box center [180, 658] width 28 height 9
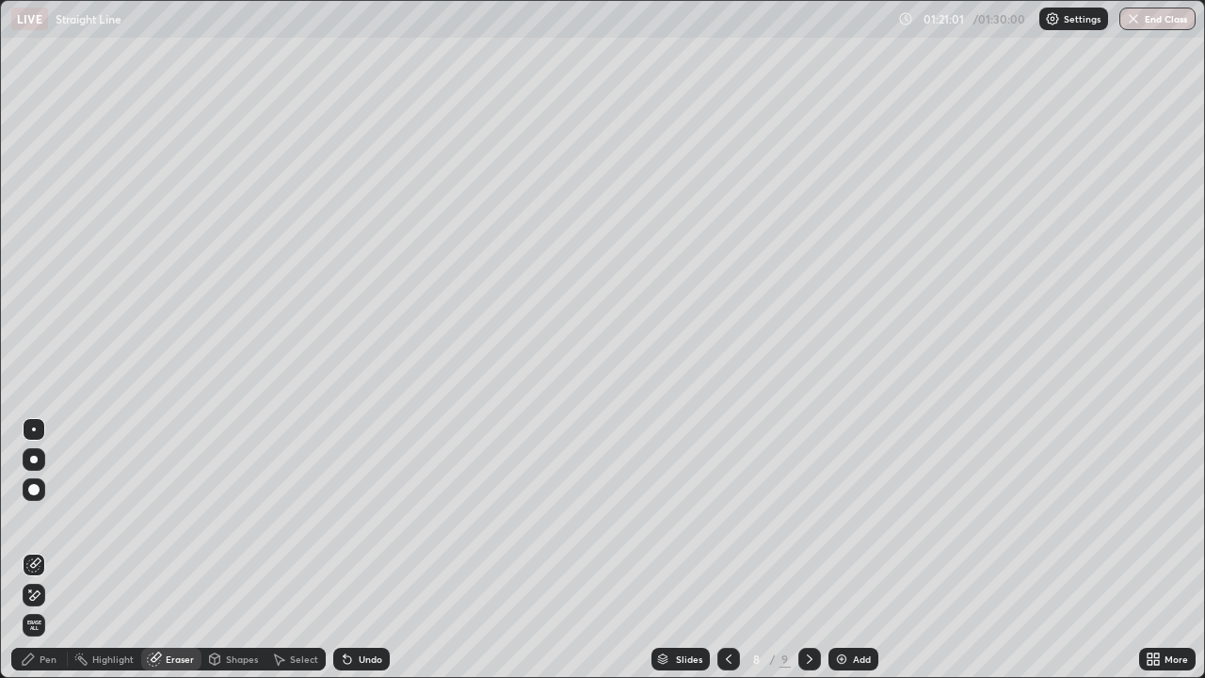
click at [44, 550] on div "Pen" at bounding box center [48, 658] width 17 height 9
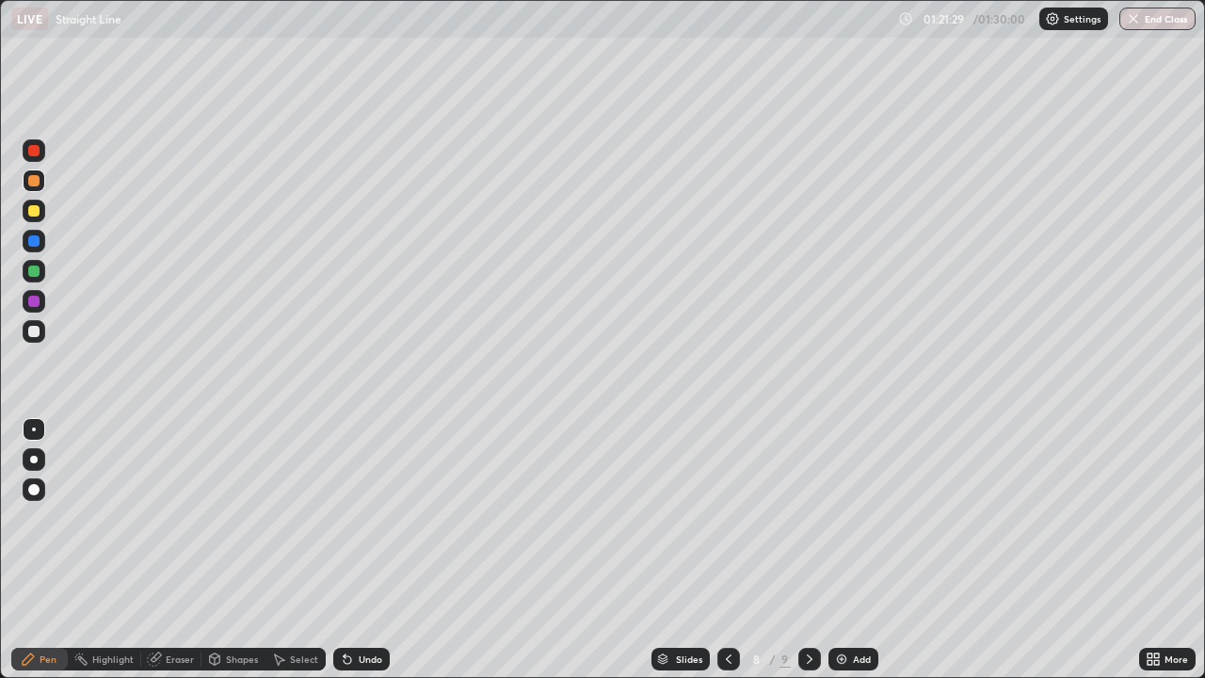
click at [223, 550] on div "Shapes" at bounding box center [233, 659] width 64 height 23
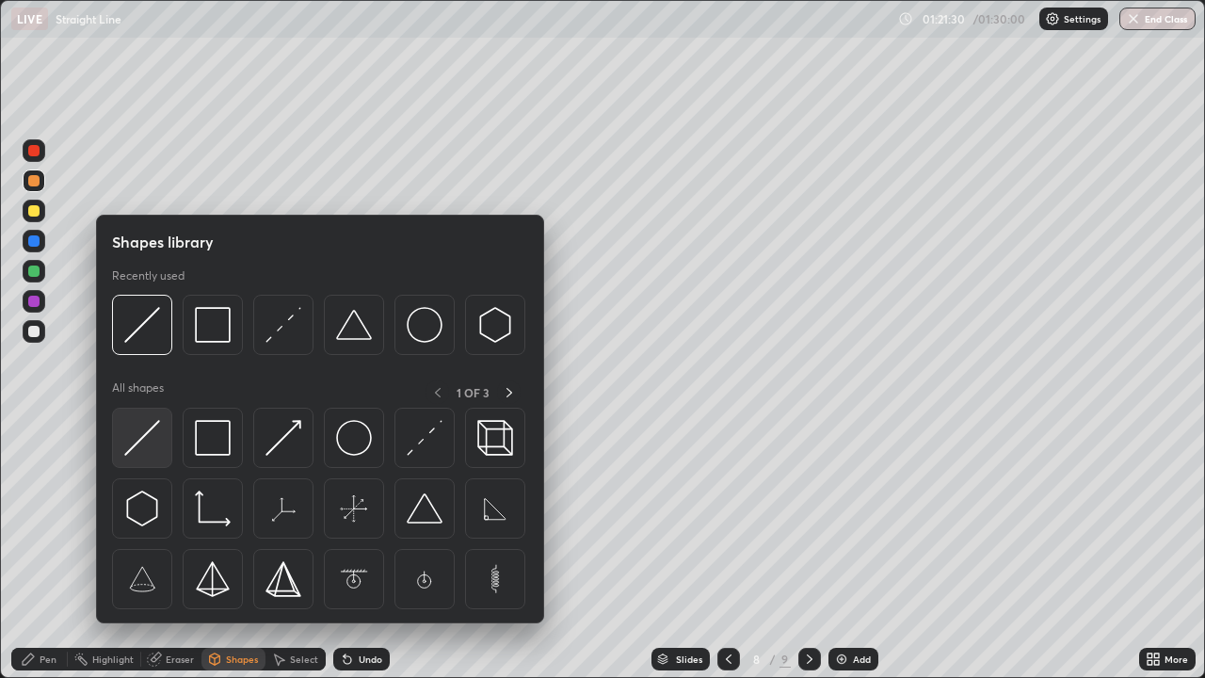
click at [146, 433] on img at bounding box center [142, 438] width 36 height 36
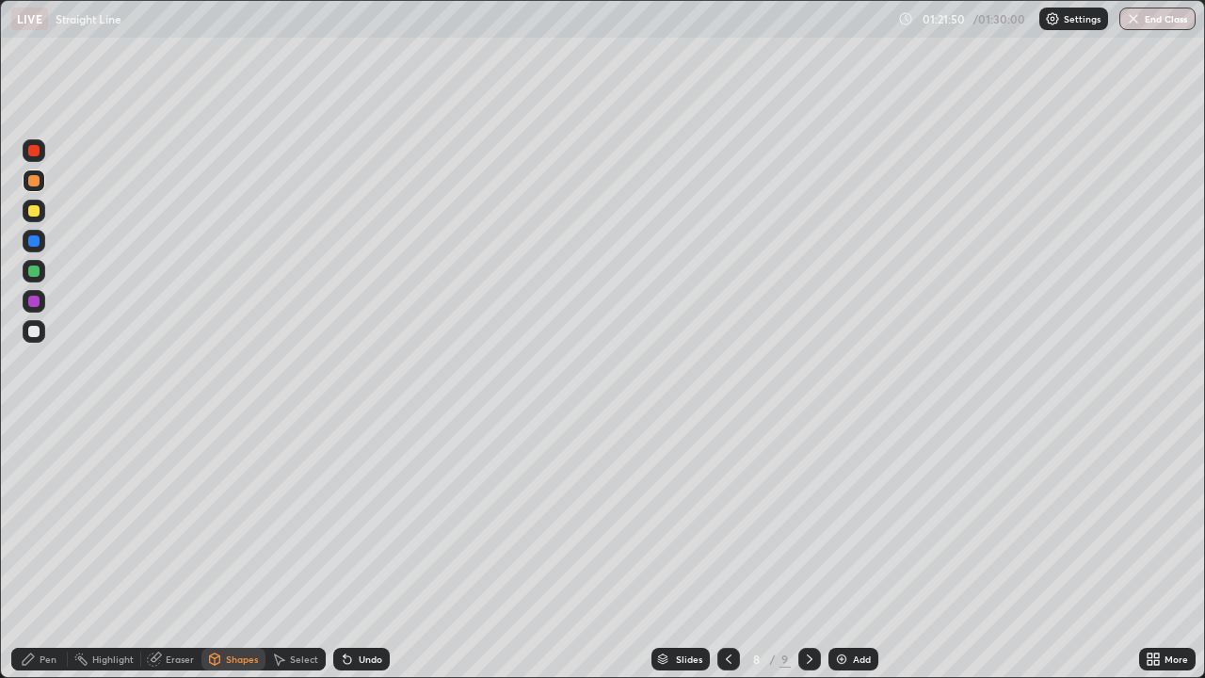
click at [45, 550] on div "Pen" at bounding box center [48, 658] width 17 height 9
click at [41, 332] on div at bounding box center [34, 331] width 23 height 23
click at [190, 550] on div "Eraser" at bounding box center [180, 658] width 28 height 9
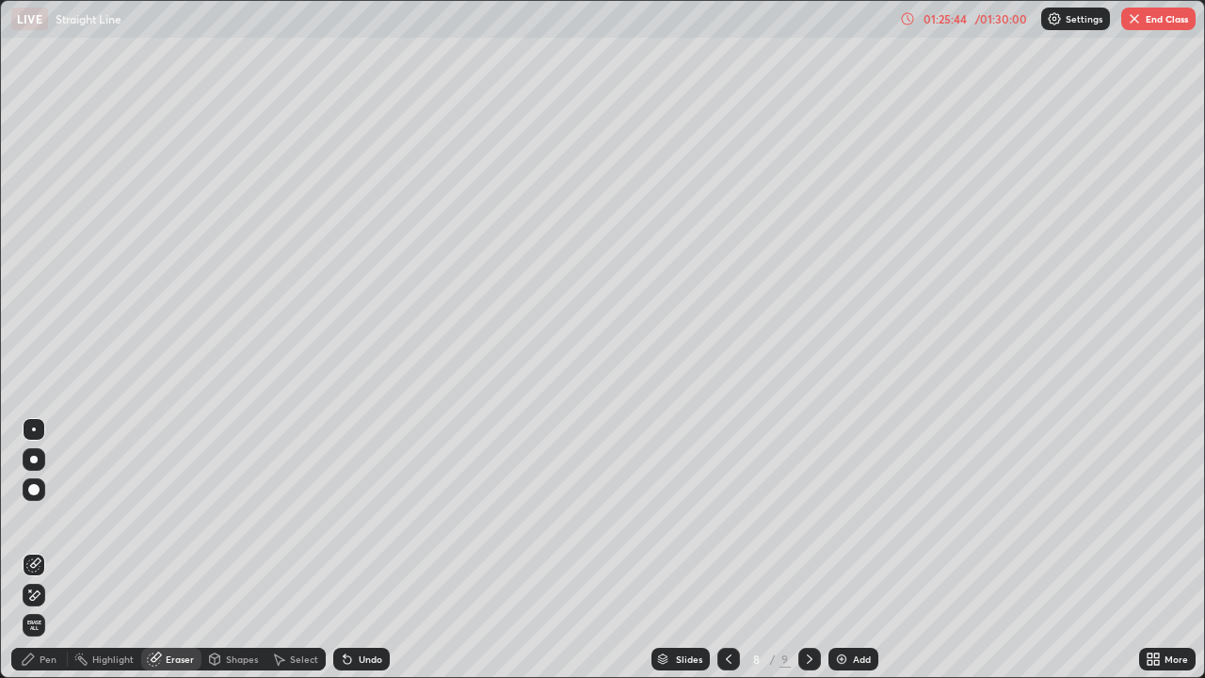
click at [680, 550] on div "Slides" at bounding box center [689, 658] width 26 height 9
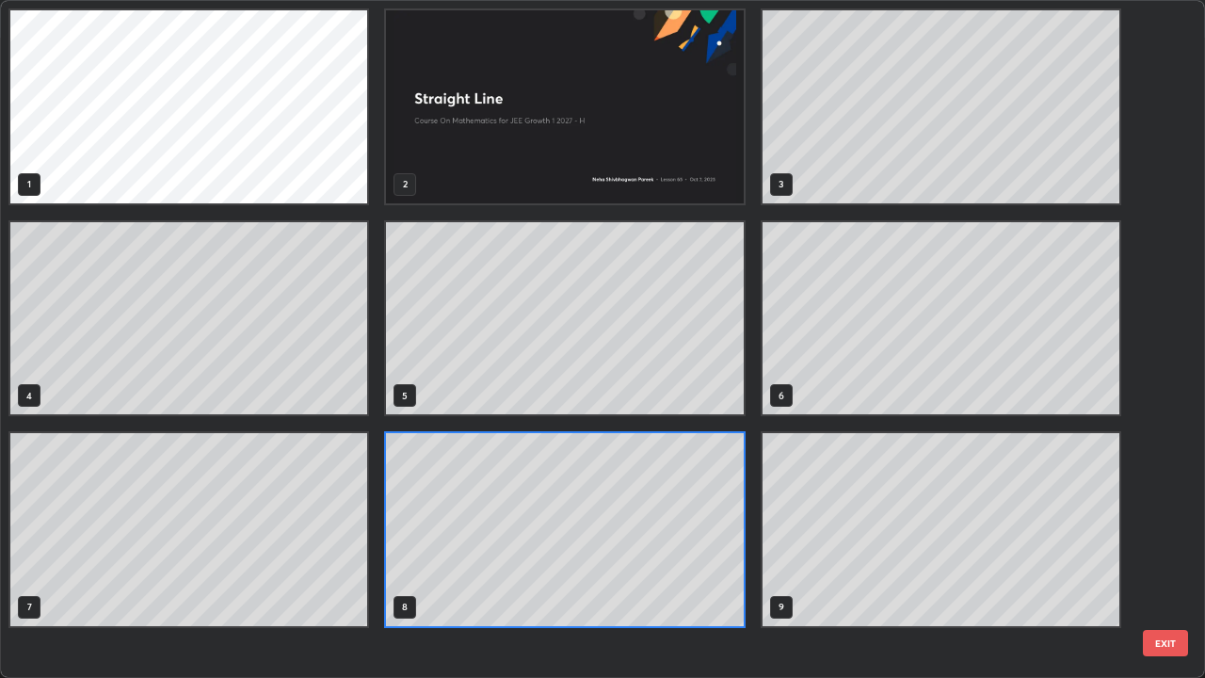
scroll to position [670, 1193]
click at [1151, 550] on button "EXIT" at bounding box center [1165, 643] width 45 height 26
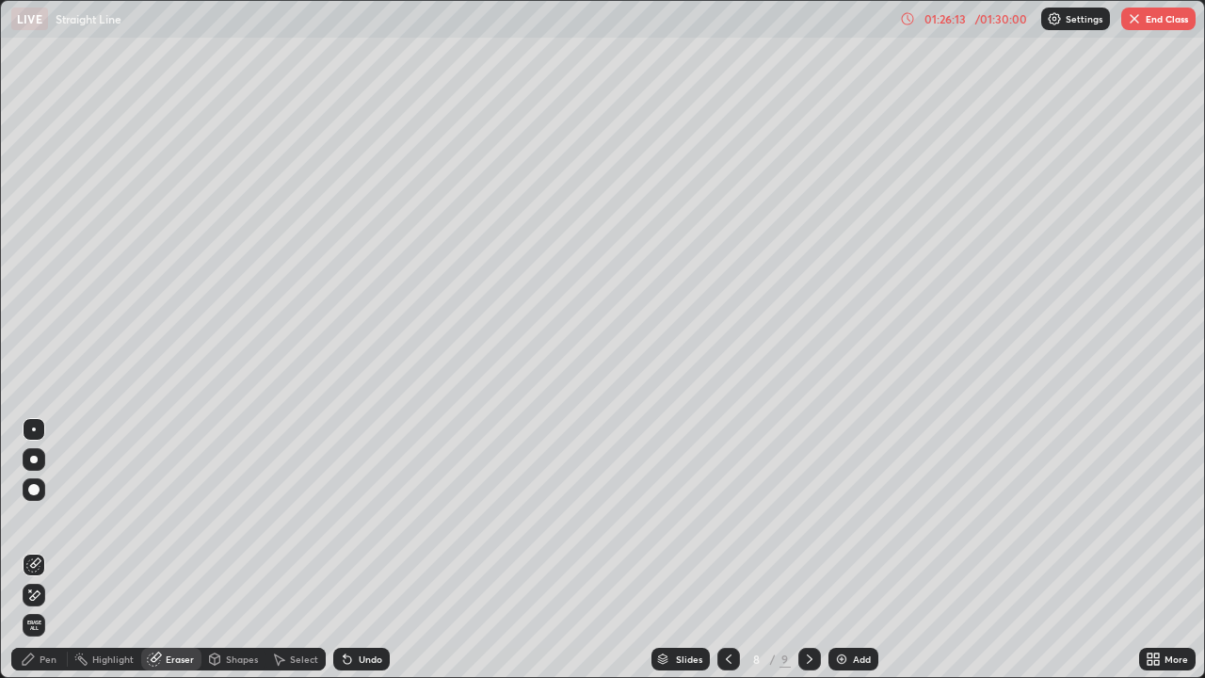
click at [1137, 24] on img "button" at bounding box center [1134, 18] width 15 height 15
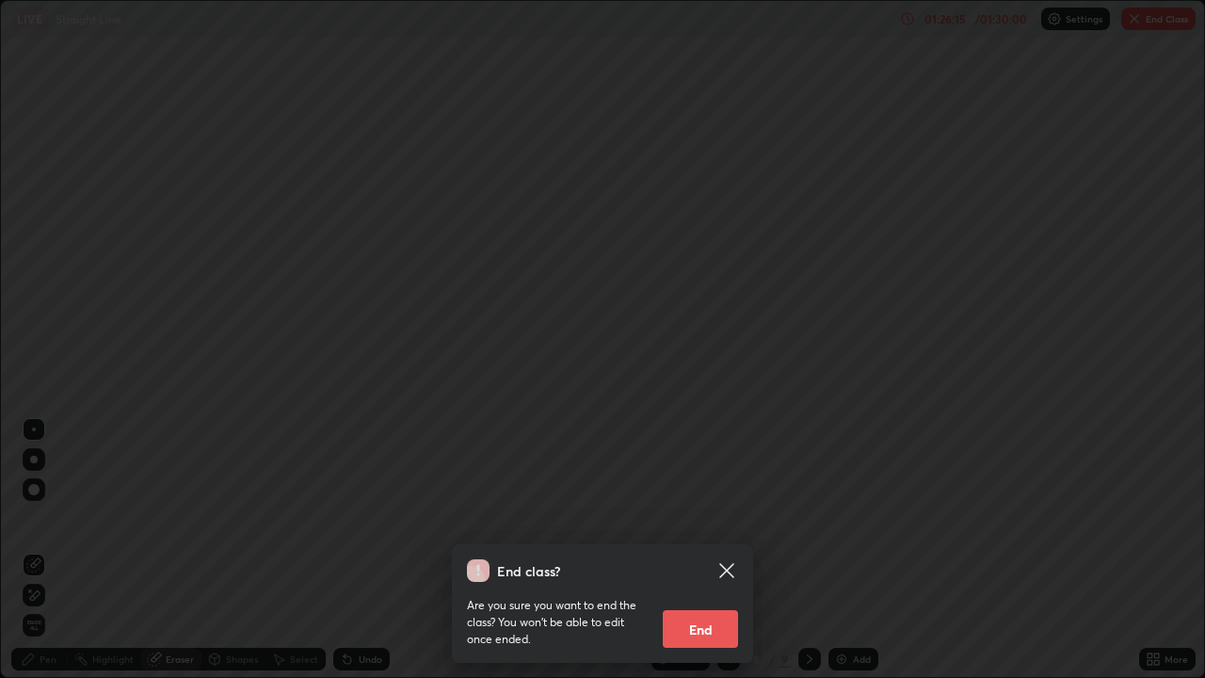
click at [700, 550] on button "End" at bounding box center [700, 629] width 75 height 38
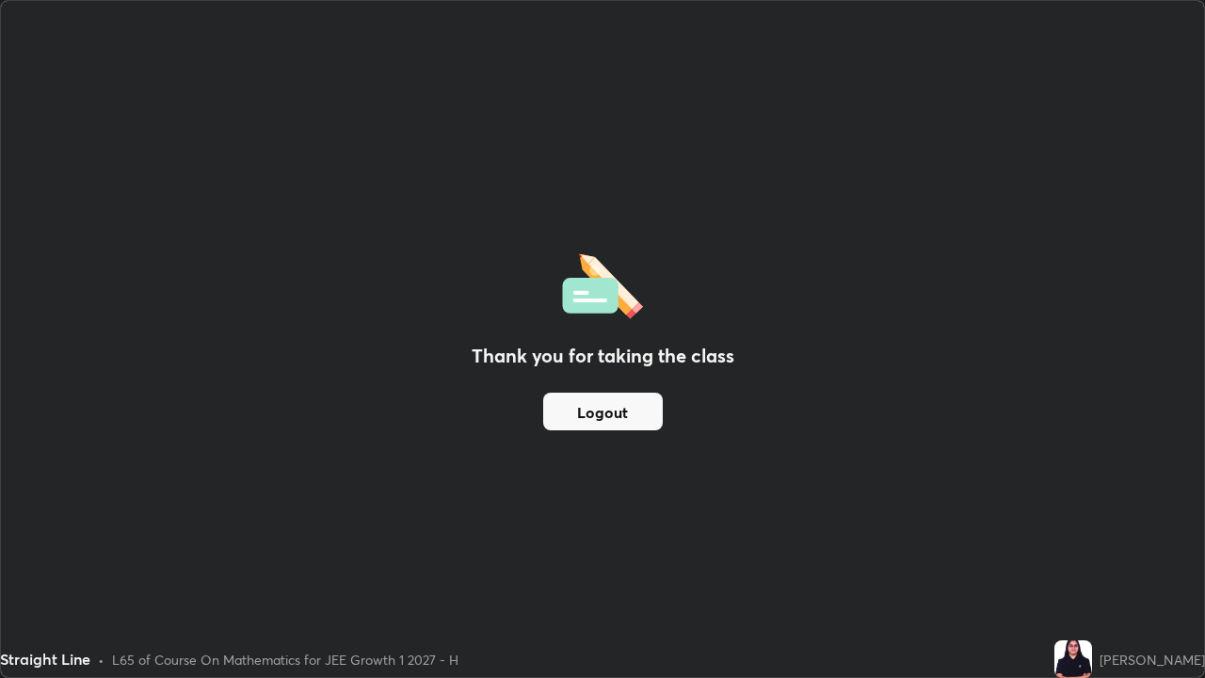
click at [620, 409] on button "Logout" at bounding box center [603, 411] width 120 height 38
